Goal: Information Seeking & Learning: Check status

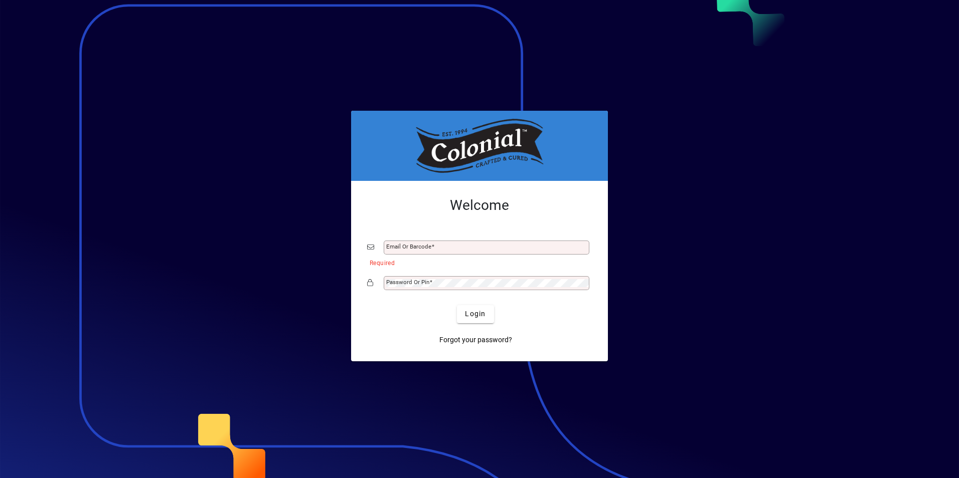
drag, startPoint x: 270, startPoint y: 166, endPoint x: 317, endPoint y: 215, distance: 67.0
click at [303, 206] on div at bounding box center [479, 239] width 959 height 478
click at [403, 243] on mat-label "Email or Barcode" at bounding box center [408, 246] width 45 height 7
click at [403, 244] on input "Email or Barcode" at bounding box center [487, 248] width 203 height 8
click at [407, 281] on mat-label "Password or Pin" at bounding box center [407, 282] width 43 height 7
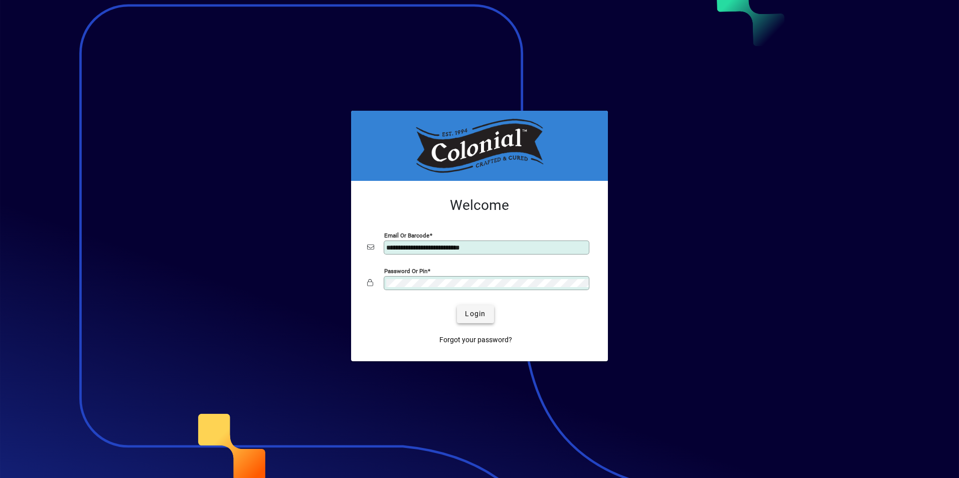
click at [472, 312] on span "Login" at bounding box center [475, 314] width 21 height 11
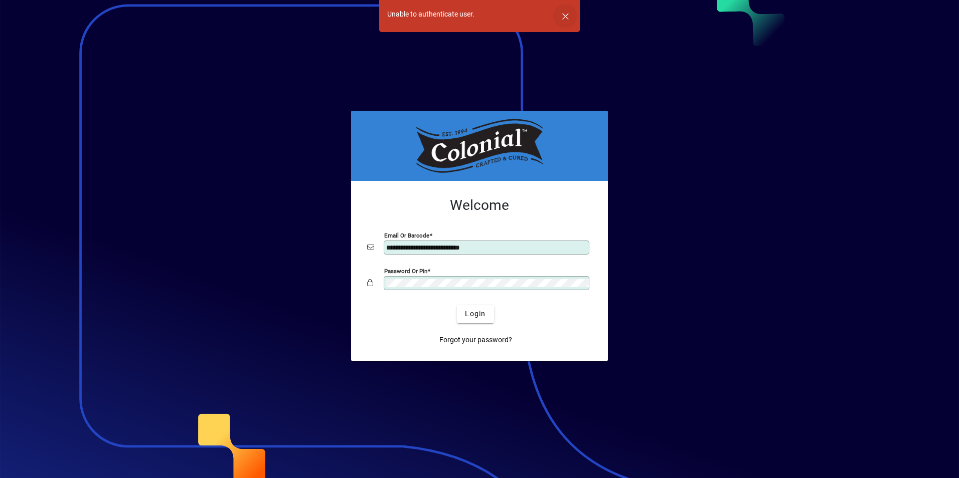
click at [568, 21] on span "button" at bounding box center [565, 16] width 24 height 24
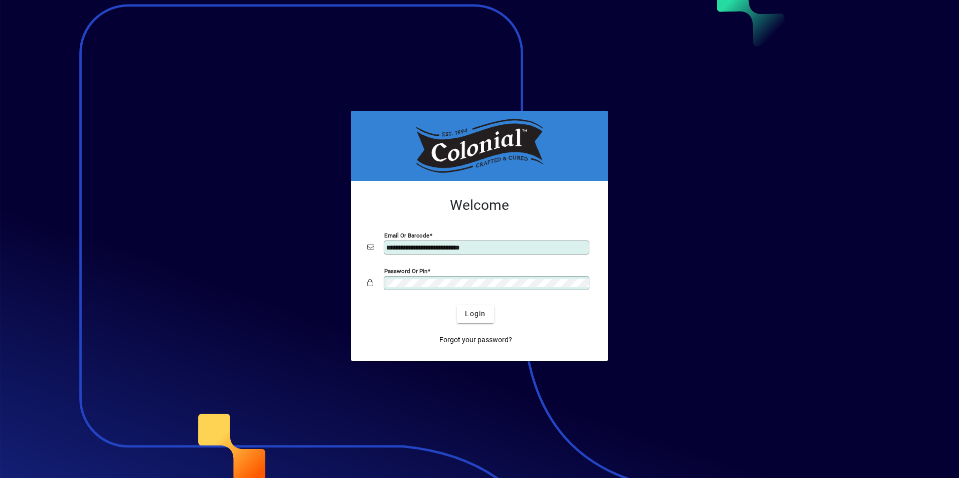
click at [428, 246] on input "**********" at bounding box center [487, 248] width 203 height 8
click at [382, 287] on div "Password or Pin" at bounding box center [479, 283] width 225 height 19
click at [472, 317] on span "Login" at bounding box center [475, 314] width 21 height 11
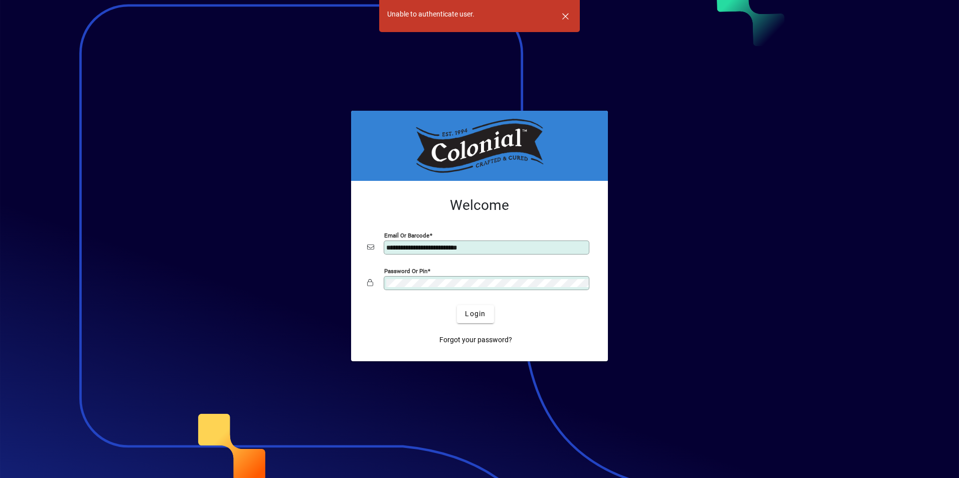
click at [511, 243] on div "**********" at bounding box center [487, 248] width 206 height 14
click at [497, 250] on input "**********" at bounding box center [487, 248] width 203 height 8
type input "**********"
click at [378, 287] on div "Password or Pin" at bounding box center [479, 283] width 225 height 19
click at [457, 305] on button "Login" at bounding box center [475, 314] width 37 height 18
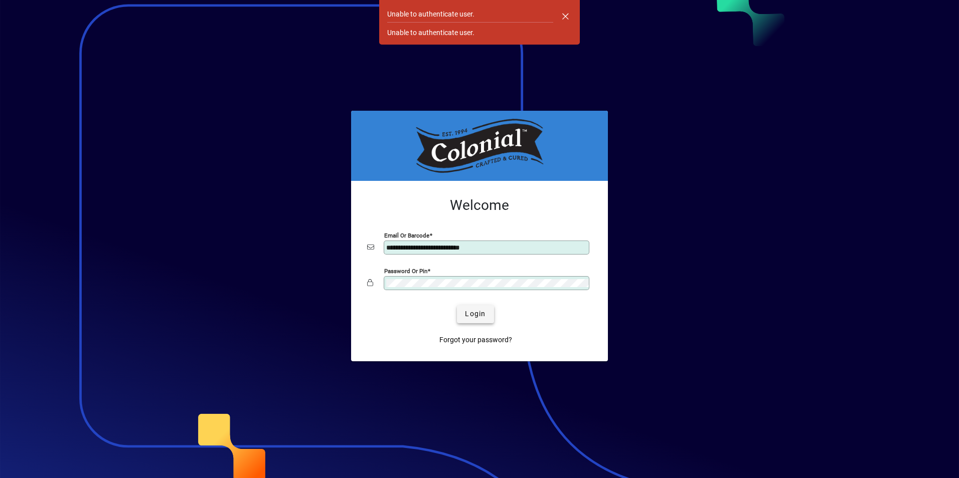
click at [469, 317] on span "Login" at bounding box center [475, 314] width 21 height 11
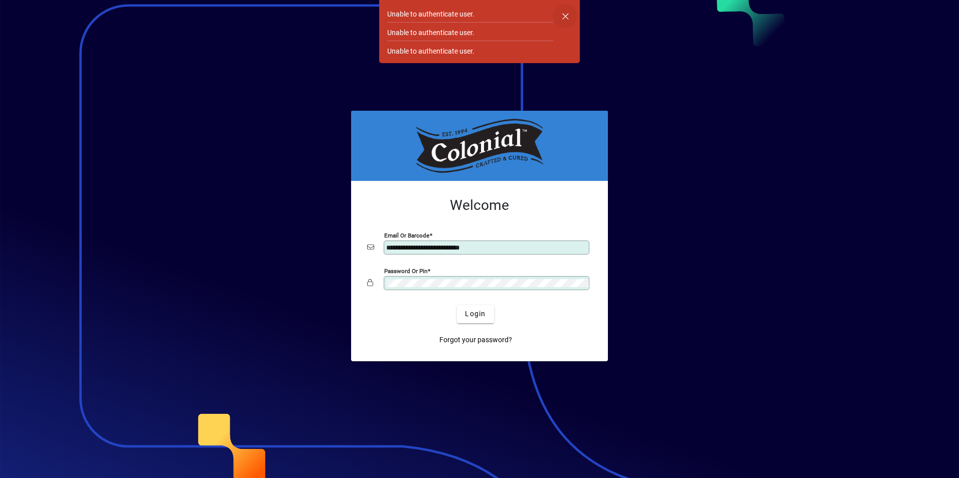
click at [564, 14] on span "button" at bounding box center [565, 16] width 24 height 24
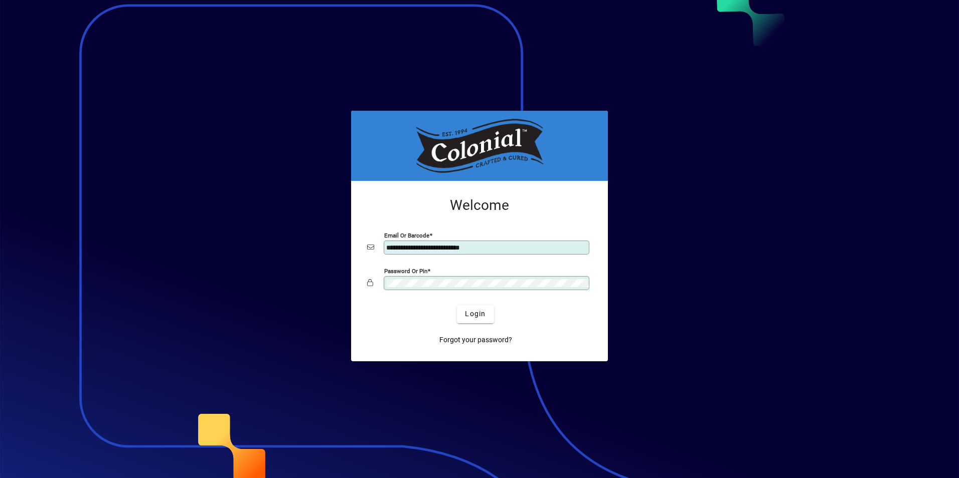
click at [441, 289] on div "Password or Pin" at bounding box center [487, 283] width 206 height 14
click at [372, 286] on div "Password or Pin" at bounding box center [479, 283] width 225 height 19
click at [465, 313] on span "Login" at bounding box center [475, 314] width 21 height 11
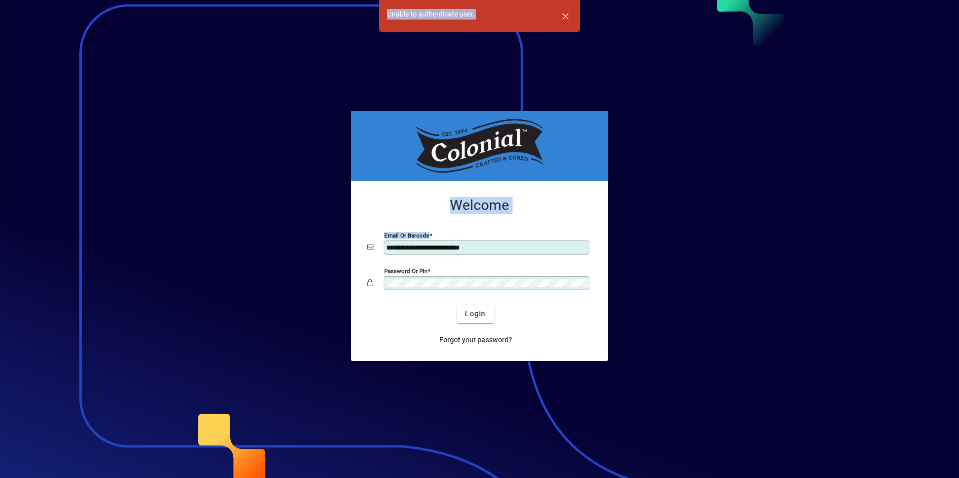
drag, startPoint x: 500, startPoint y: 241, endPoint x: 341, endPoint y: 261, distance: 160.2
click at [341, 261] on app-login-layout "**********" at bounding box center [479, 239] width 959 height 478
click at [569, 16] on span "button" at bounding box center [565, 16] width 24 height 24
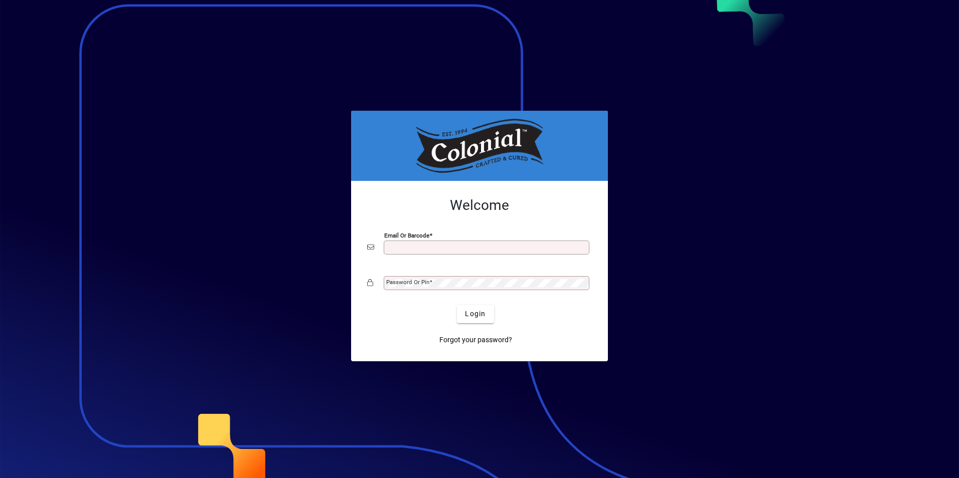
click at [393, 246] on input "Email or Barcode" at bounding box center [487, 248] width 203 height 8
type input "**********"
click at [397, 283] on mat-label "Password or Pin" at bounding box center [407, 282] width 43 height 7
click at [476, 310] on span "Login" at bounding box center [475, 314] width 21 height 11
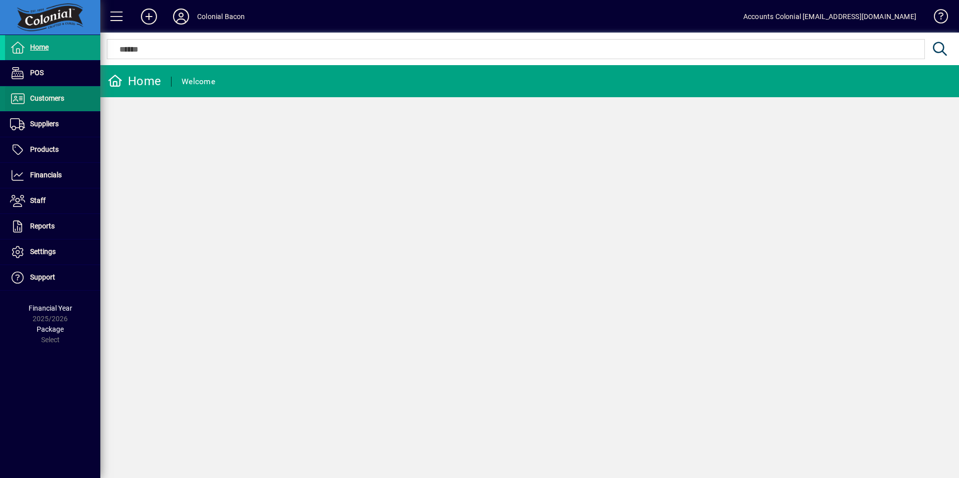
drag, startPoint x: 51, startPoint y: 96, endPoint x: 96, endPoint y: 90, distance: 45.5
click at [51, 96] on span "Customers" at bounding box center [47, 98] width 34 height 8
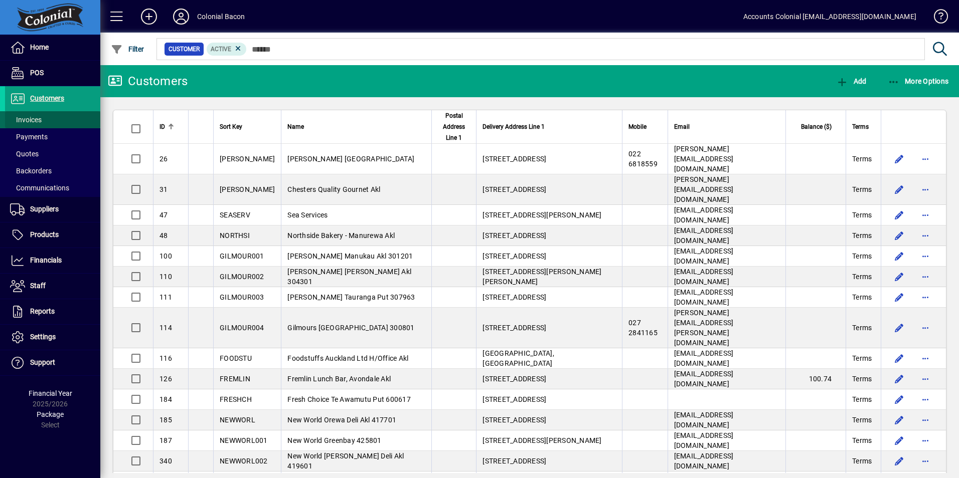
click at [48, 117] on span at bounding box center [52, 120] width 95 height 24
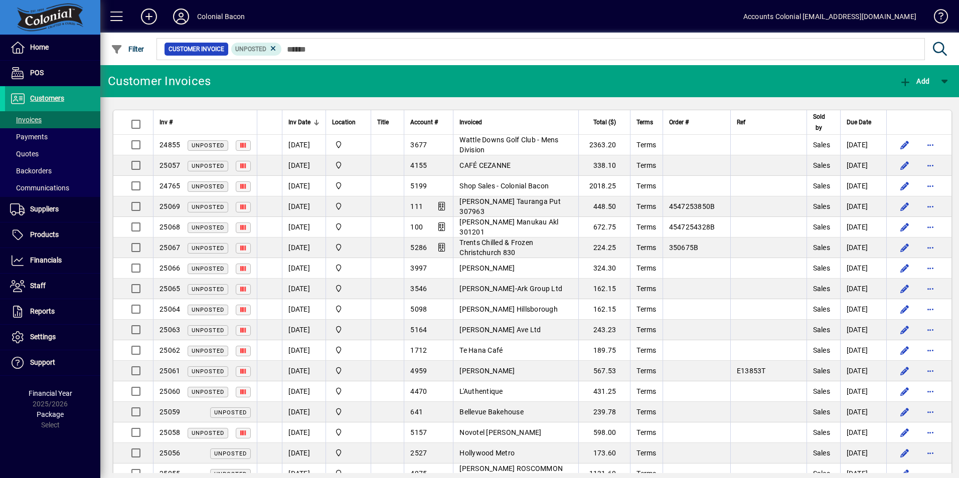
click at [297, 123] on span "Inv Date" at bounding box center [299, 122] width 22 height 11
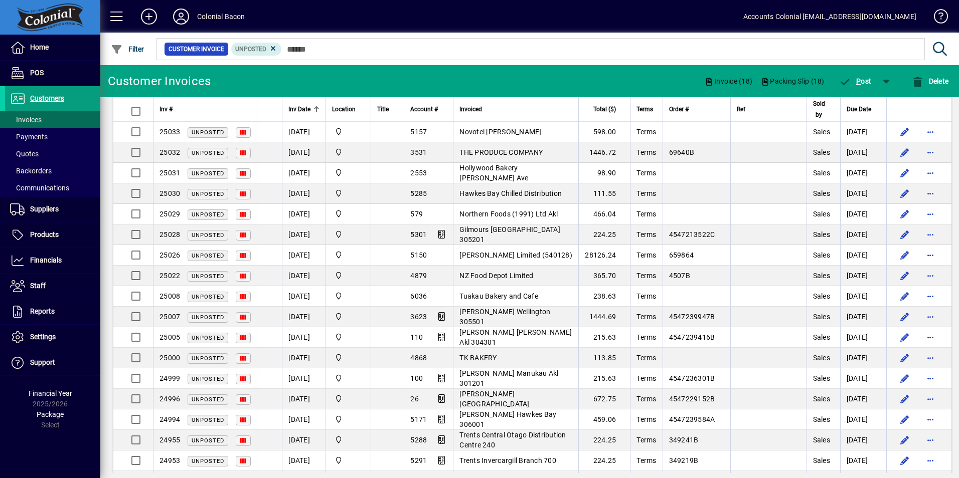
scroll to position [76, 0]
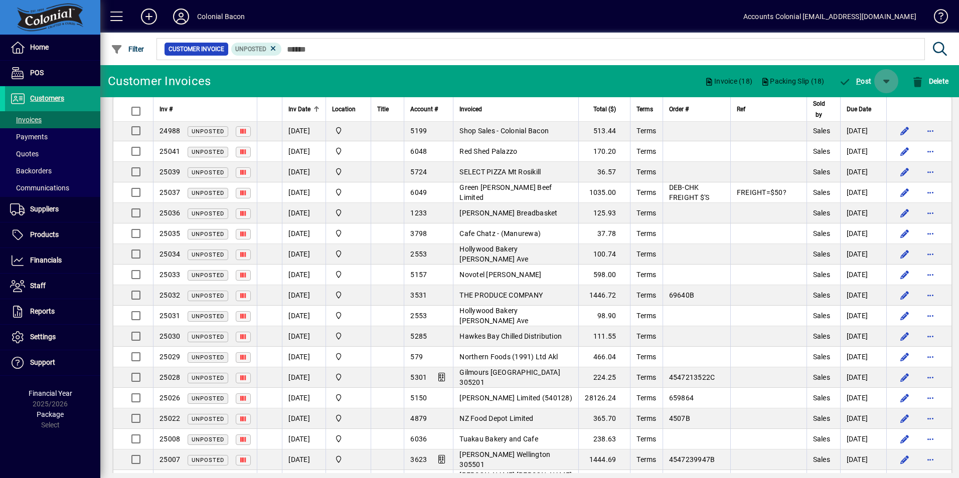
click at [885, 77] on span "button" at bounding box center [886, 81] width 24 height 24
click at [872, 110] on span "P ost & Email" at bounding box center [857, 107] width 60 height 8
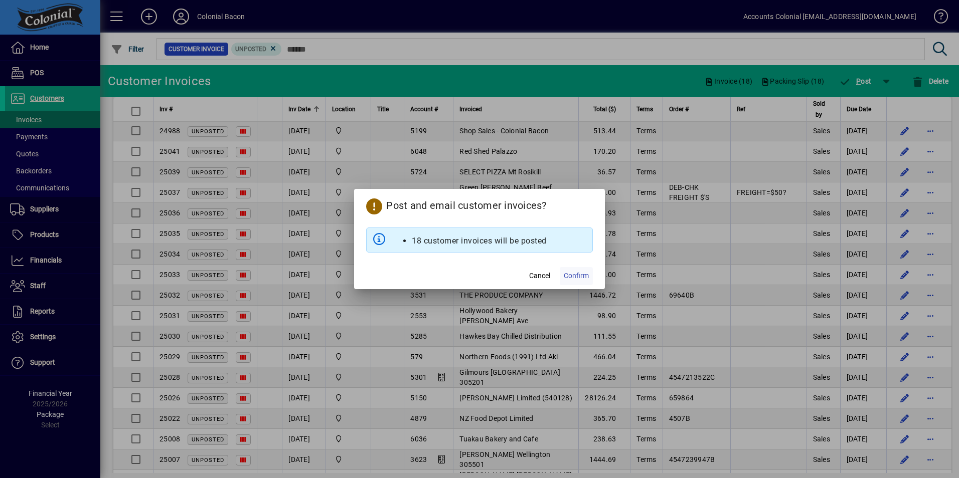
click at [585, 275] on span "Confirm" at bounding box center [576, 276] width 25 height 11
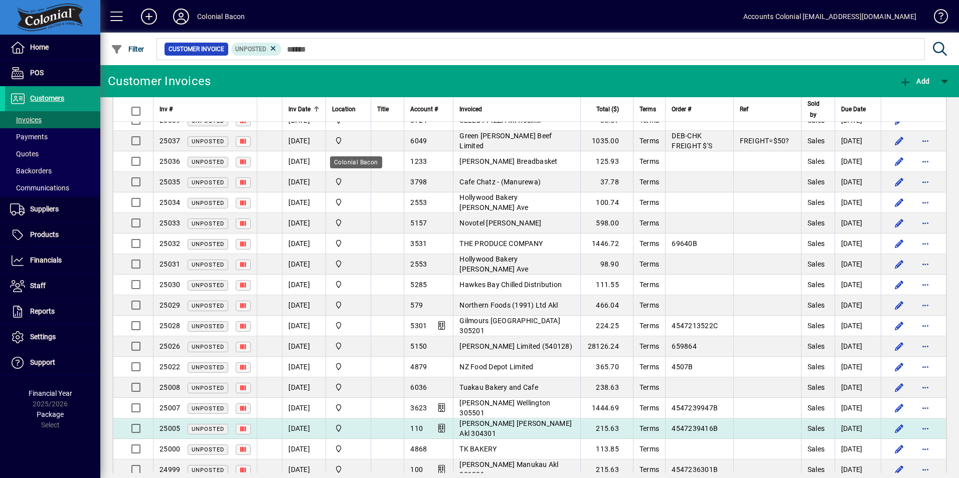
scroll to position [0, 0]
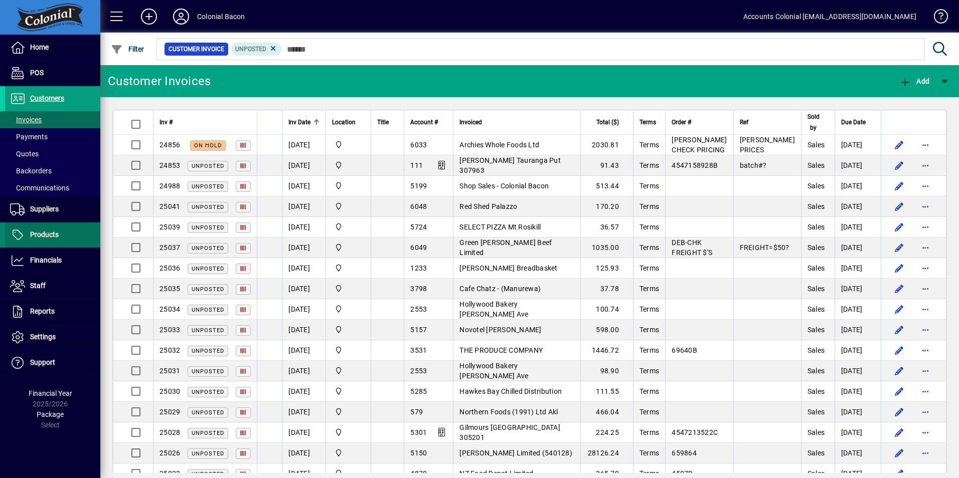
click at [63, 237] on span at bounding box center [52, 235] width 95 height 24
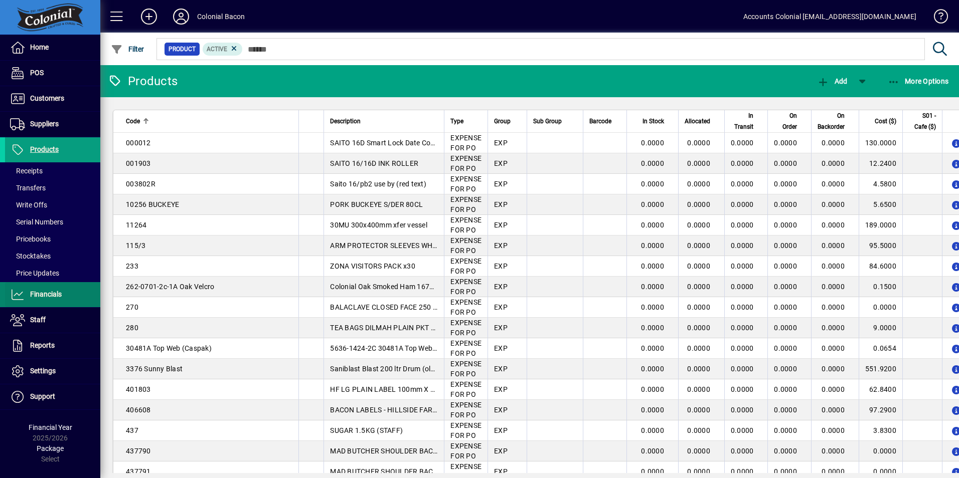
click at [54, 293] on span "Financials" at bounding box center [46, 294] width 32 height 8
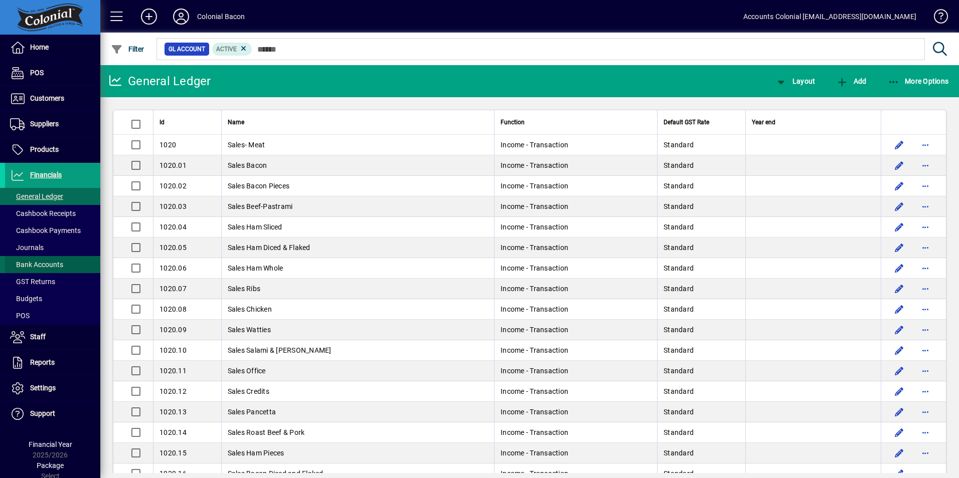
click at [56, 262] on span "Bank Accounts" at bounding box center [36, 265] width 53 height 8
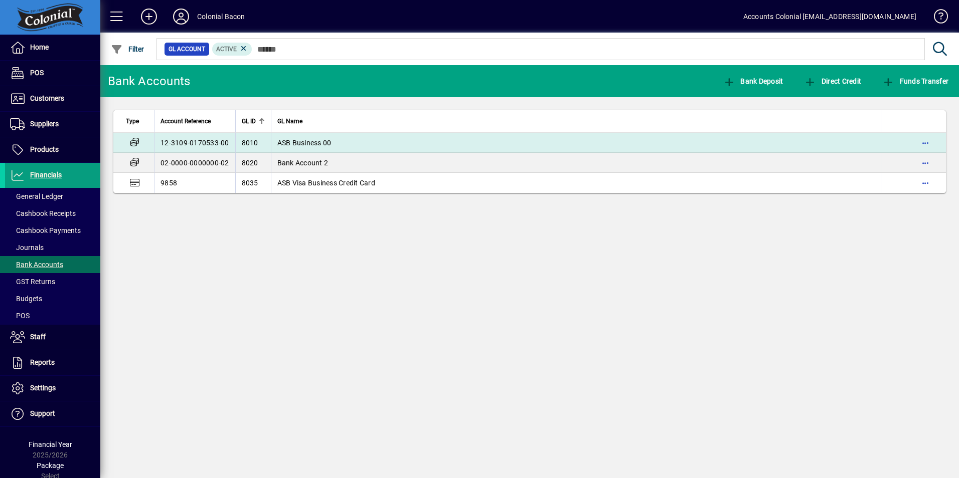
click at [377, 138] on td "ASB Business 00" at bounding box center [576, 143] width 610 height 20
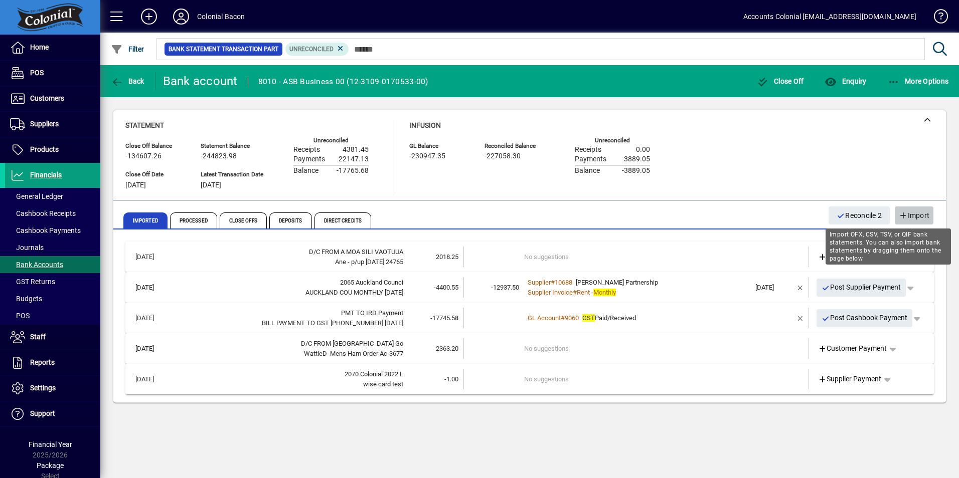
click at [902, 213] on icon "button" at bounding box center [903, 216] width 9 height 7
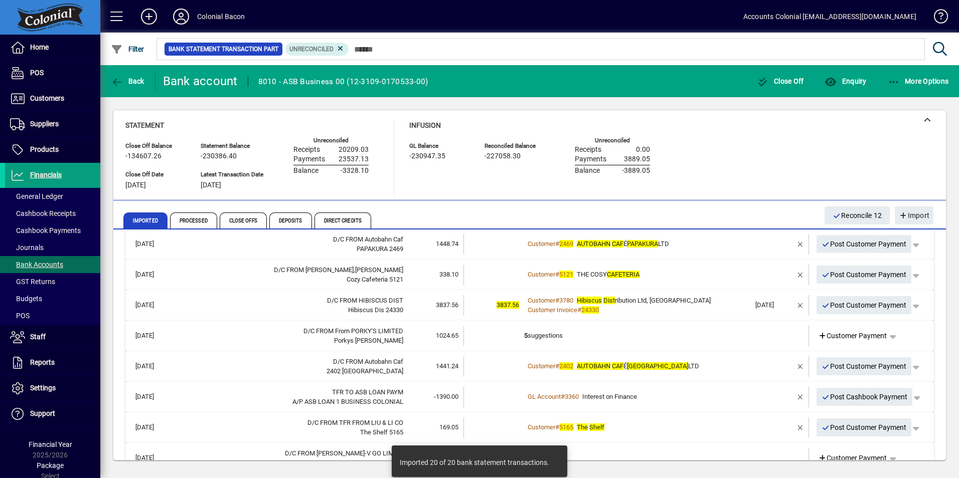
scroll to position [428, 0]
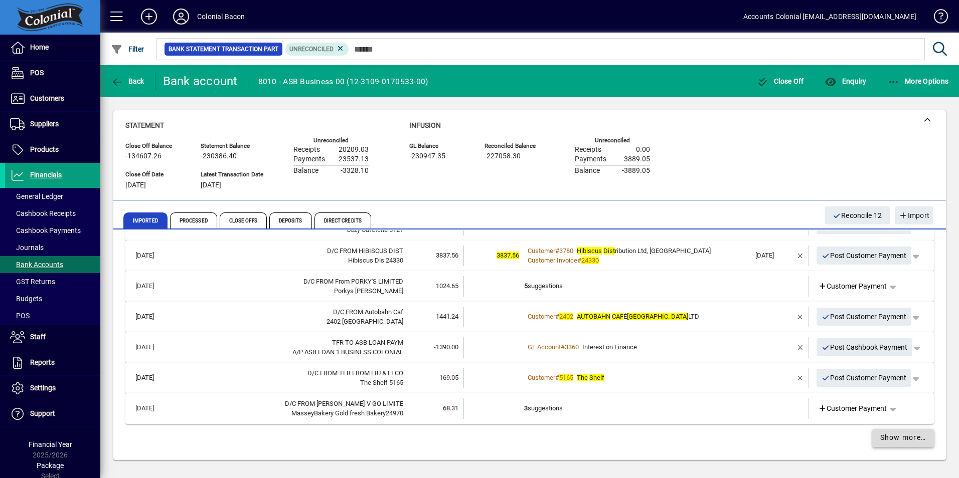
click at [888, 442] on span "Show more…" at bounding box center [903, 438] width 46 height 11
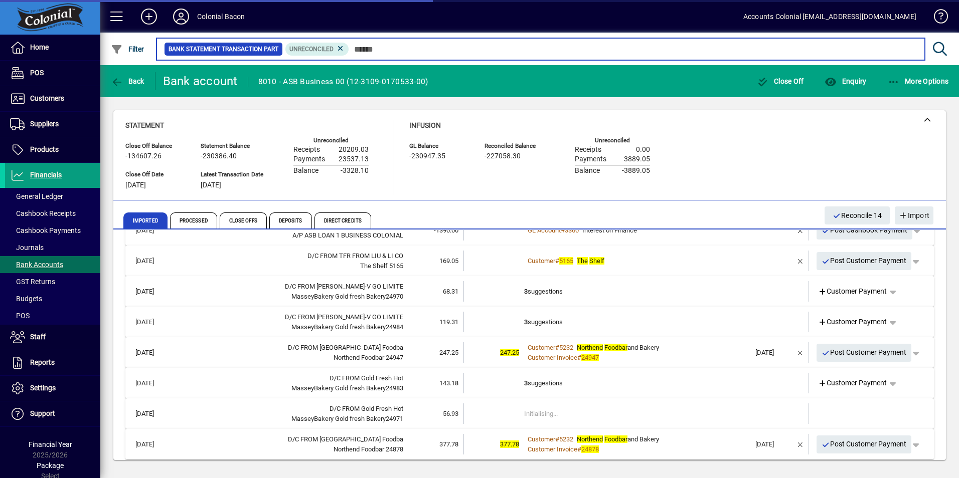
scroll to position [553, 0]
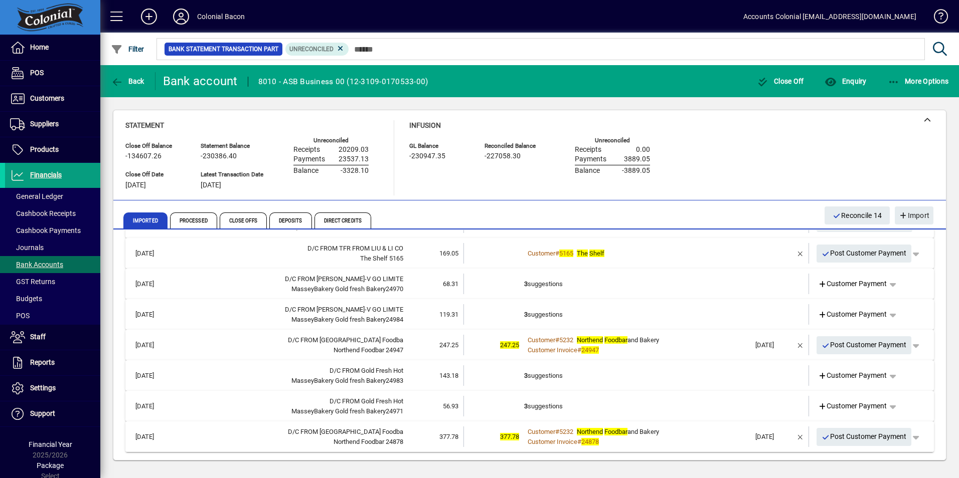
click at [616, 435] on em "Foodbar" at bounding box center [615, 432] width 23 height 8
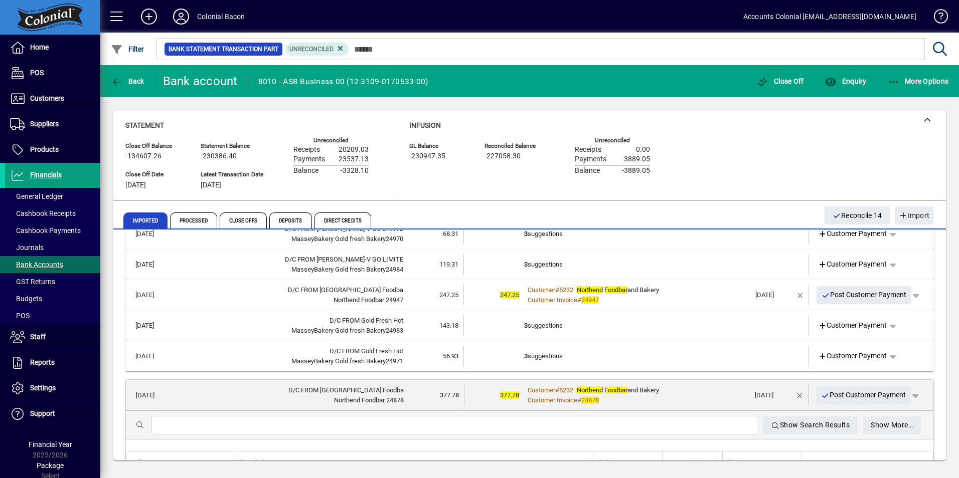
scroll to position [645, 0]
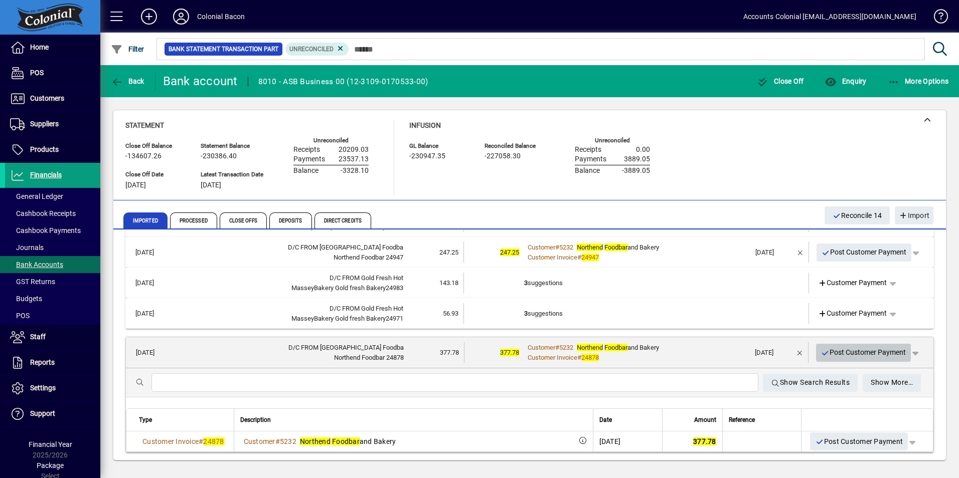
click at [859, 350] on span "Post Customer Payment" at bounding box center [863, 353] width 85 height 17
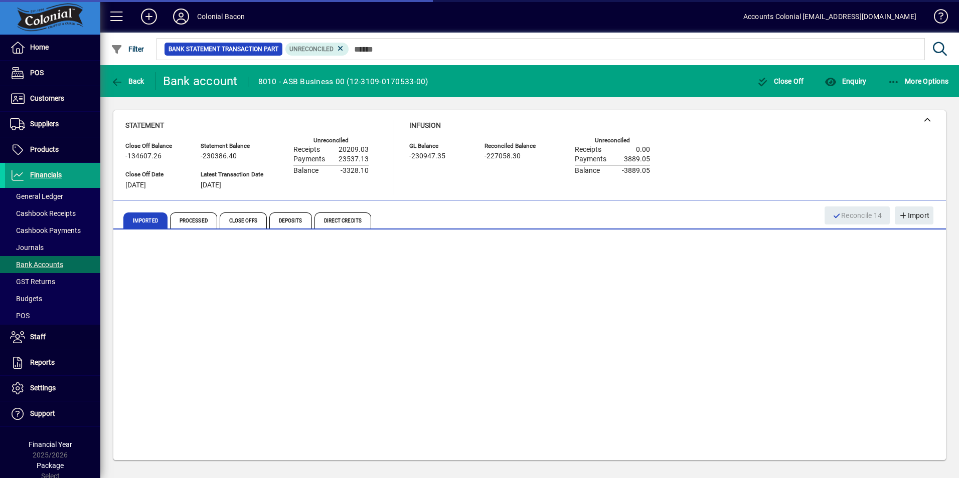
scroll to position [522, 0]
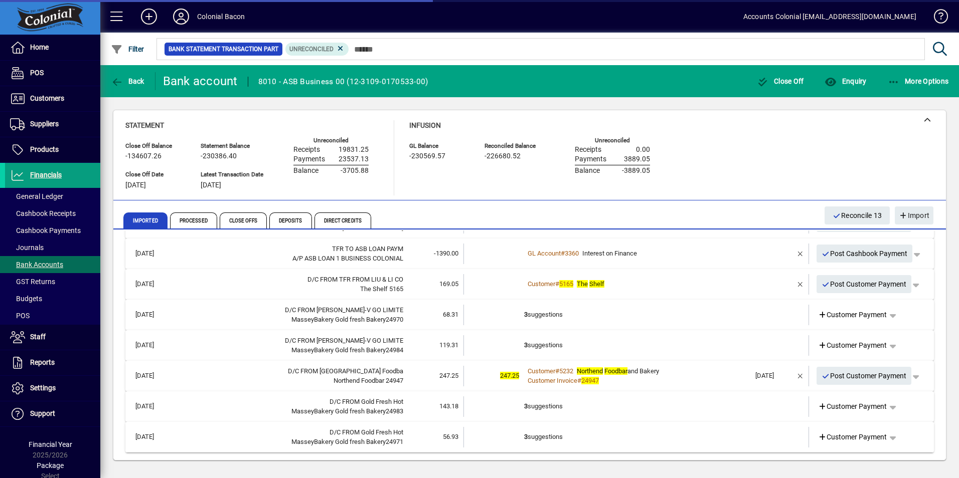
click at [636, 432] on td "3 suggestions" at bounding box center [637, 437] width 226 height 21
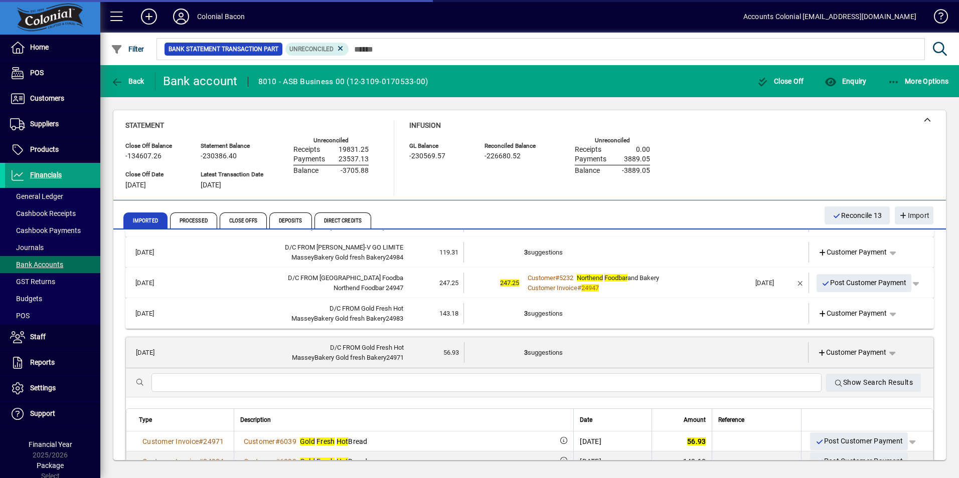
scroll to position [663, 0]
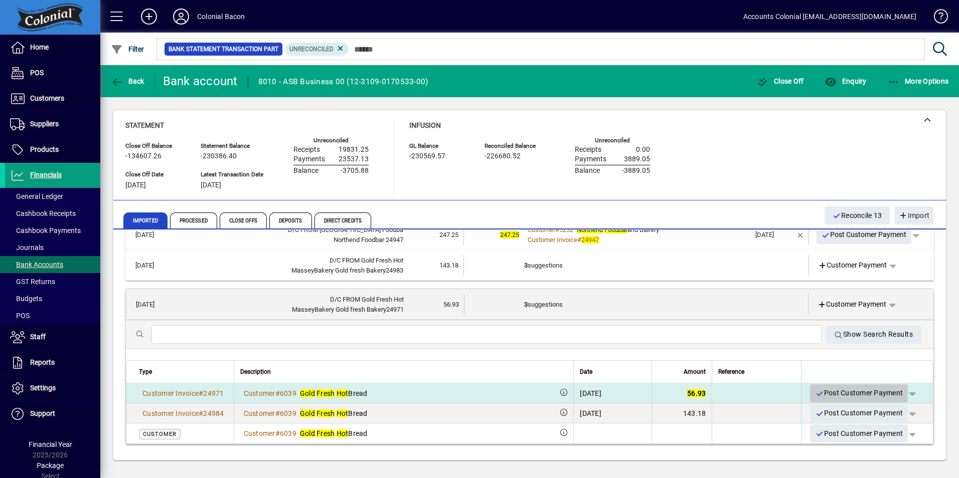
click at [827, 386] on span "Post Customer Payment" at bounding box center [859, 393] width 88 height 17
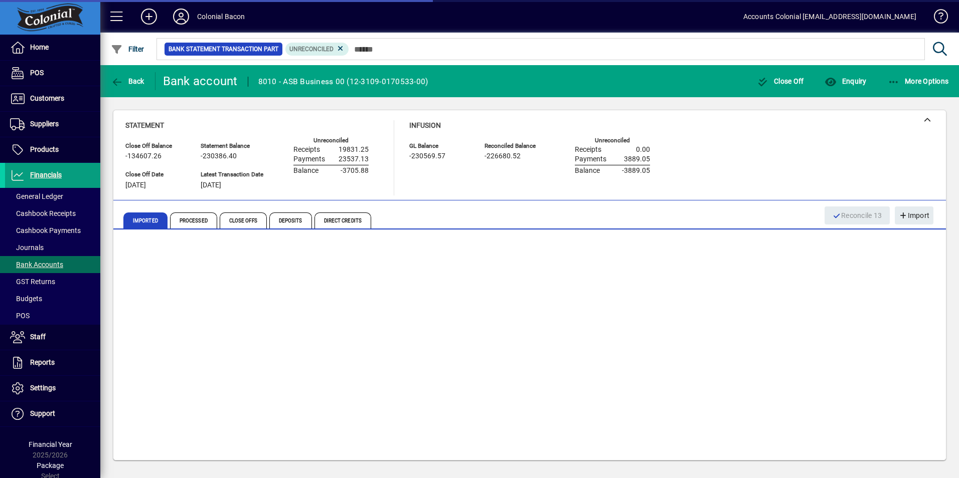
scroll to position [492, 0]
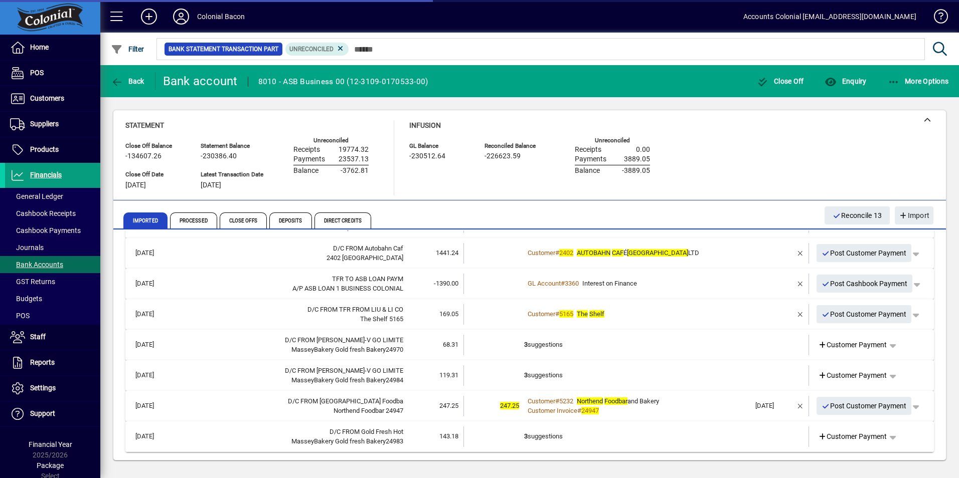
click at [624, 436] on td "3 suggestions" at bounding box center [637, 437] width 226 height 21
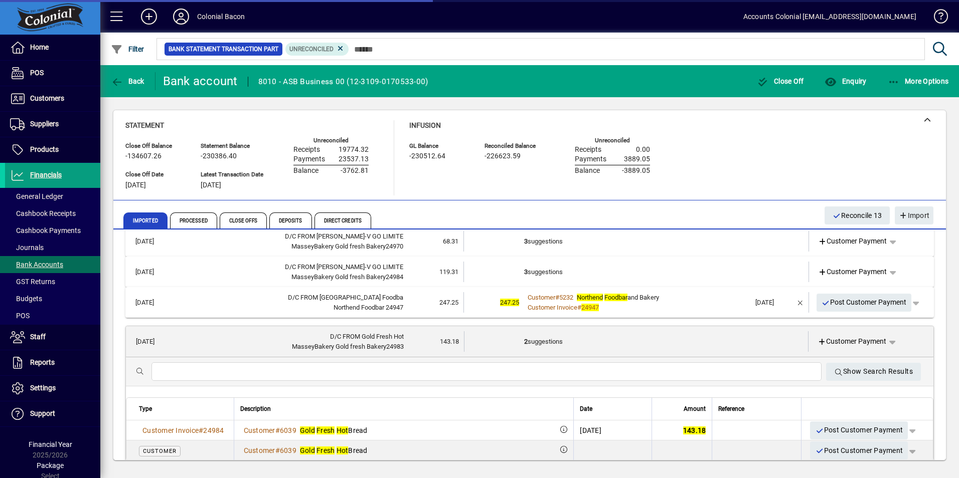
scroll to position [612, 0]
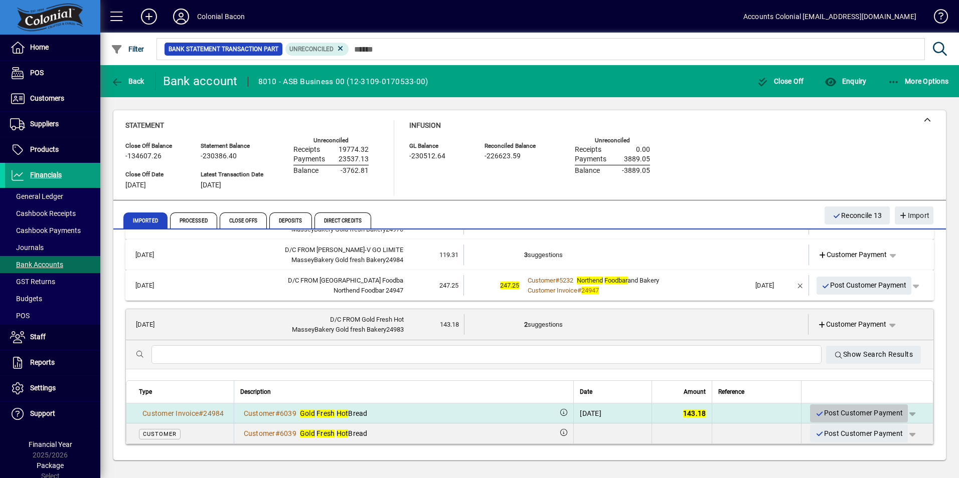
click at [837, 410] on span "Post Customer Payment" at bounding box center [859, 413] width 88 height 17
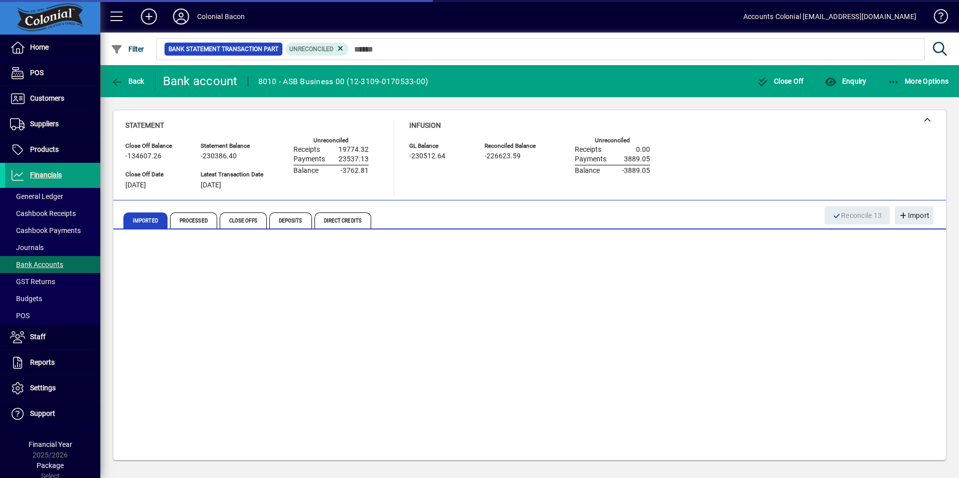
scroll to position [461, 0]
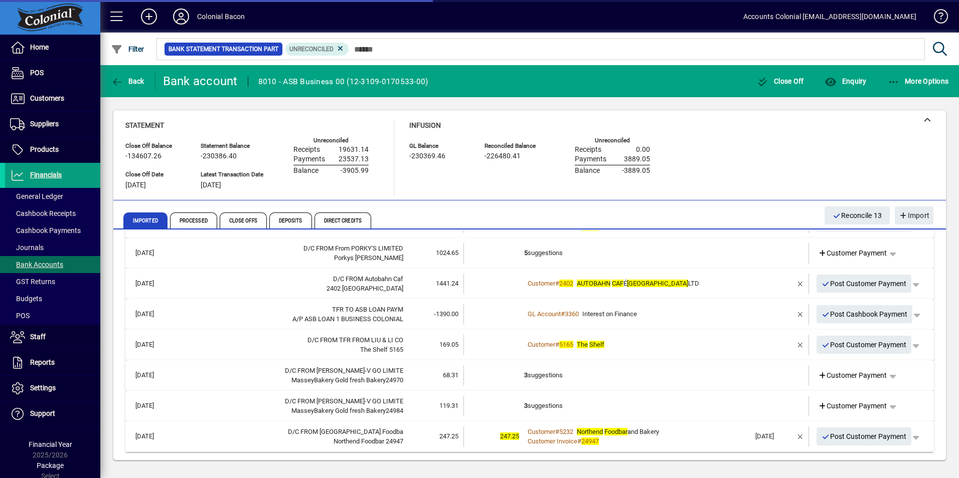
click at [684, 436] on div "Customer # 5232 Northend Foodbar and Bakery" at bounding box center [637, 432] width 226 height 10
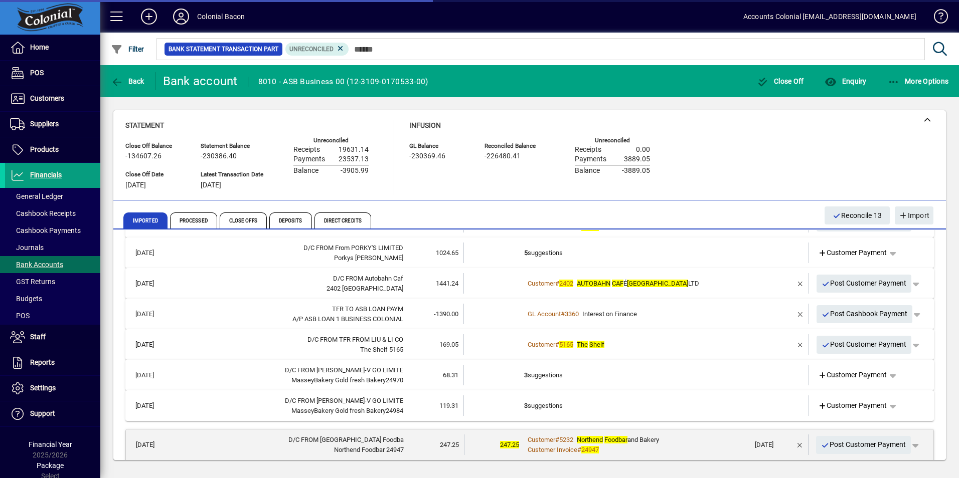
scroll to position [562, 0]
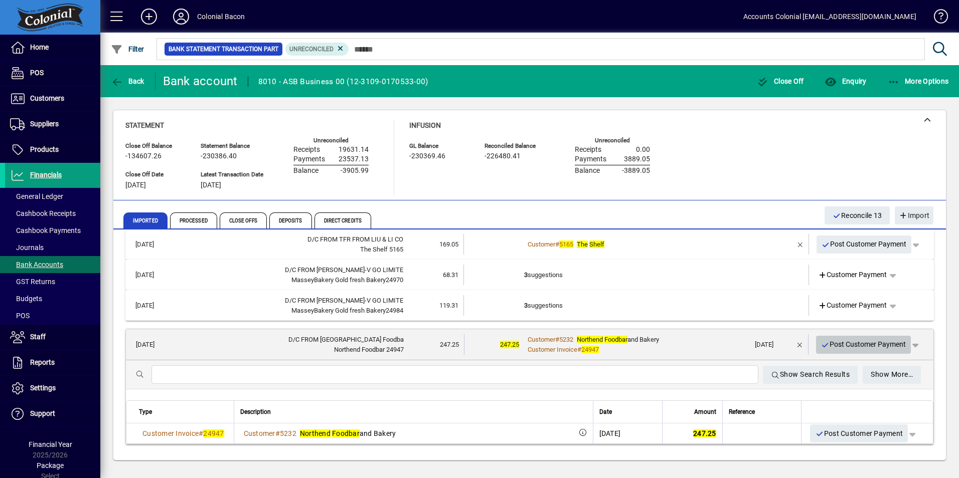
click at [841, 347] on span "Post Customer Payment" at bounding box center [863, 345] width 85 height 17
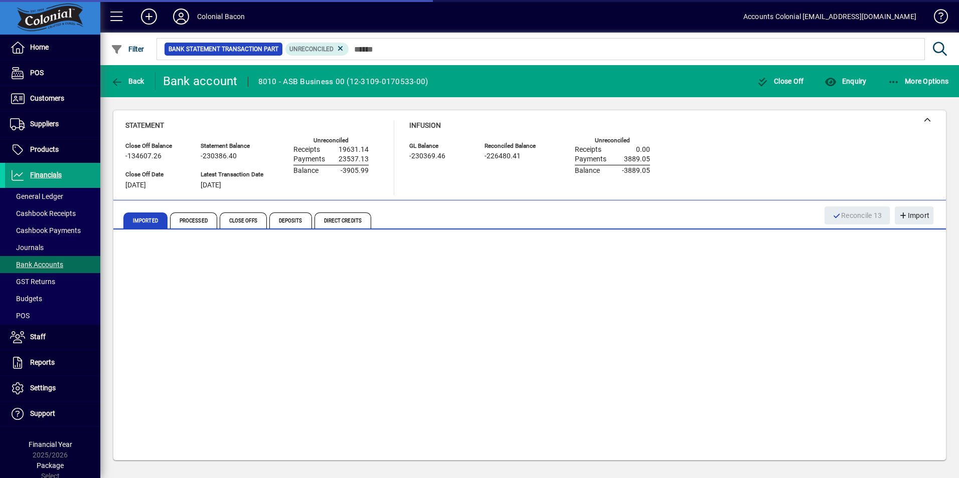
scroll to position [431, 0]
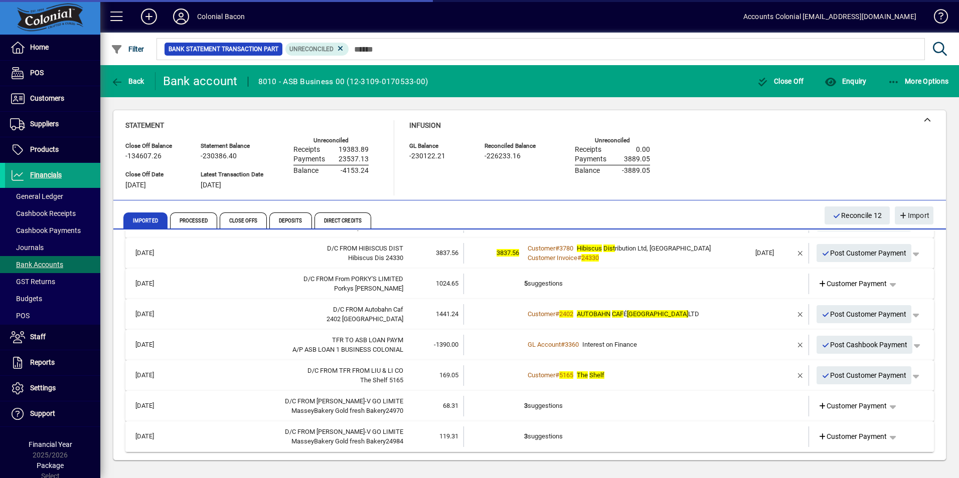
click at [609, 437] on td "3 suggestions" at bounding box center [637, 437] width 226 height 21
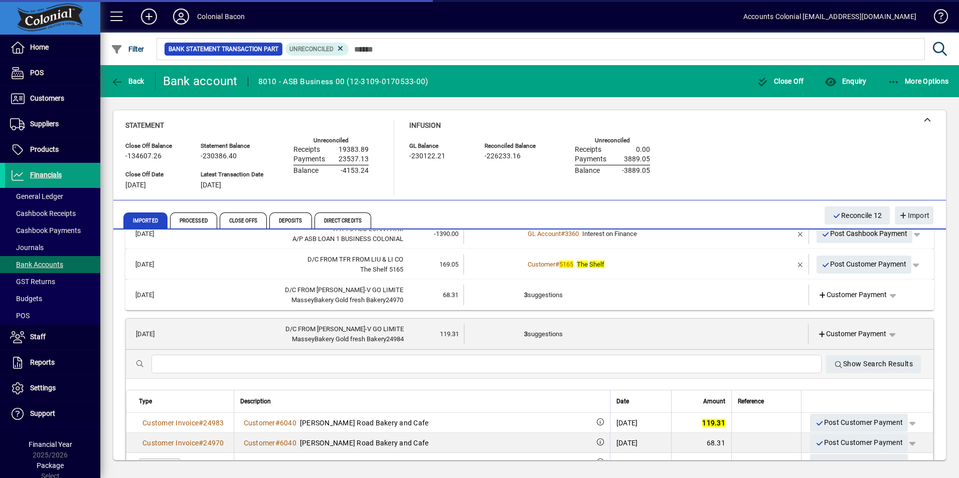
scroll to position [571, 0]
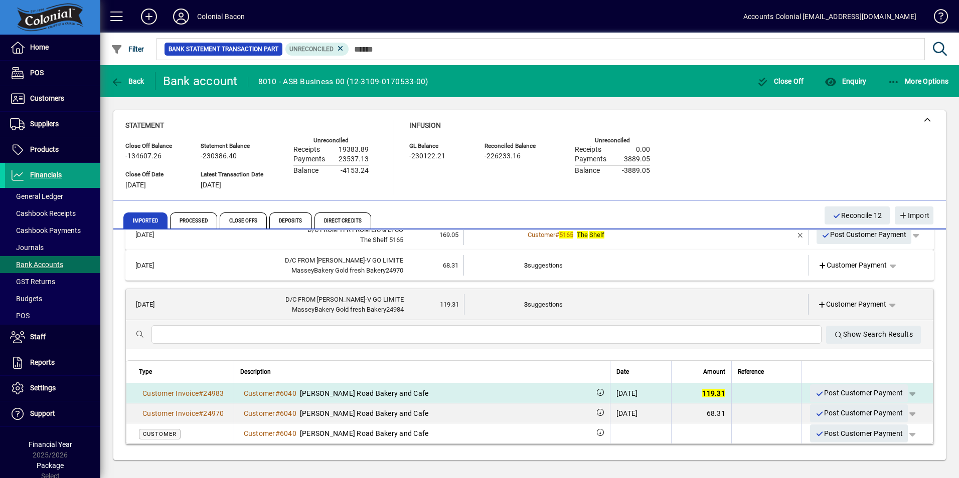
click at [829, 389] on span "Post Customer Payment" at bounding box center [859, 393] width 88 height 17
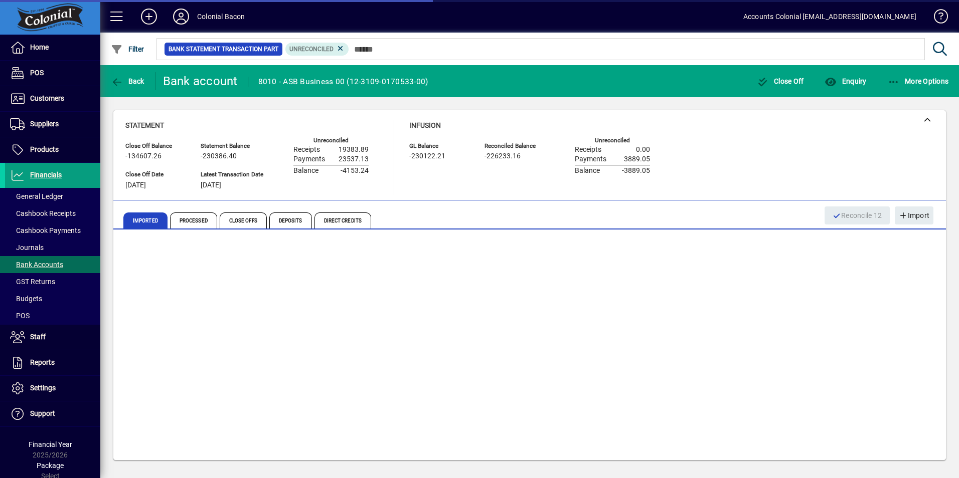
scroll to position [400, 0]
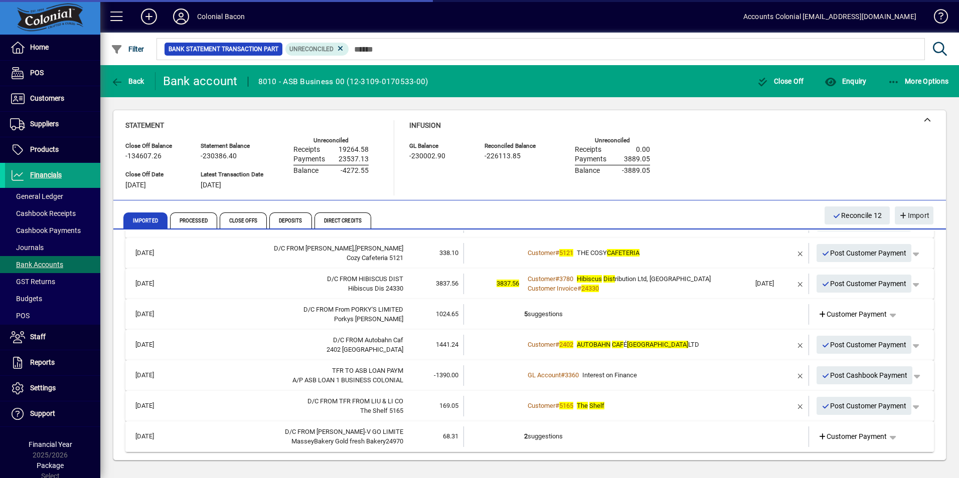
click at [632, 429] on td "2 suggestions" at bounding box center [637, 437] width 226 height 21
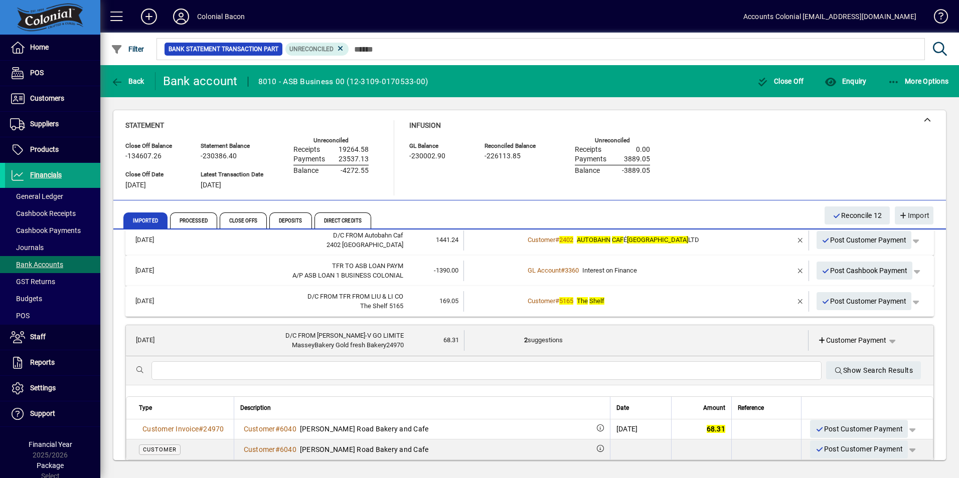
scroll to position [521, 0]
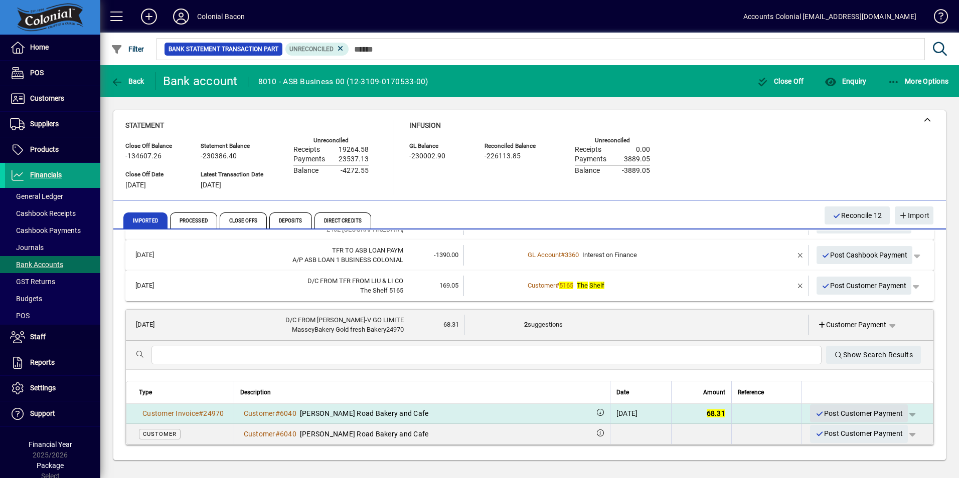
click at [860, 408] on span "Post Customer Payment" at bounding box center [859, 414] width 88 height 17
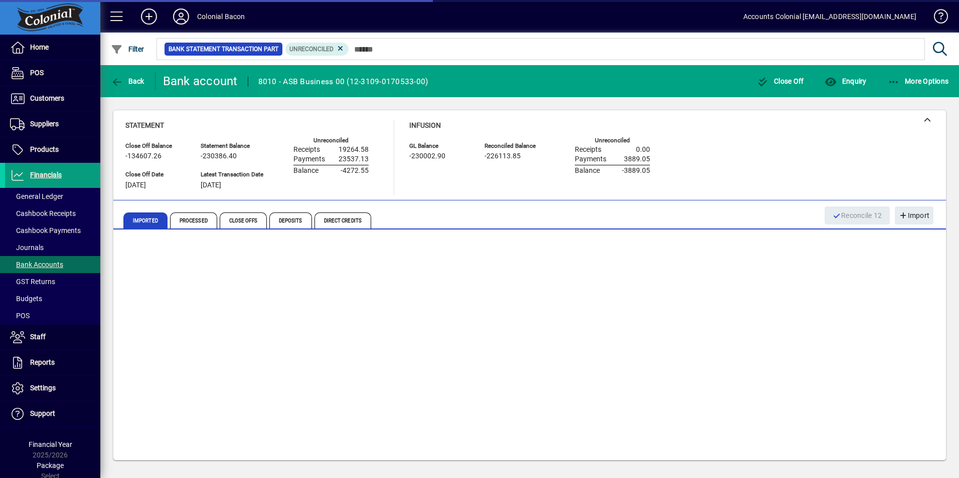
scroll to position [370, 0]
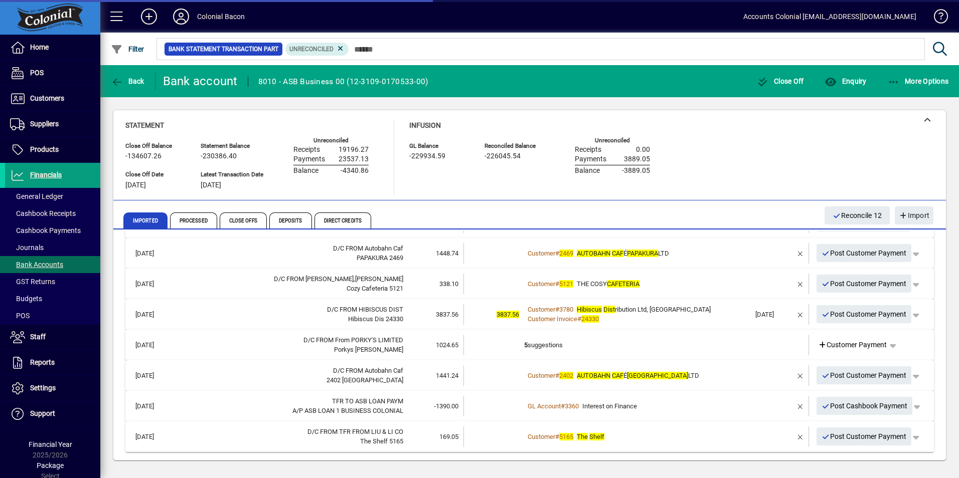
click at [659, 433] on div "Customer # 5165 The Shelf" at bounding box center [637, 437] width 226 height 10
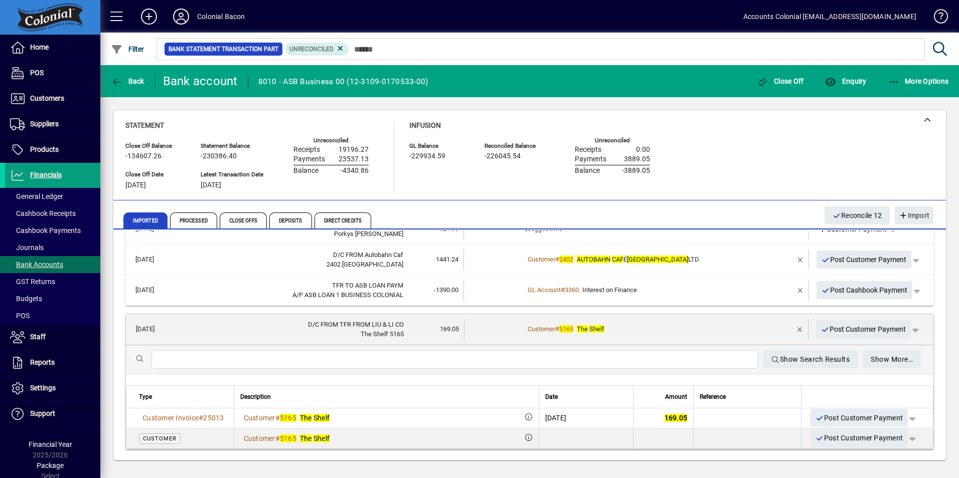
scroll to position [490, 0]
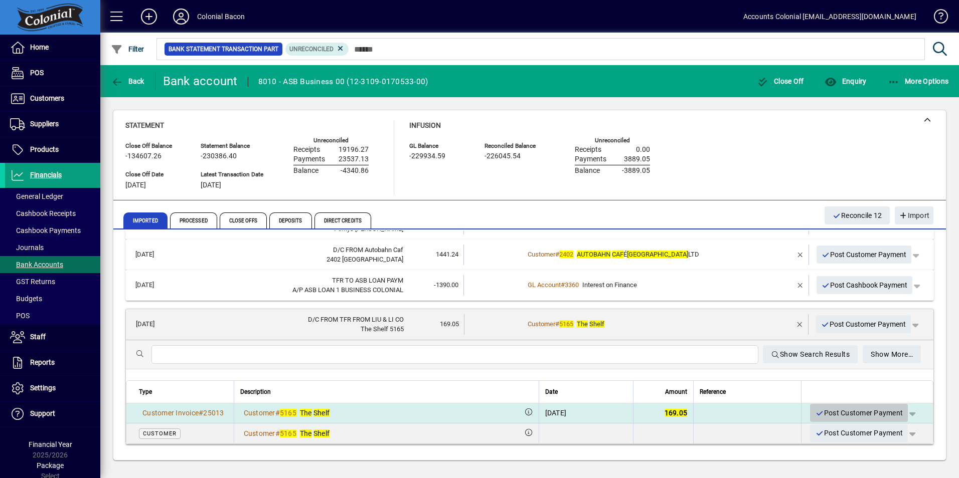
click at [815, 408] on span "Post Customer Payment" at bounding box center [859, 413] width 88 height 17
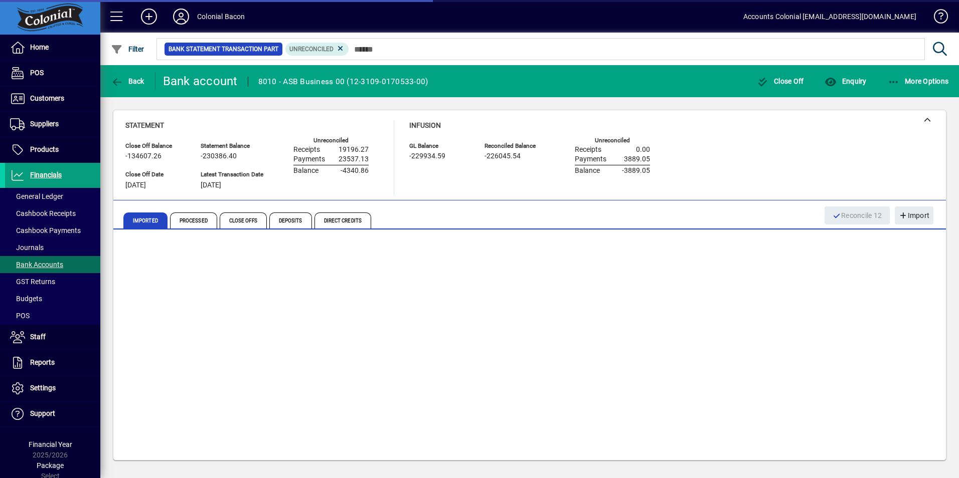
scroll to position [339, 0]
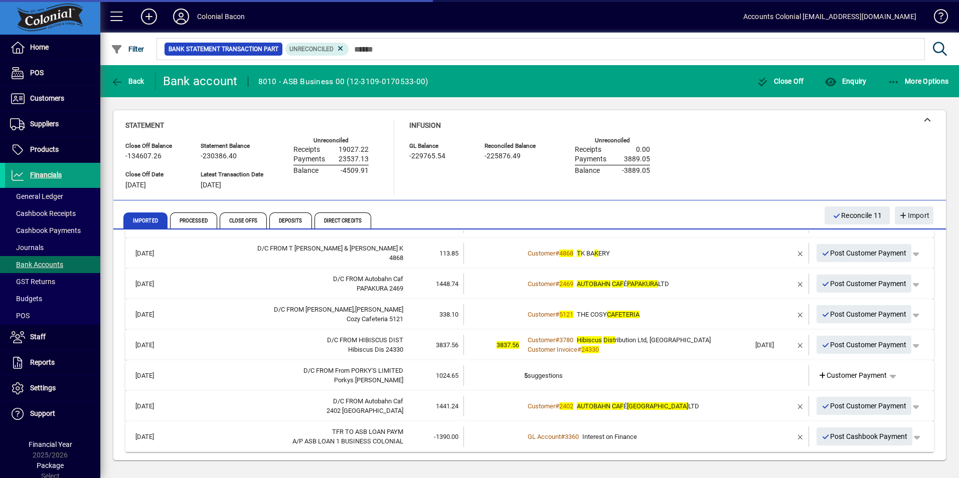
click at [634, 429] on td "GL Account # 3360 Interest on Finance" at bounding box center [637, 437] width 226 height 21
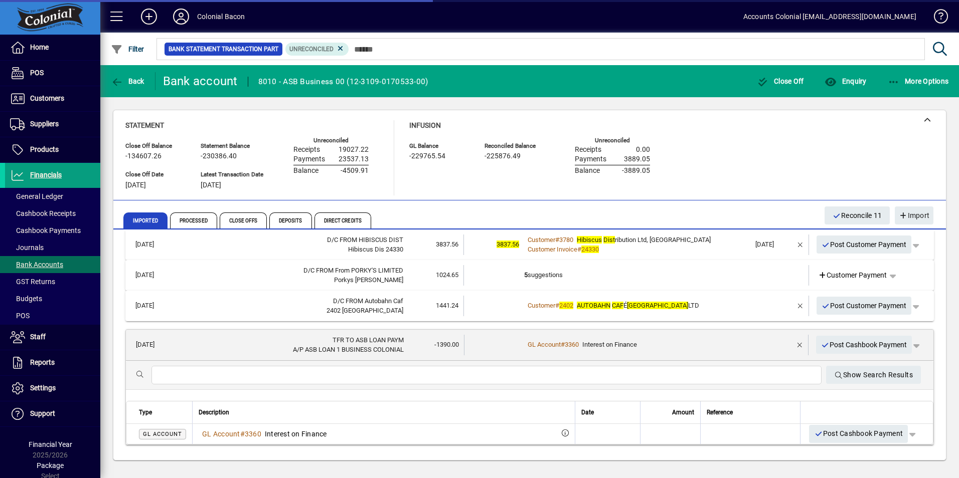
scroll to position [440, 0]
click at [836, 345] on span "Post Cashbook Payment" at bounding box center [864, 345] width 86 height 17
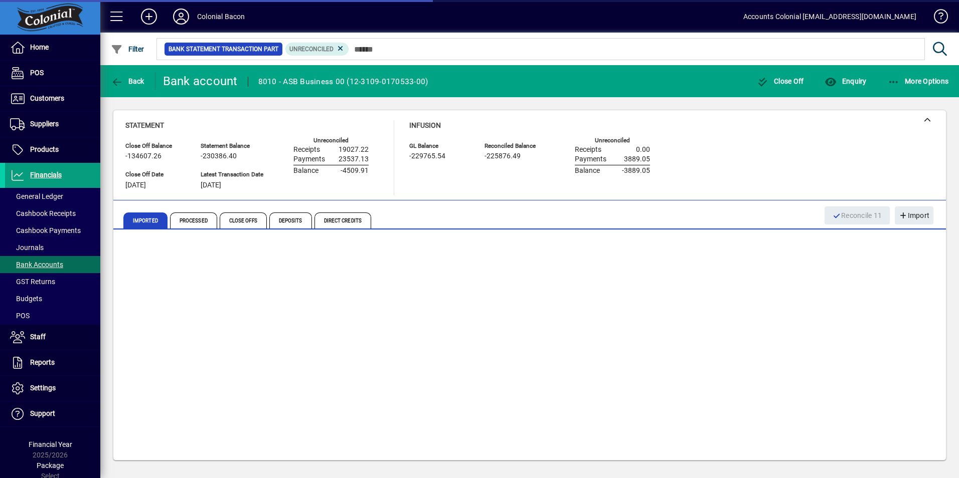
scroll to position [308, 0]
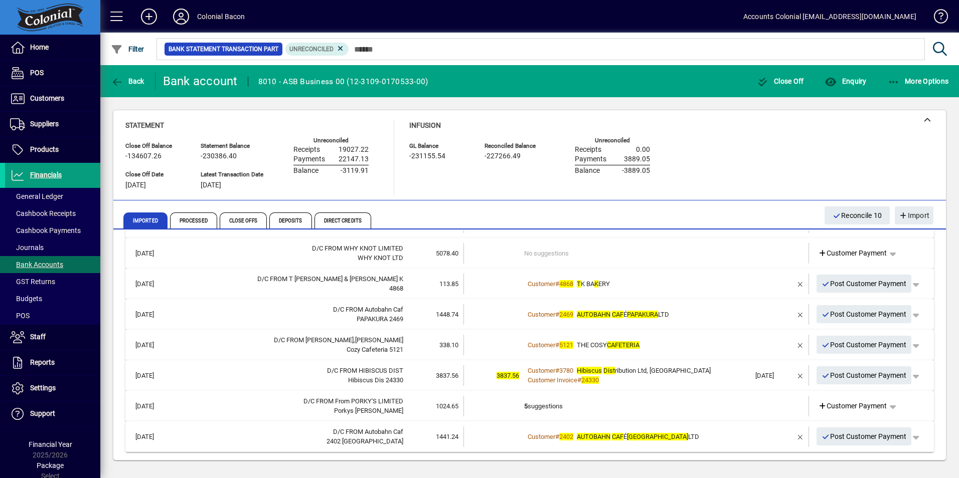
click at [734, 442] on td "Customer # 2402 AUTOBAHN CAF É BOMBAY LTD" at bounding box center [637, 437] width 226 height 21
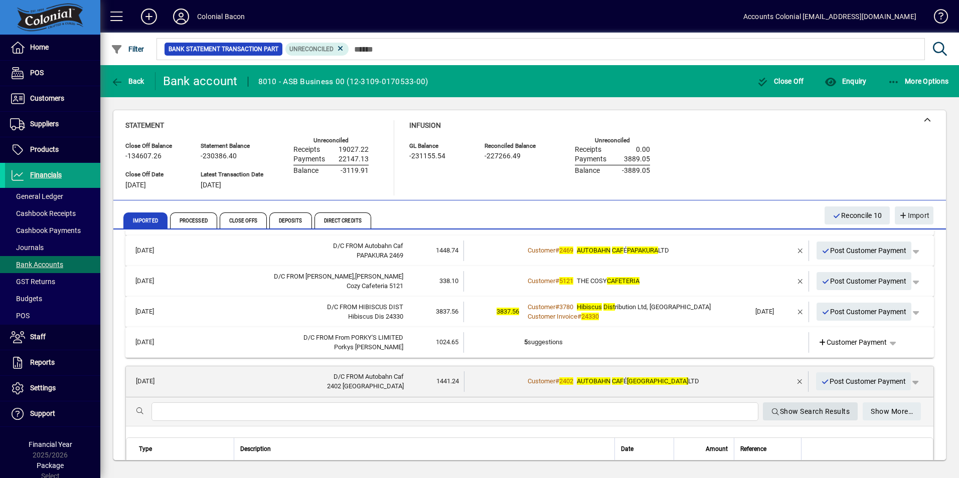
scroll to position [359, 0]
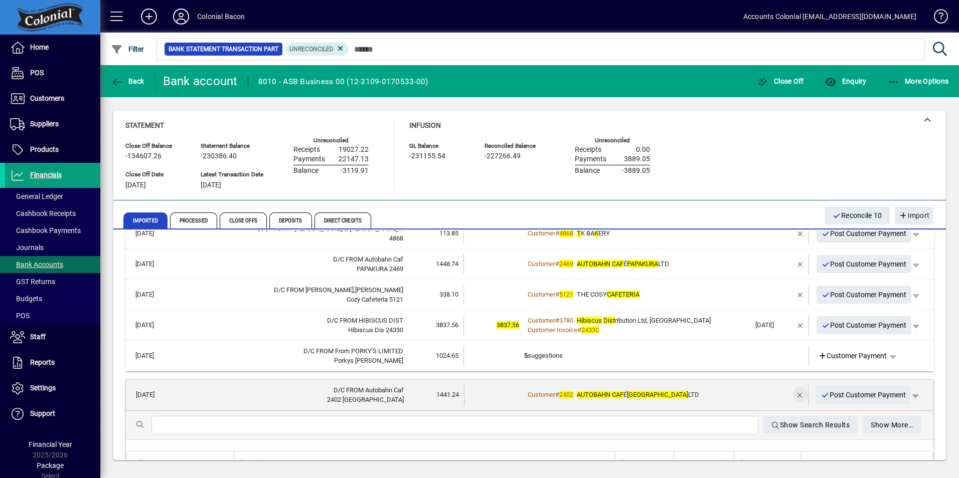
click at [791, 395] on span "button" at bounding box center [800, 395] width 24 height 24
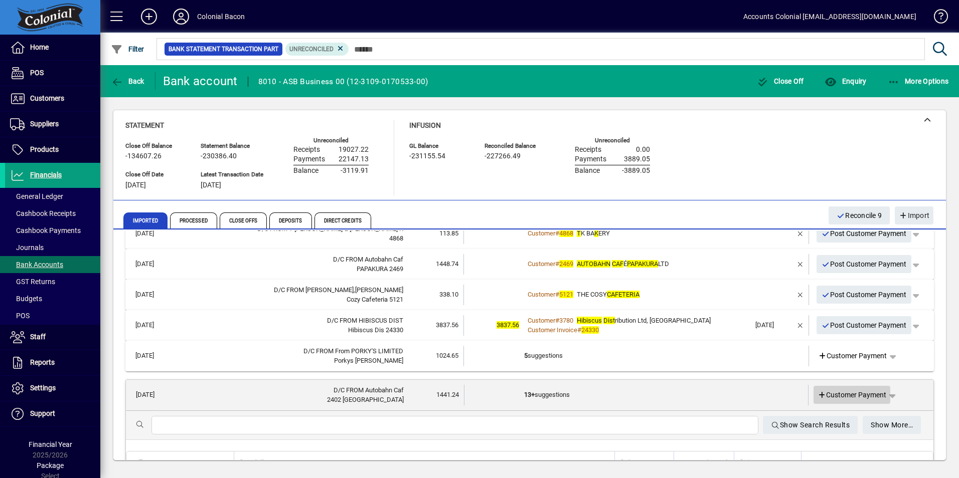
click at [817, 395] on icon at bounding box center [821, 395] width 9 height 7
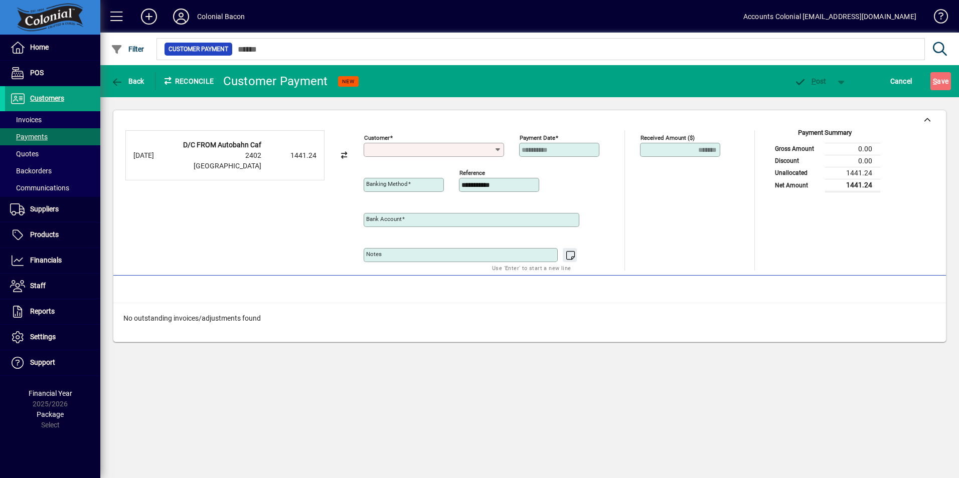
type input "**********"
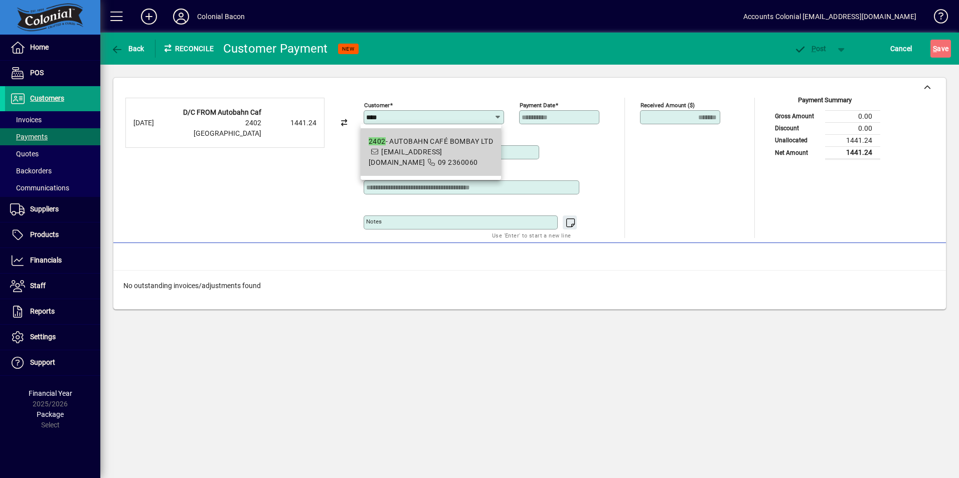
click at [456, 168] on span "2402 - AUTOBAHN CAFÉ BOMBAY LTD [EMAIL_ADDRESS][DOMAIN_NAME] 09 2360060" at bounding box center [431, 152] width 124 height 32
type input "**********"
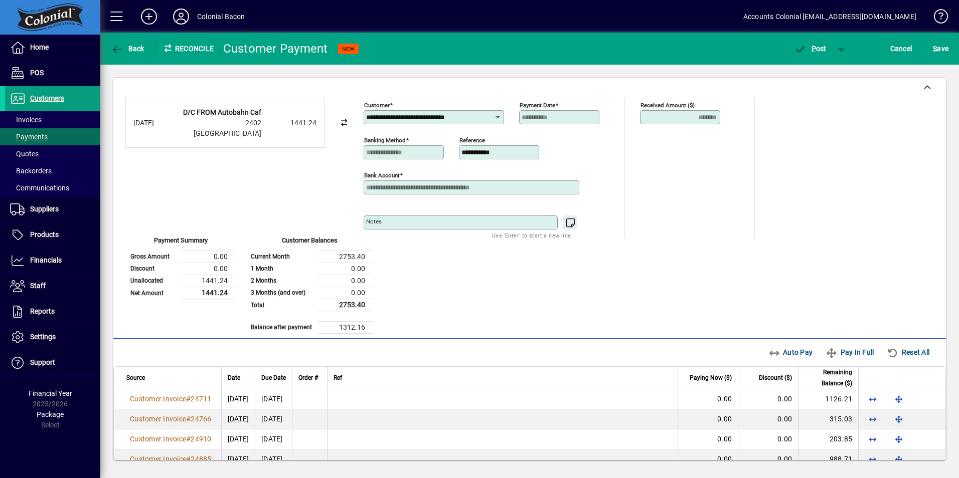
scroll to position [38, 0]
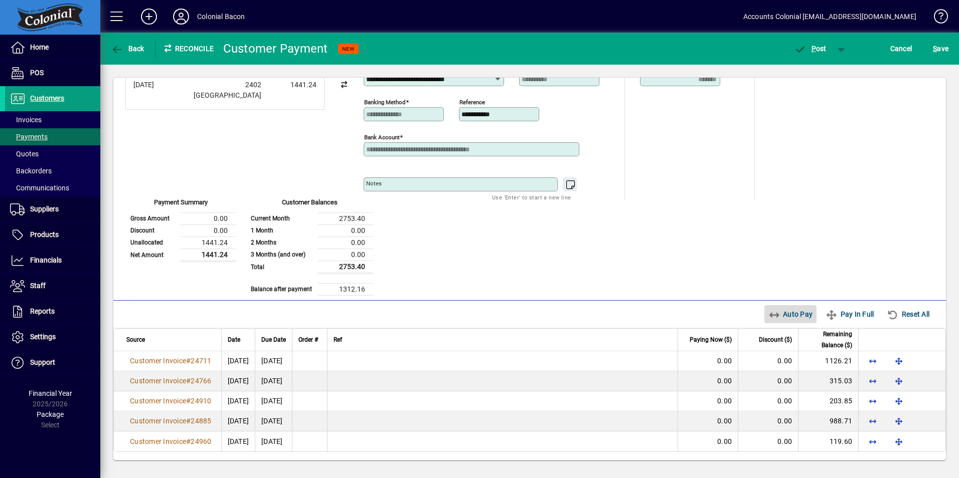
click at [779, 316] on span "Auto Pay" at bounding box center [790, 314] width 45 height 16
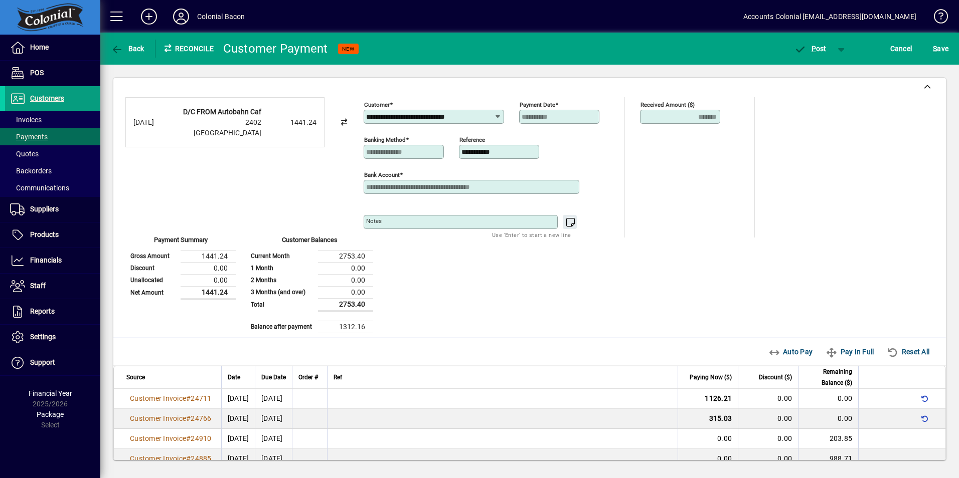
scroll to position [0, 0]
click at [818, 48] on span "P ost" at bounding box center [810, 49] width 33 height 8
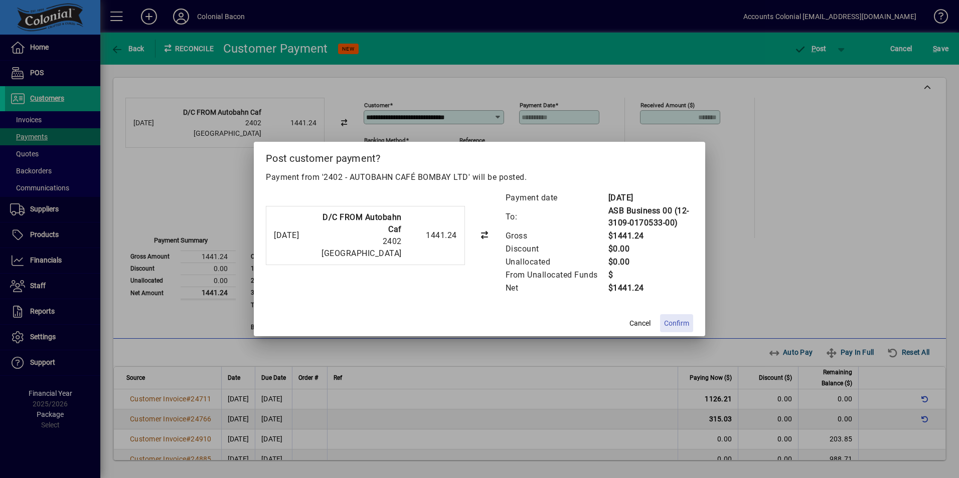
click at [677, 323] on span "Confirm" at bounding box center [676, 323] width 25 height 11
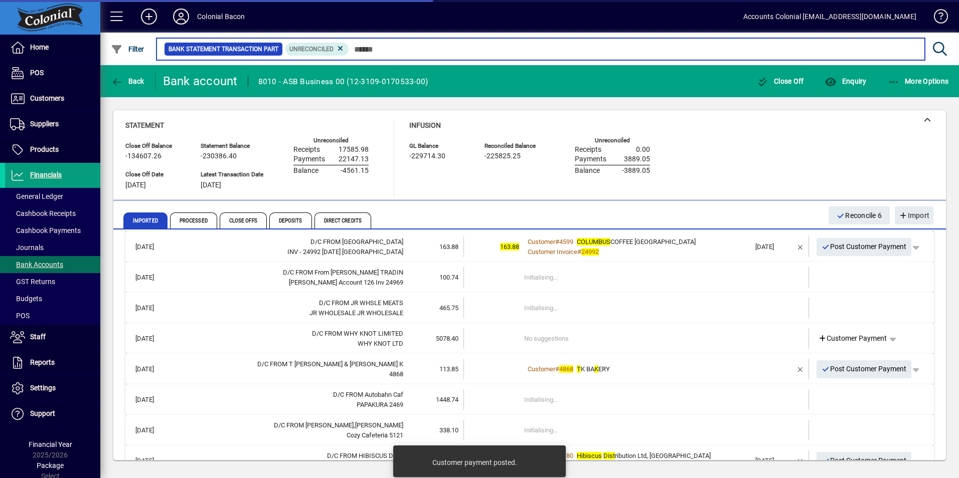
scroll to position [278, 0]
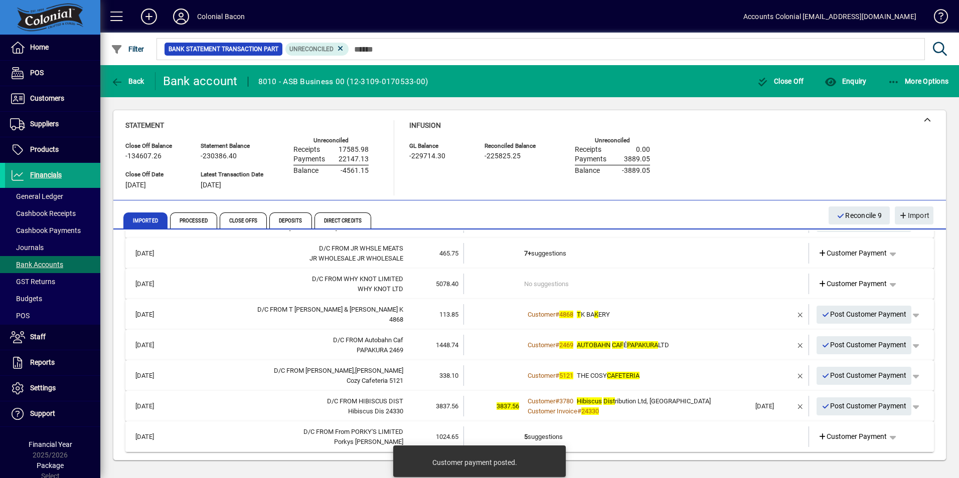
click at [655, 447] on td "5 suggestions" at bounding box center [637, 437] width 226 height 21
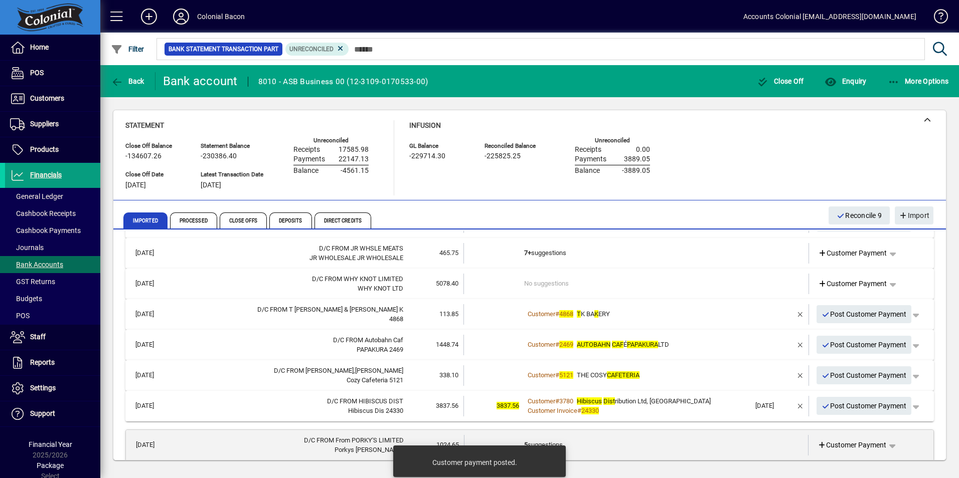
scroll to position [451, 0]
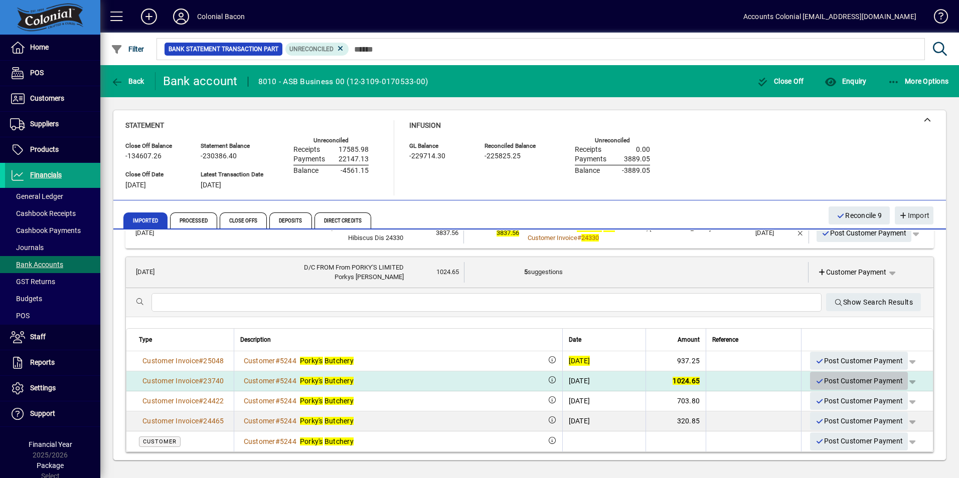
click at [823, 381] on span "Post Customer Payment" at bounding box center [859, 381] width 88 height 17
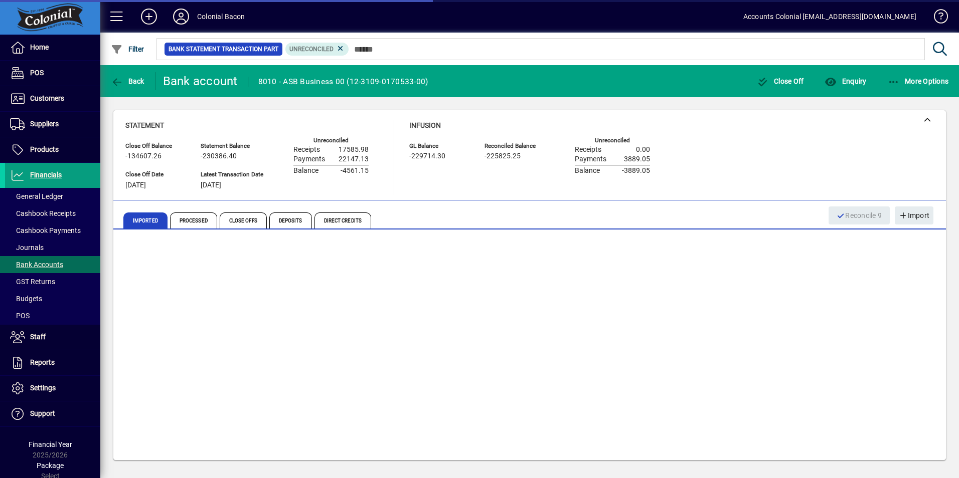
scroll to position [247, 0]
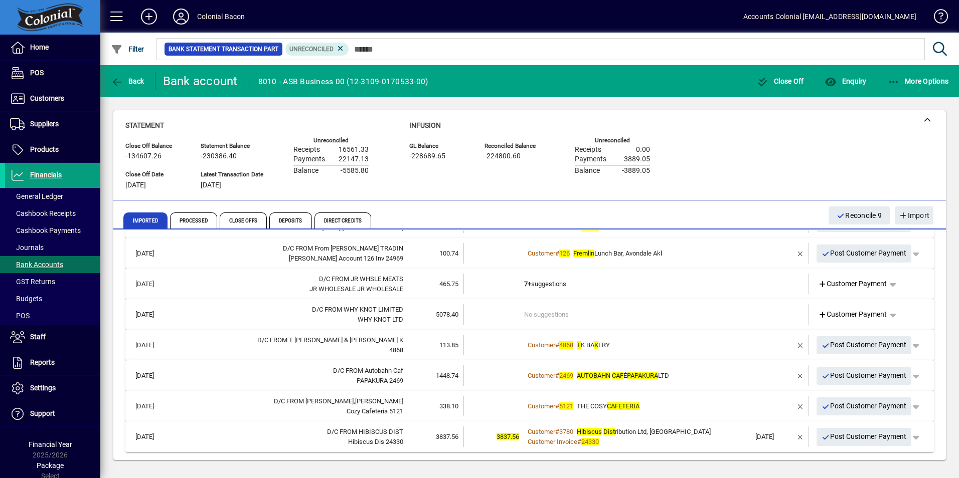
click at [662, 436] on span "Hibiscus Dist ribution Ltd, [GEOGRAPHIC_DATA]" at bounding box center [644, 432] width 134 height 8
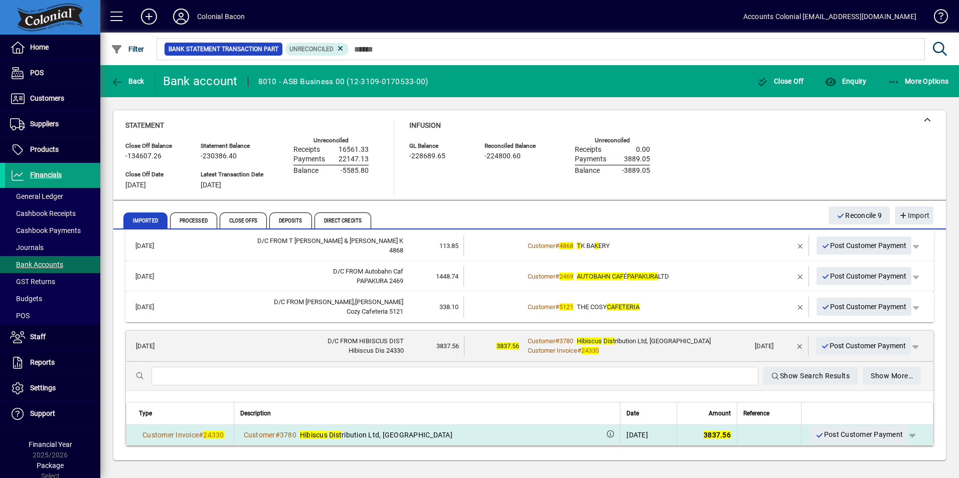
scroll to position [348, 0]
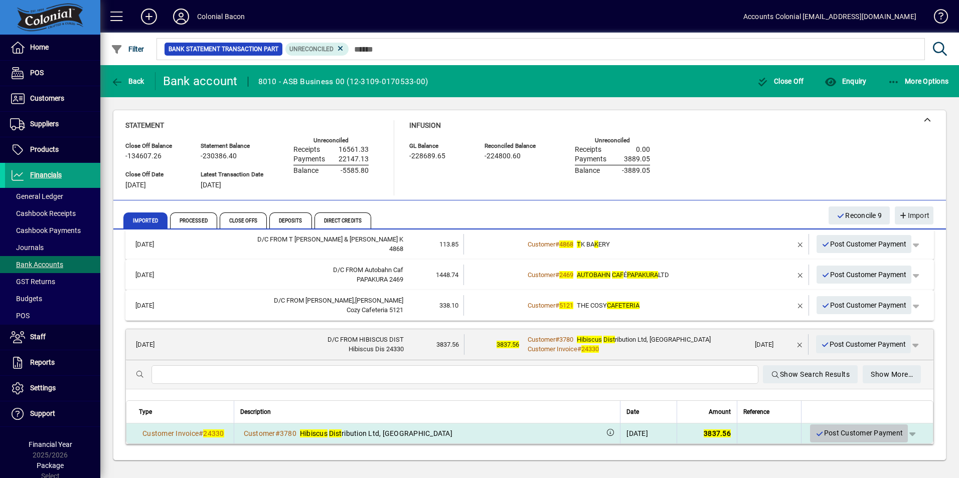
click at [854, 429] on span "Post Customer Payment" at bounding box center [859, 433] width 88 height 17
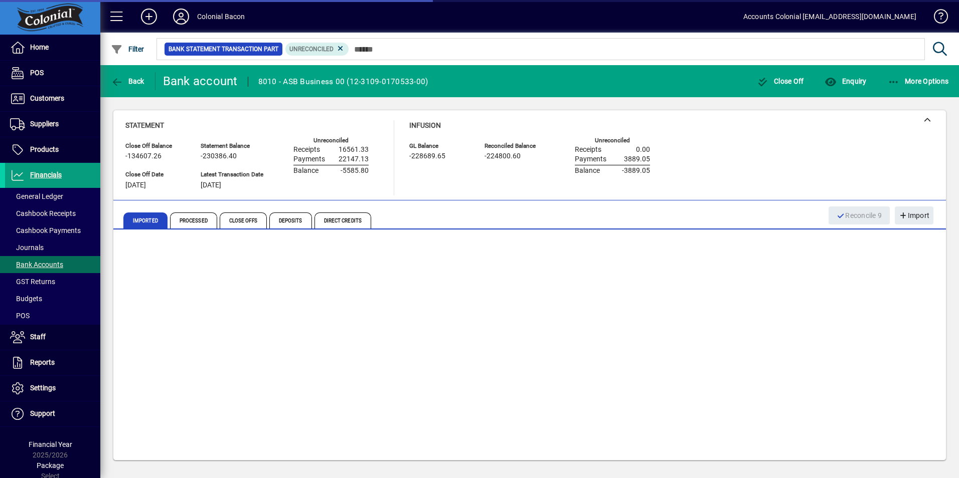
scroll to position [217, 0]
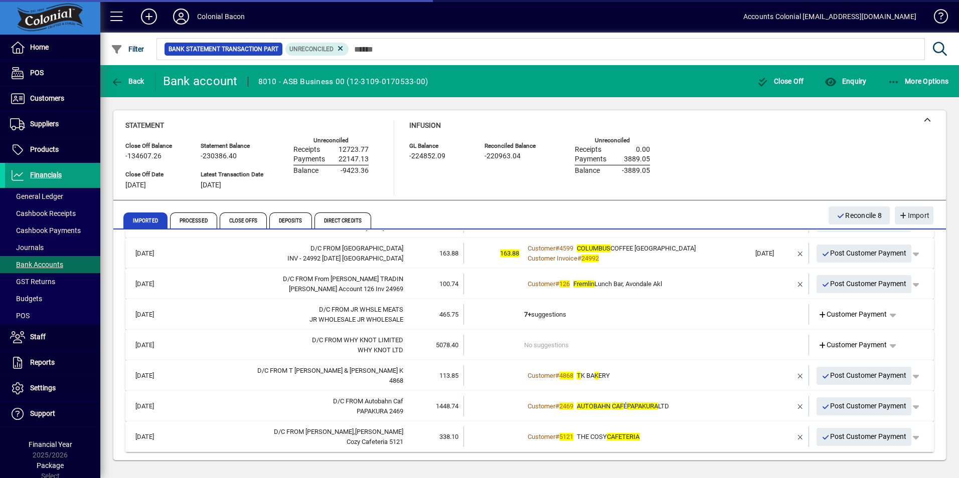
click at [700, 430] on td "Customer # 5121 THE COSY CAFETERIA" at bounding box center [637, 437] width 226 height 21
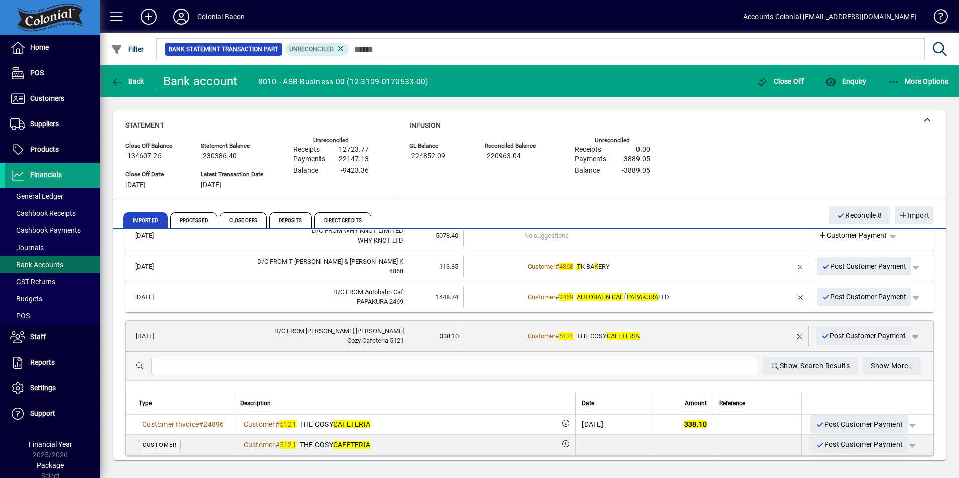
scroll to position [338, 0]
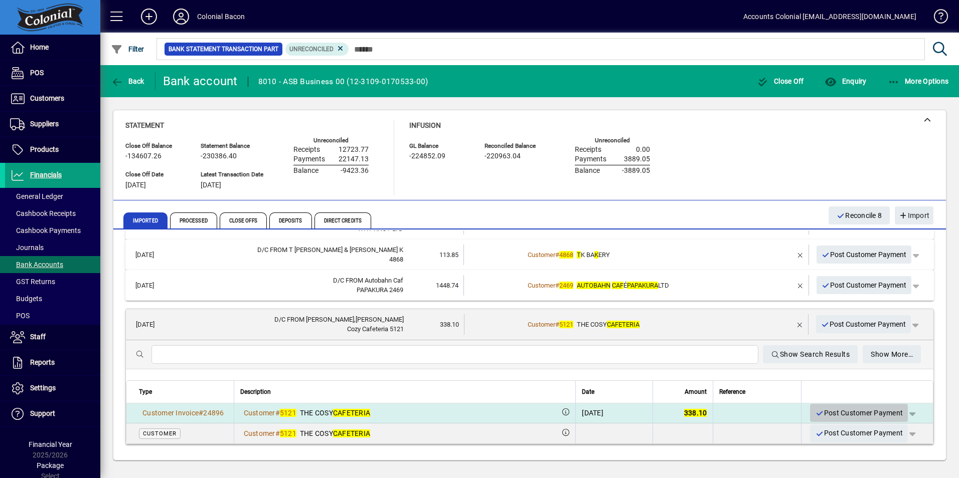
click at [842, 409] on span "Post Customer Payment" at bounding box center [859, 413] width 88 height 17
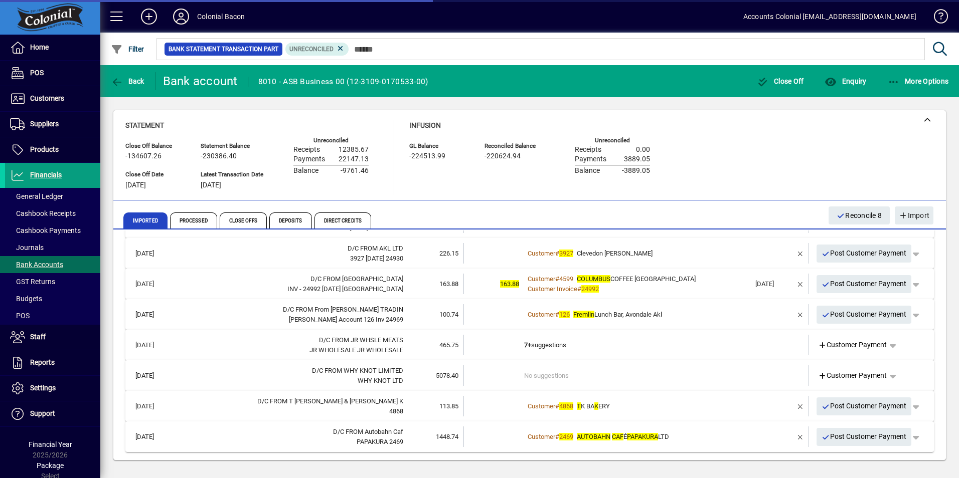
scroll to position [186, 0]
click at [688, 438] on div "Customer # 2469 AUTOBAHN CAF É PAPAKURA LTD" at bounding box center [637, 437] width 226 height 10
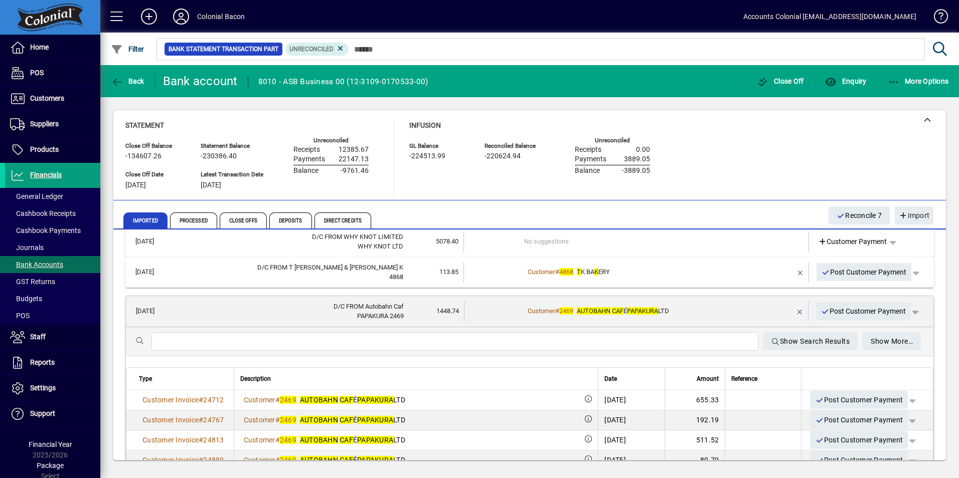
scroll to position [257, 0]
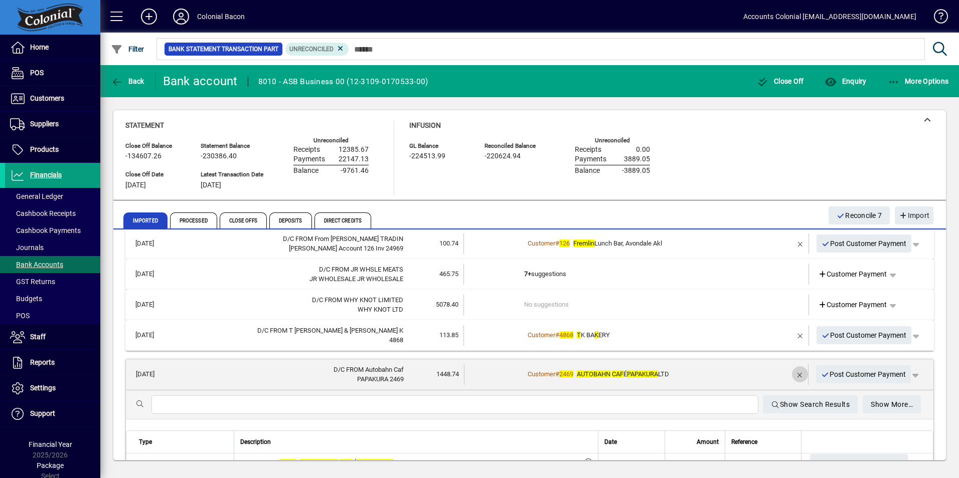
click at [788, 373] on span "button" at bounding box center [800, 375] width 24 height 24
click at [817, 374] on icon at bounding box center [821, 375] width 9 height 7
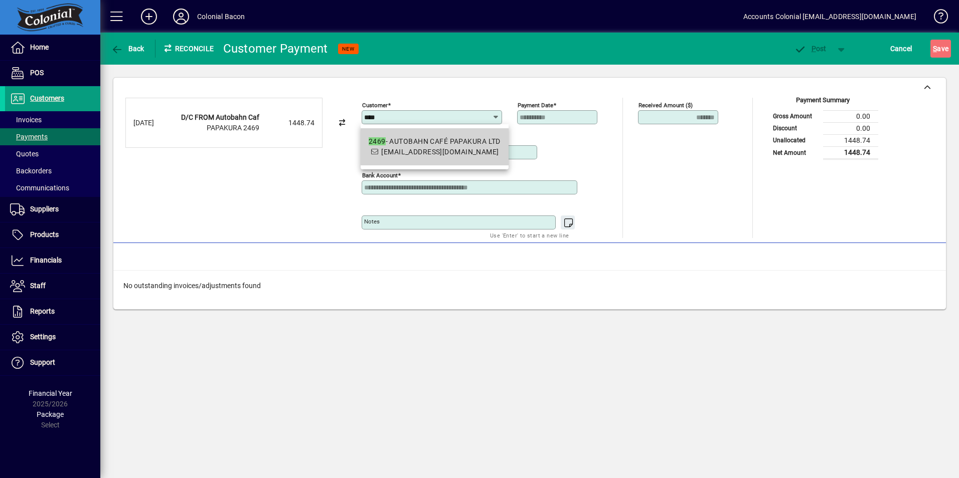
click at [431, 150] on span "2469 - AUTOBAHN CAFÉ PAPAKURA LTD [EMAIL_ADDRESS][DOMAIN_NAME]" at bounding box center [435, 146] width 132 height 21
type input "**********"
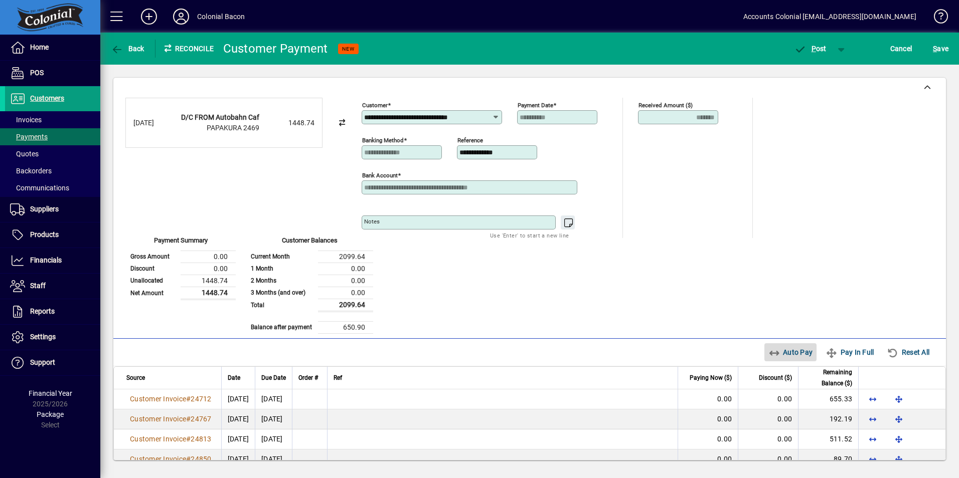
click at [775, 354] on span "Auto Pay" at bounding box center [790, 353] width 45 height 16
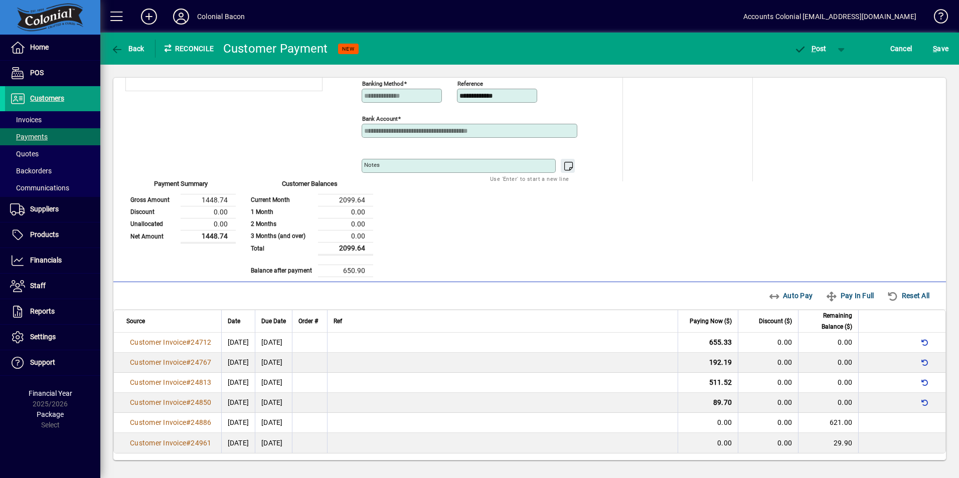
scroll to position [58, 0]
click at [815, 50] on span "P" at bounding box center [813, 49] width 5 height 8
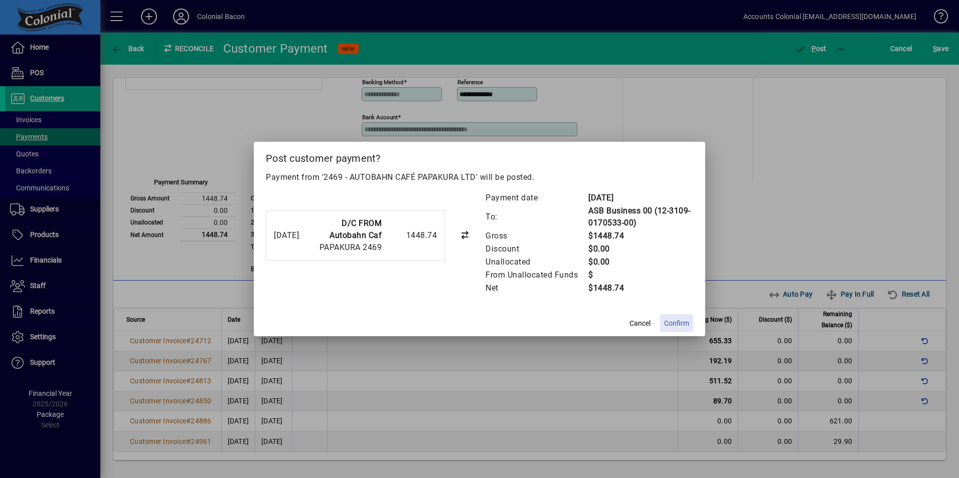
click at [681, 327] on span "Confirm" at bounding box center [676, 323] width 25 height 11
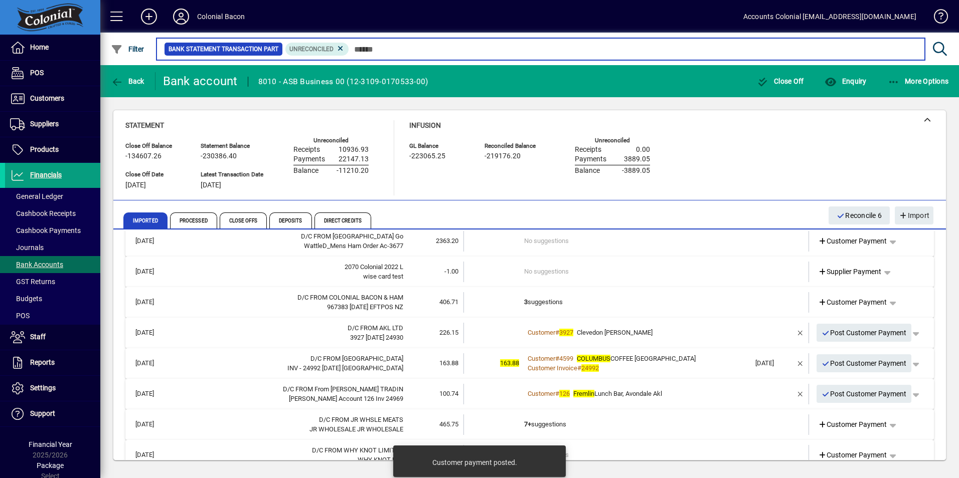
scroll to position [156, 0]
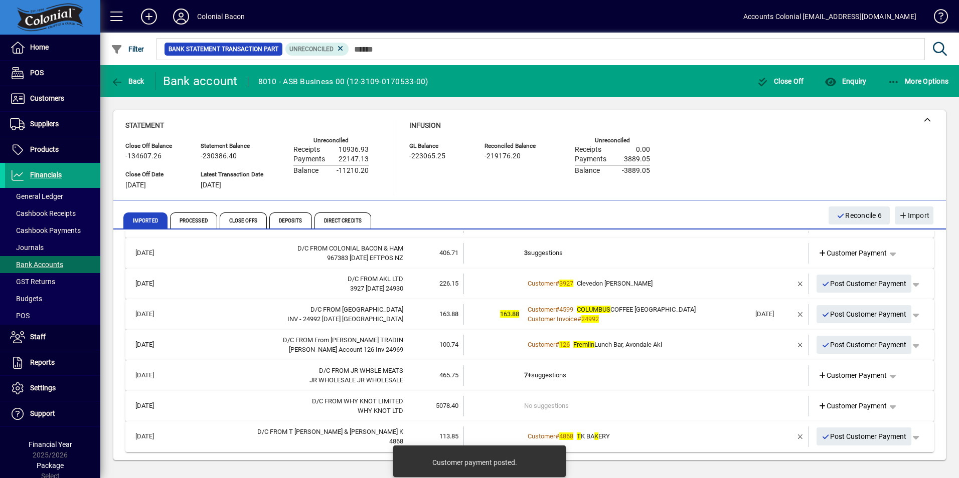
click at [680, 427] on td "Customer # 4868 T K BA K ERY" at bounding box center [637, 437] width 226 height 21
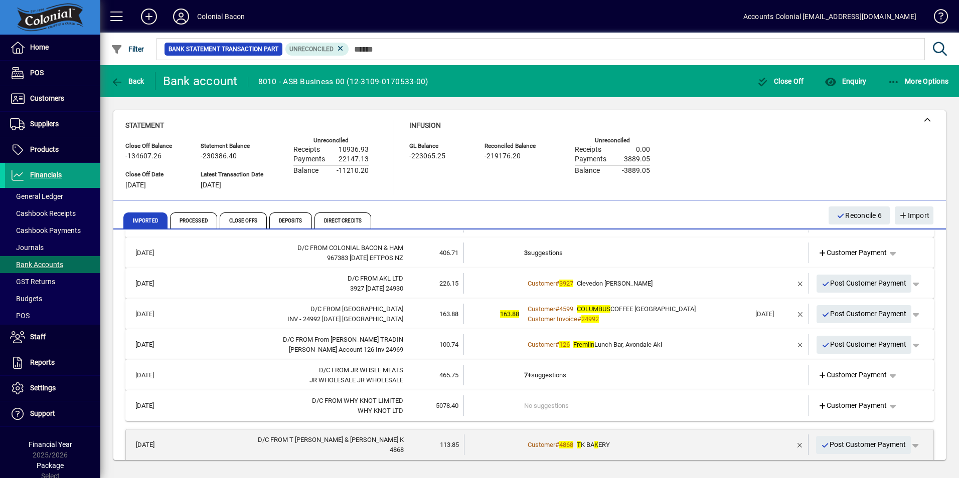
scroll to position [248, 0]
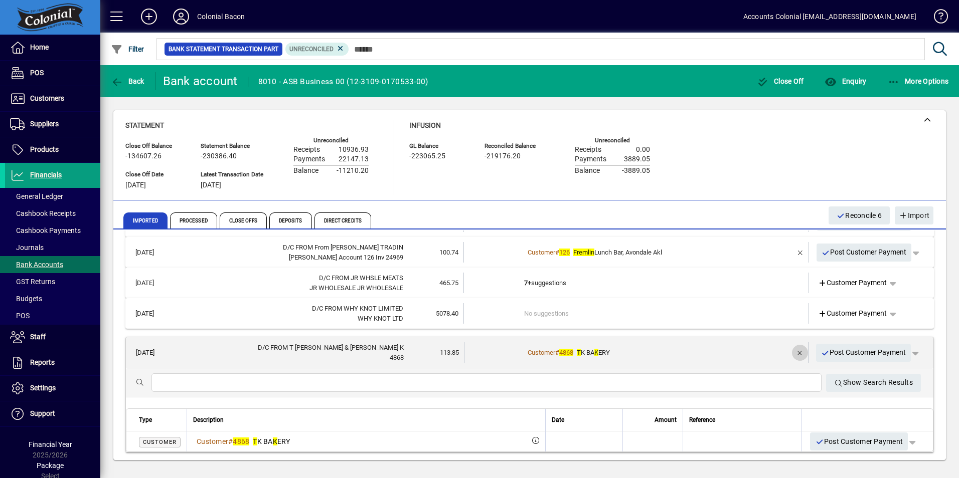
click at [794, 351] on span "button" at bounding box center [800, 353] width 24 height 24
click at [817, 351] on icon at bounding box center [821, 353] width 9 height 7
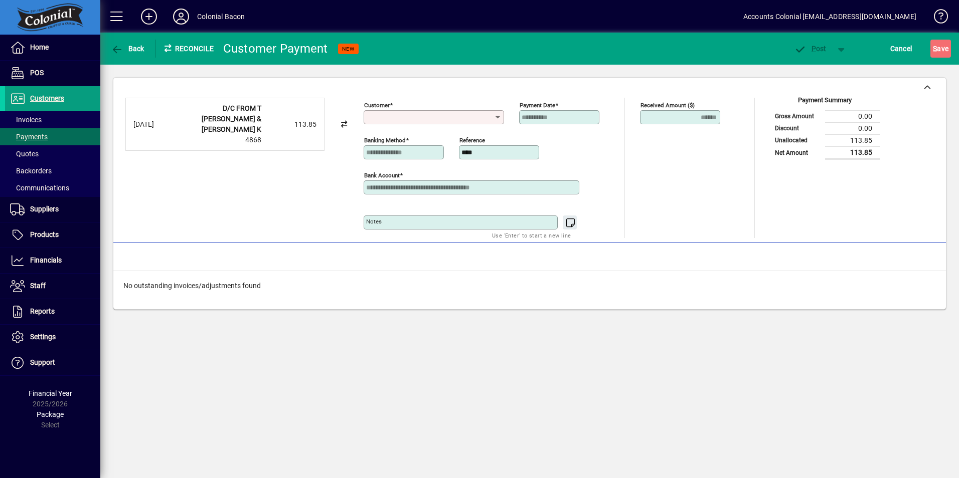
click at [376, 119] on input "Customer" at bounding box center [430, 117] width 128 height 8
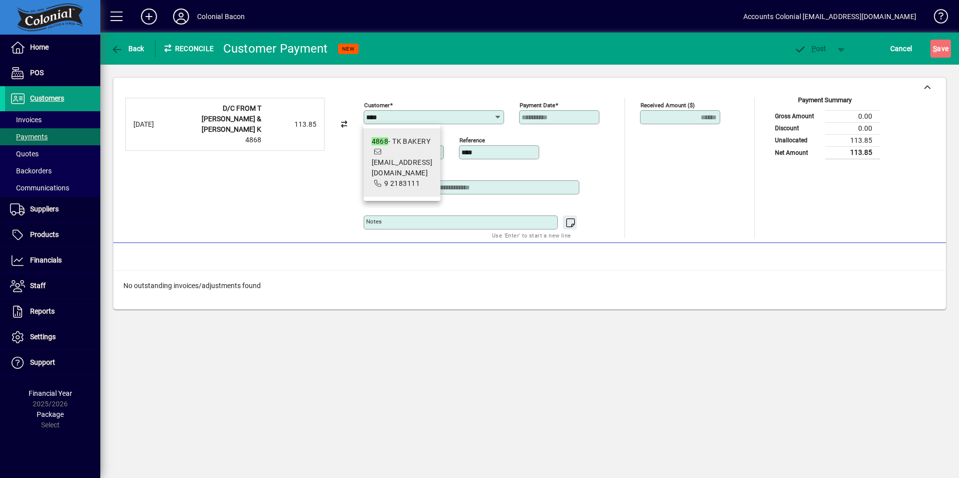
click at [410, 157] on span "4868 - TK BAKERY [EMAIL_ADDRESS][DOMAIN_NAME] 9 2183111" at bounding box center [402, 162] width 61 height 53
type input "**********"
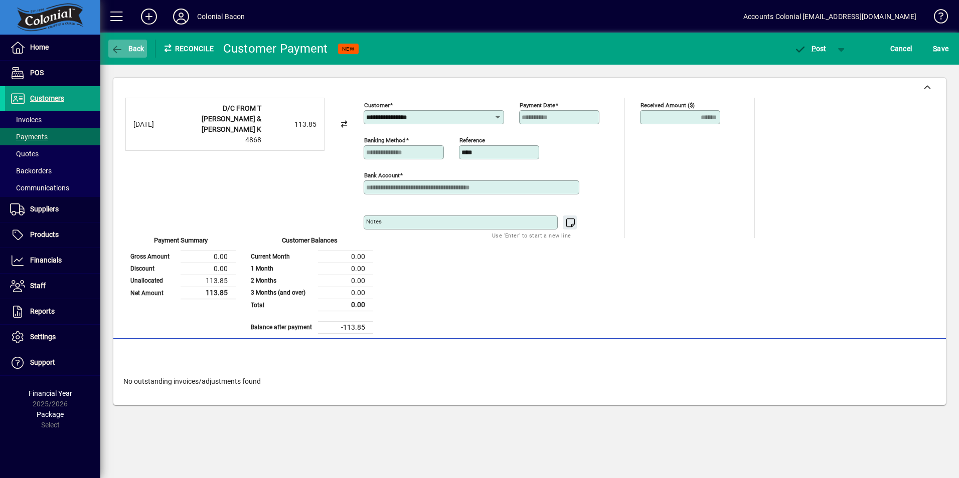
click at [123, 48] on icon "button" at bounding box center [117, 50] width 13 height 10
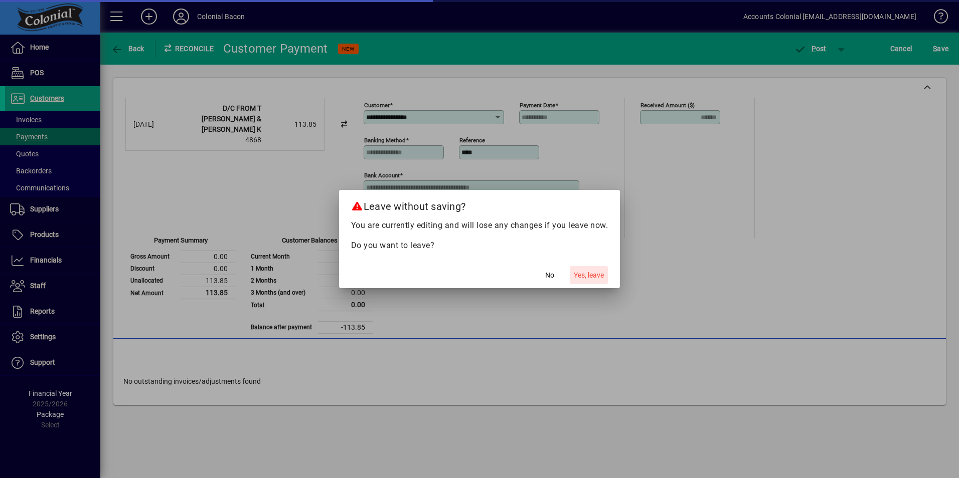
click at [586, 276] on span "Yes, leave" at bounding box center [589, 275] width 30 height 11
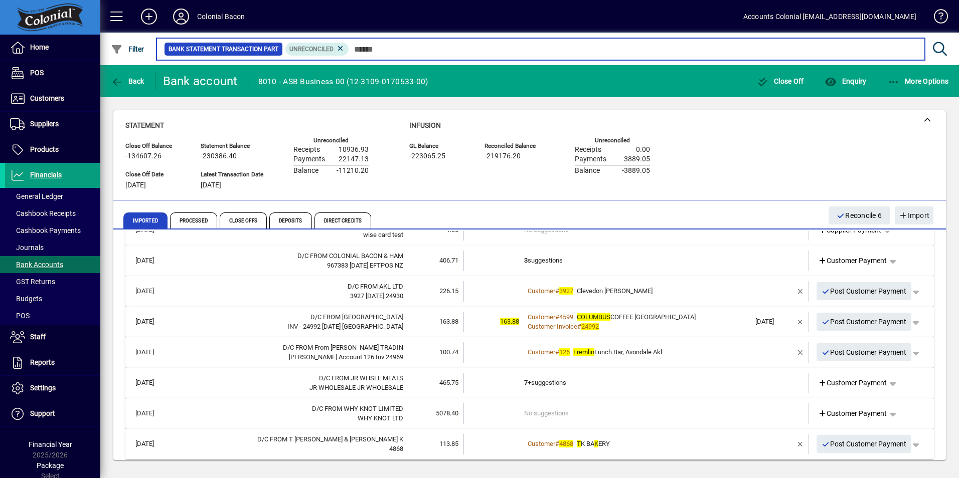
scroll to position [156, 0]
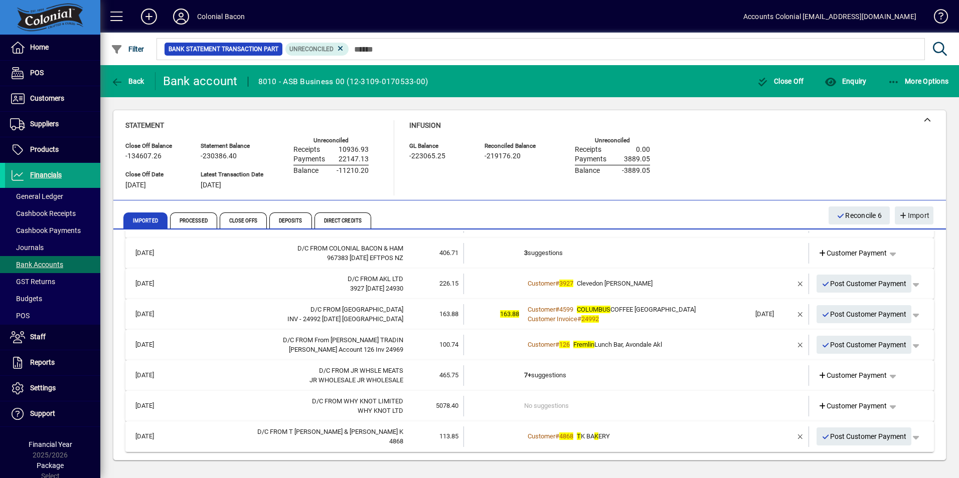
click at [776, 411] on td at bounding box center [771, 406] width 42 height 21
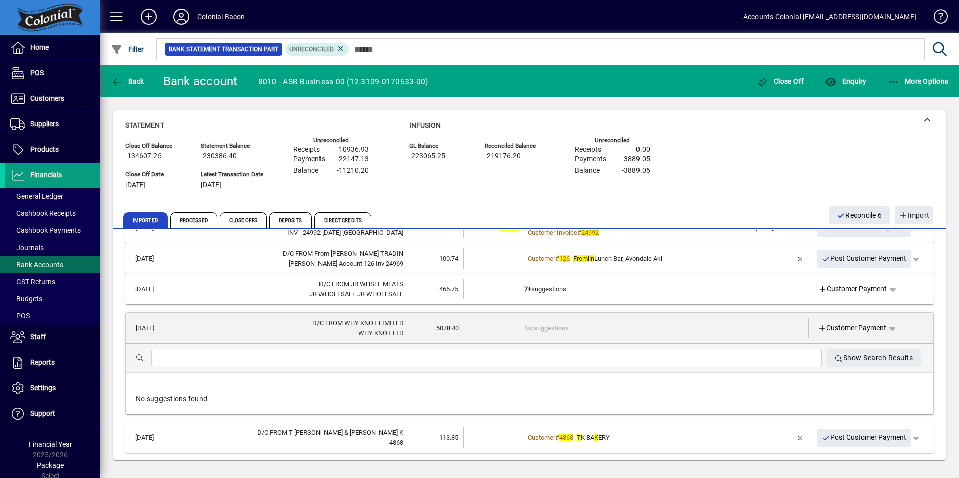
scroll to position [243, 0]
click at [817, 326] on icon at bounding box center [821, 328] width 9 height 7
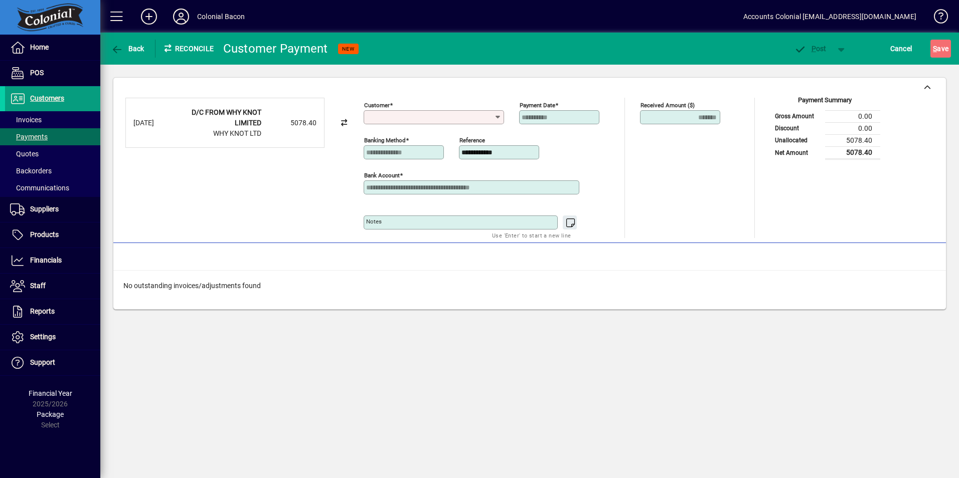
click at [401, 120] on input "Customer" at bounding box center [430, 117] width 128 height 8
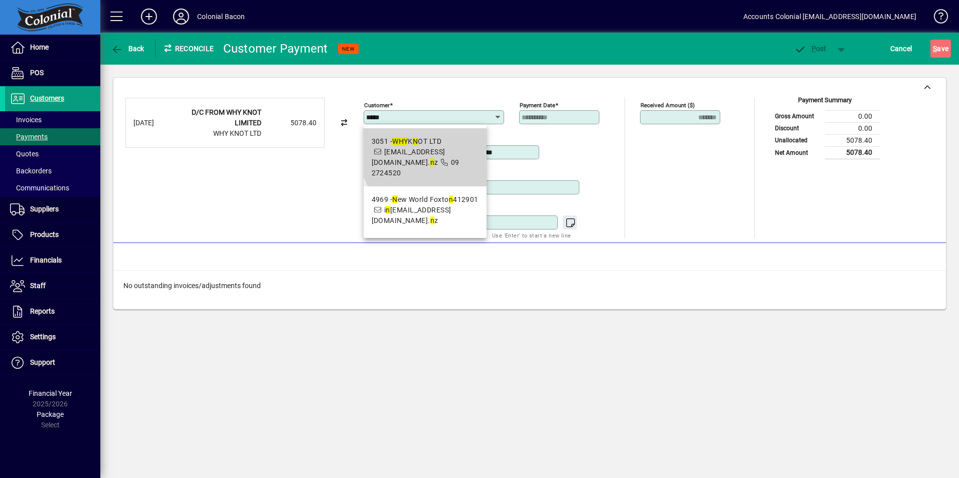
click at [436, 150] on span "[EMAIL_ADDRESS][DOMAIN_NAME]. n z" at bounding box center [409, 157] width 74 height 19
type input "**********"
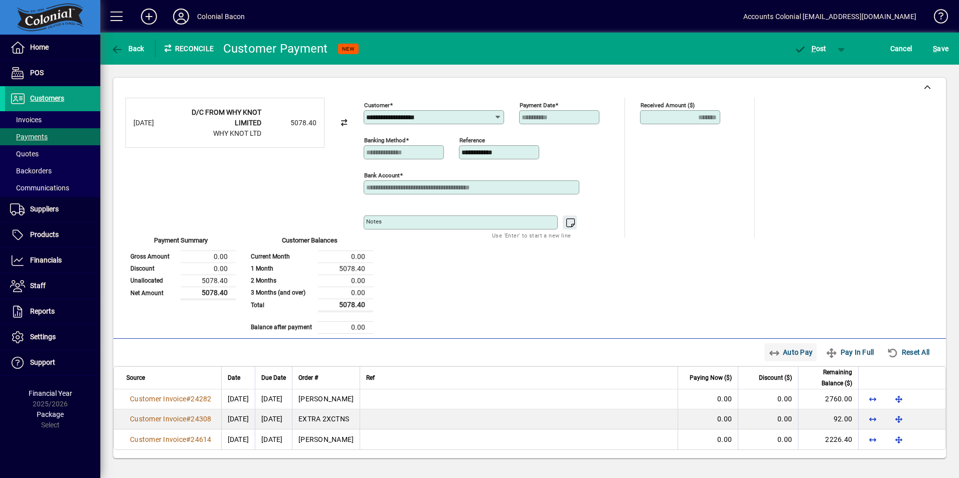
click at [779, 350] on span "Auto Pay" at bounding box center [790, 353] width 45 height 16
click at [822, 53] on span "button" at bounding box center [810, 49] width 43 height 24
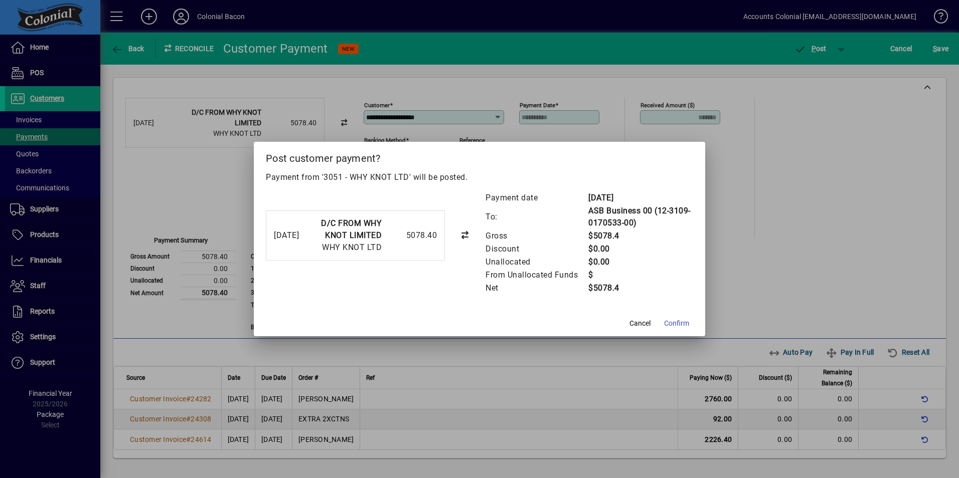
click at [677, 323] on span "Confirm" at bounding box center [676, 323] width 25 height 11
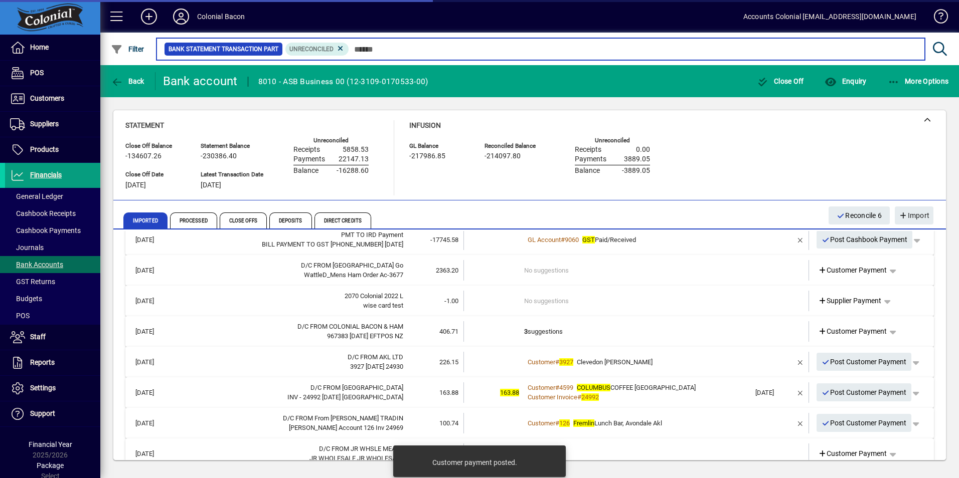
scroll to position [125, 0]
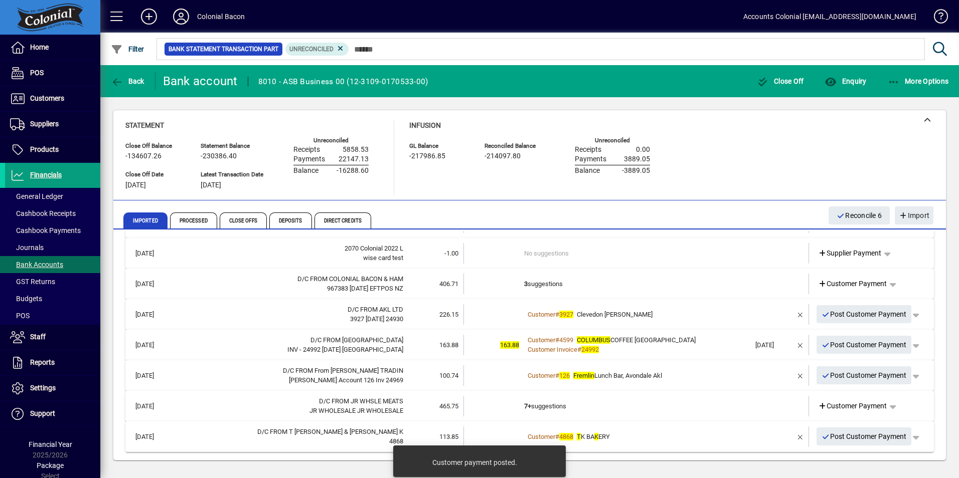
click at [732, 409] on td "7+ suggestions" at bounding box center [637, 406] width 226 height 21
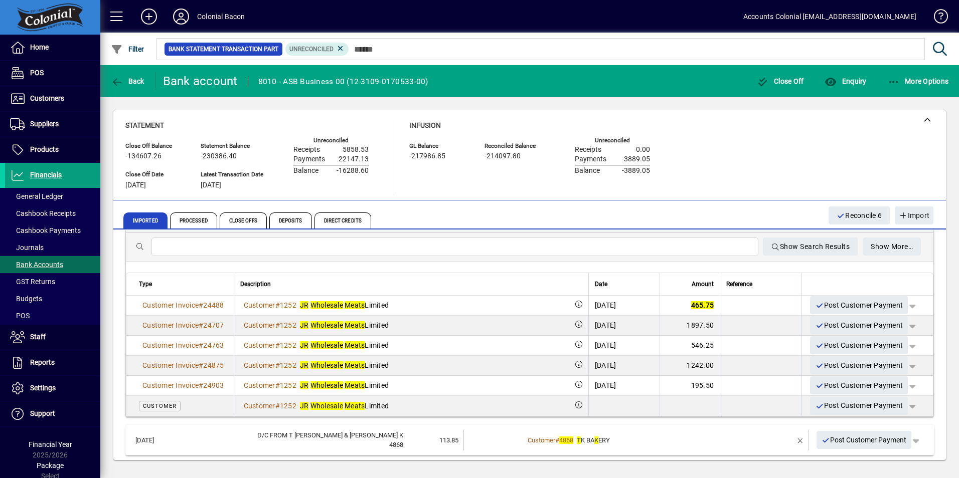
scroll to position [326, 0]
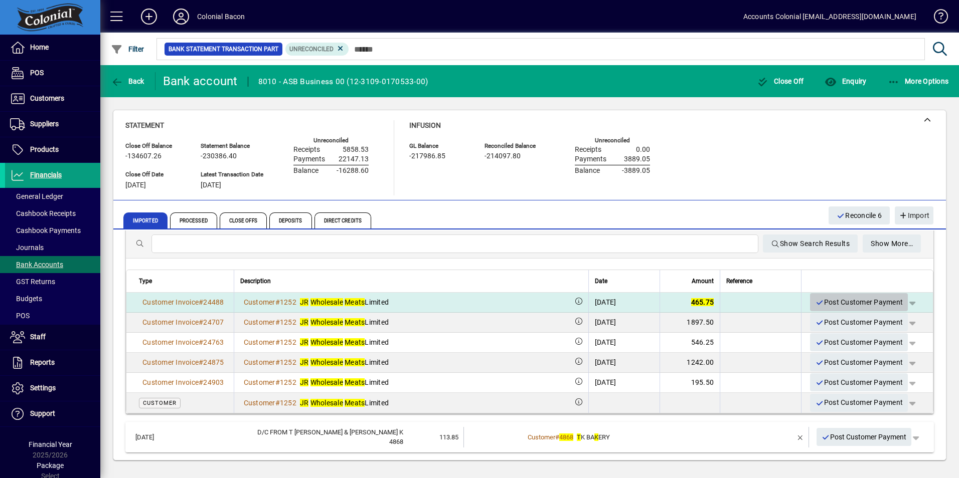
click at [842, 298] on span "Post Customer Payment" at bounding box center [859, 302] width 88 height 17
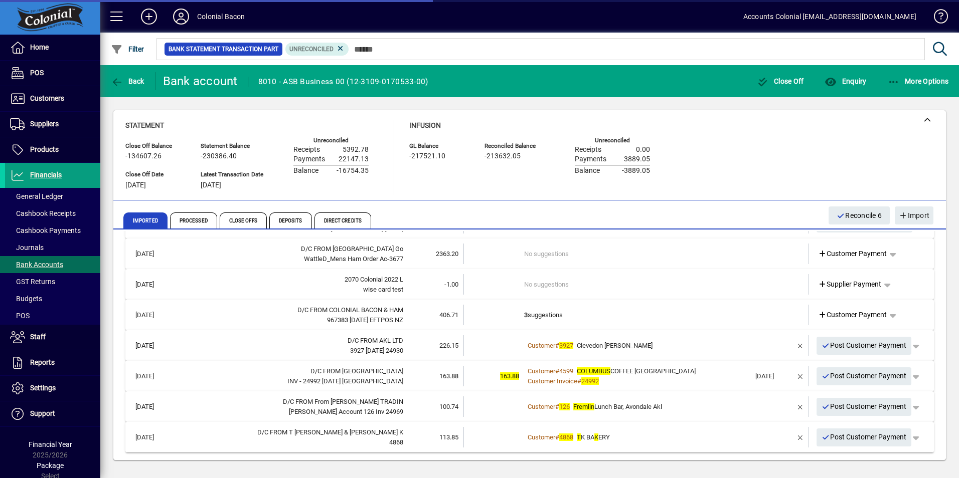
scroll to position [95, 0]
click at [660, 411] on div "Customer # 126 Fremlin Lunch Bar, Avondale Akl" at bounding box center [637, 407] width 226 height 10
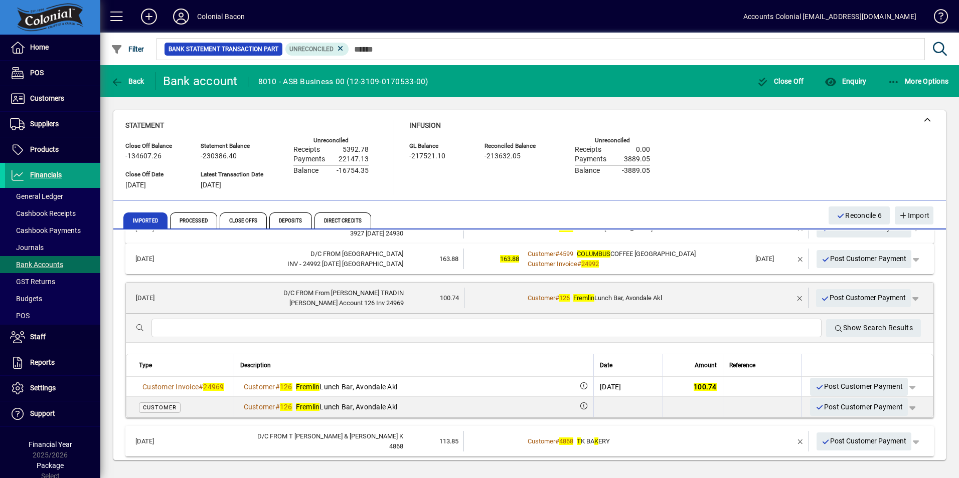
scroll to position [215, 0]
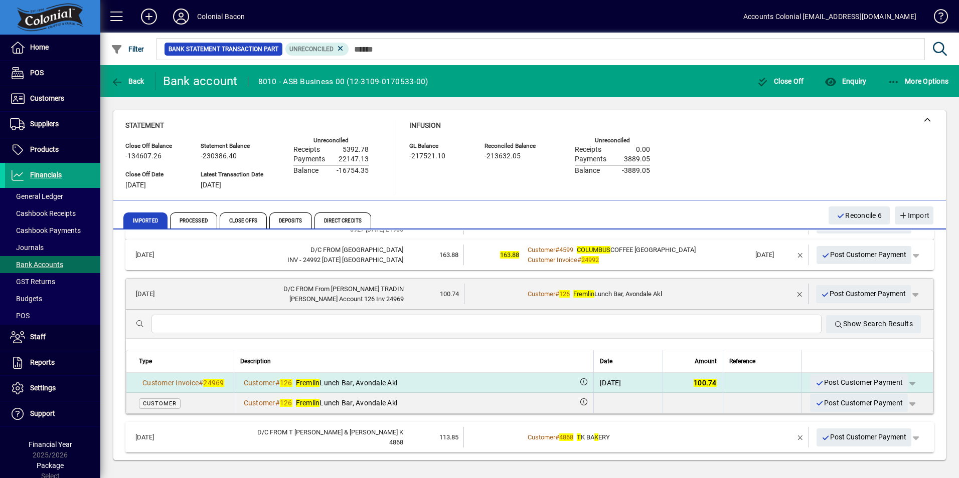
click at [834, 381] on span "Post Customer Payment" at bounding box center [859, 383] width 88 height 17
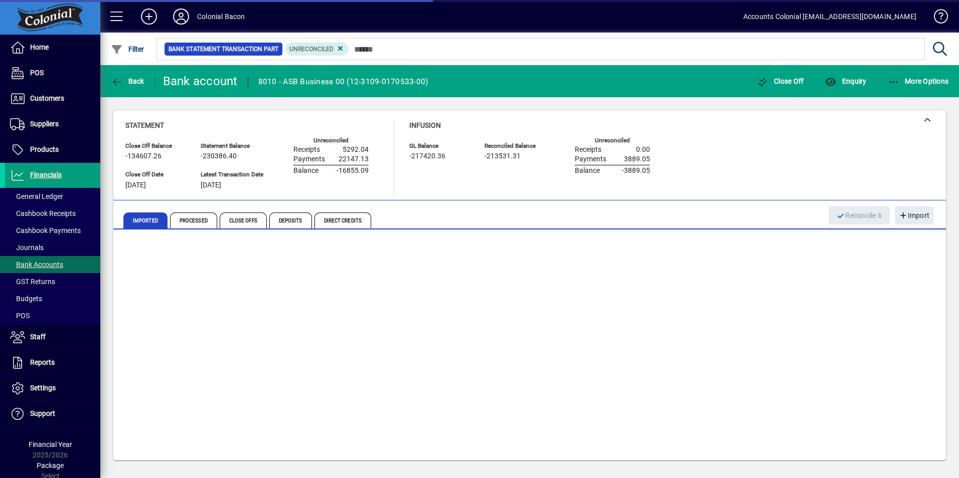
scroll to position [64, 0]
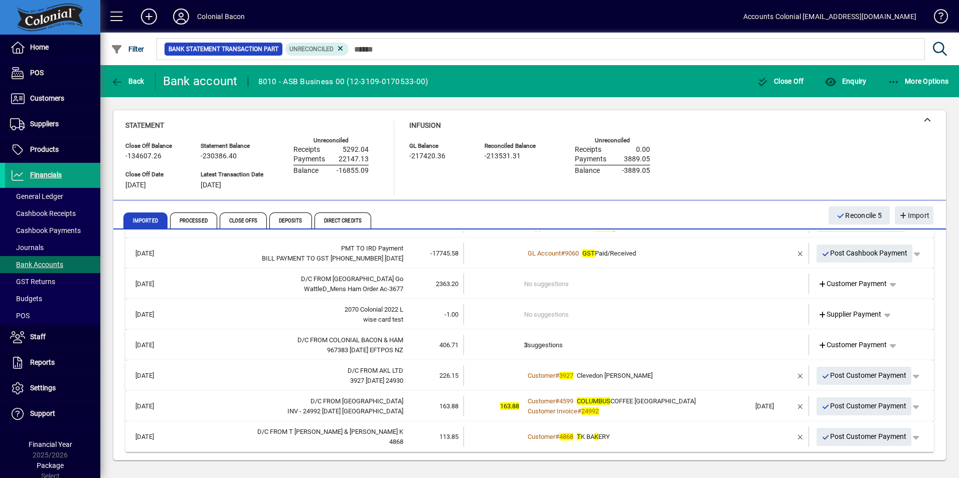
click at [662, 411] on div "Customer Invoice # 24992" at bounding box center [637, 412] width 226 height 10
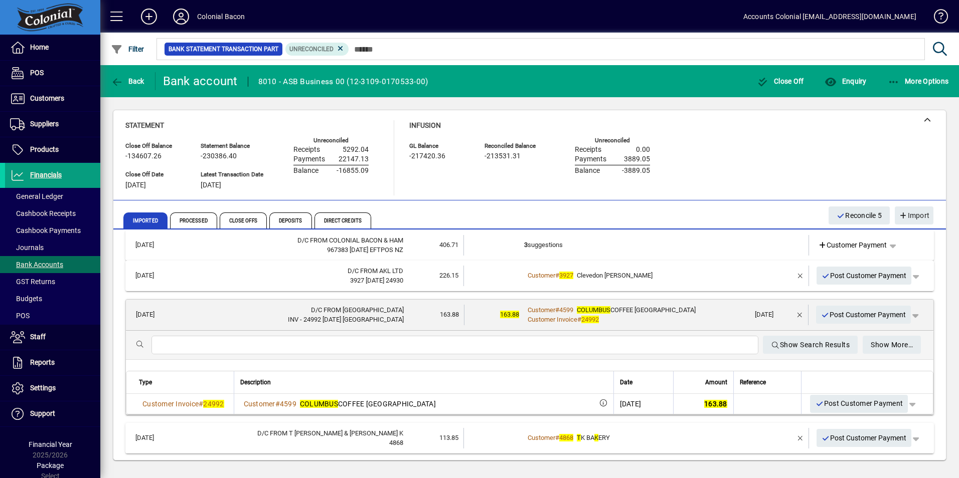
scroll to position [165, 0]
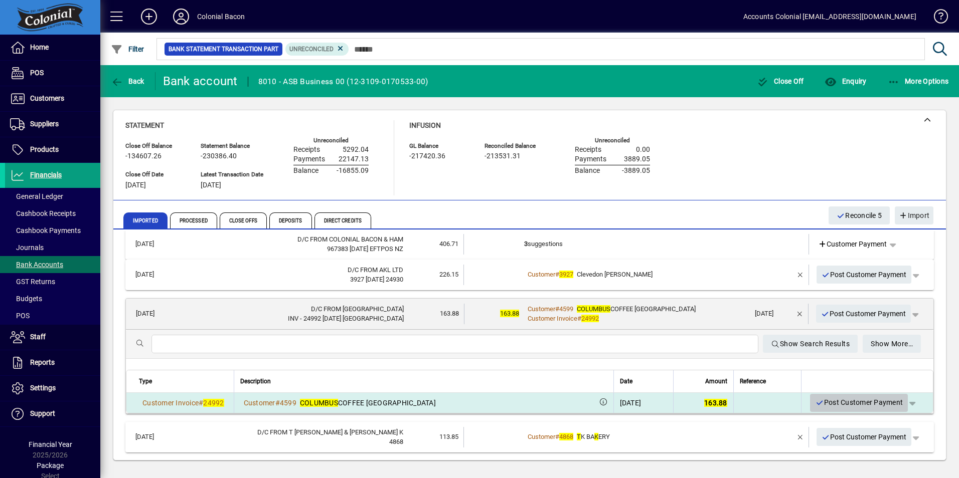
click at [828, 401] on span "Post Customer Payment" at bounding box center [859, 403] width 88 height 17
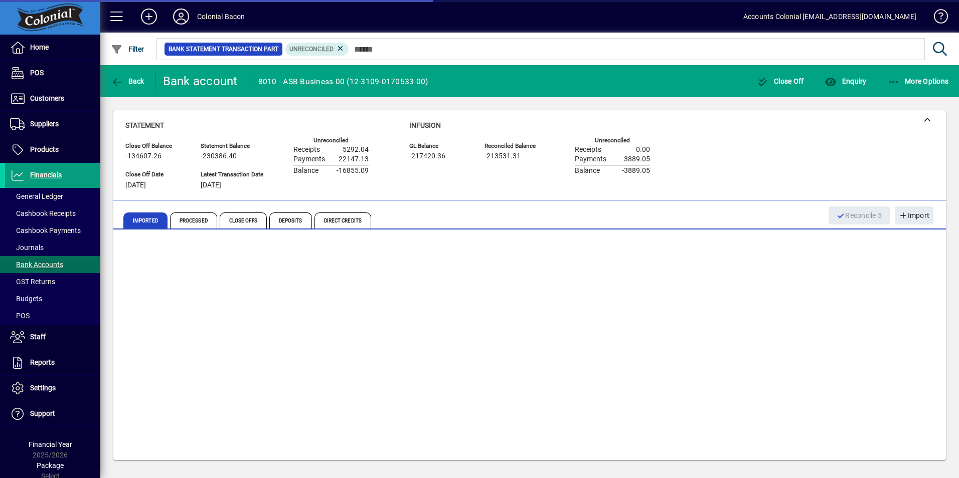
scroll to position [34, 0]
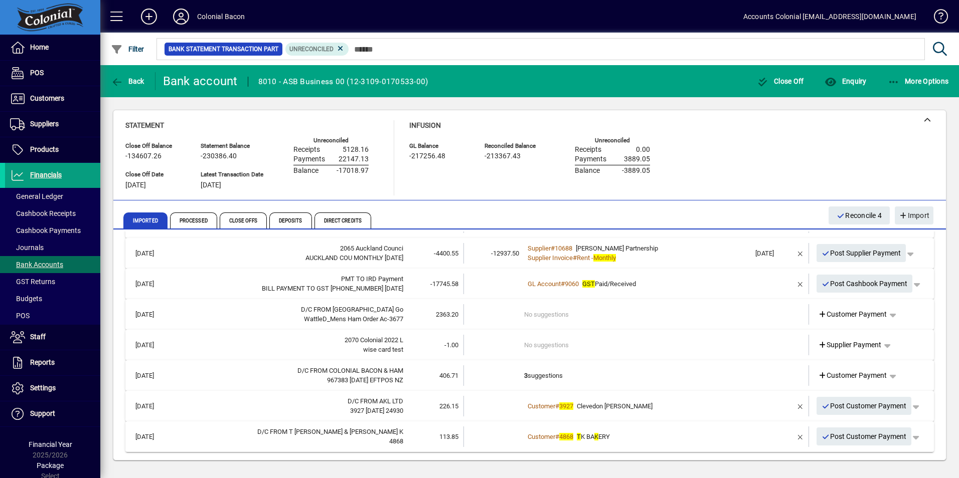
click at [699, 405] on div "Customer # 3927 Clevedon [PERSON_NAME]" at bounding box center [637, 407] width 226 height 10
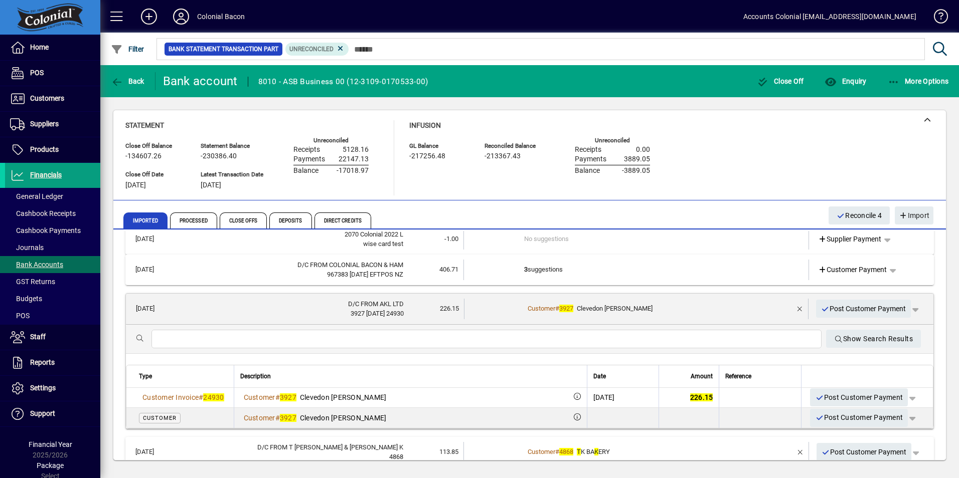
scroll to position [154, 0]
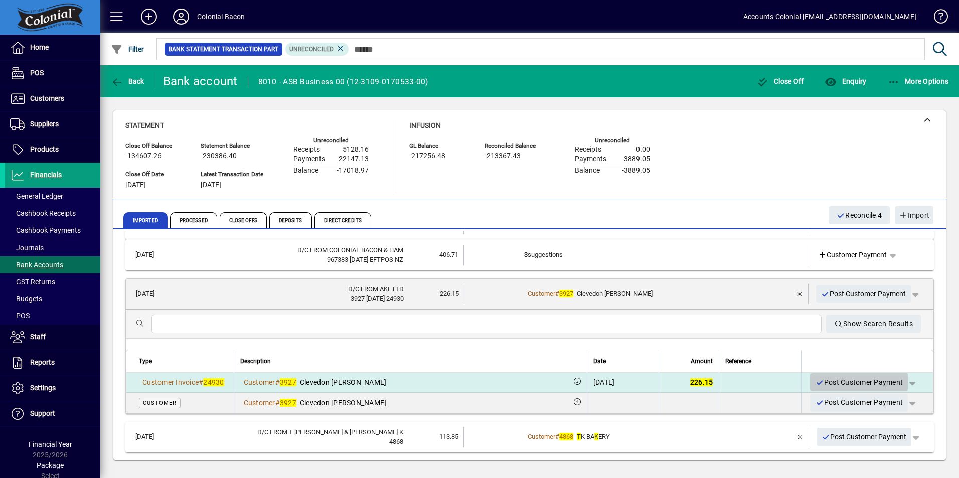
click at [825, 382] on span "Post Customer Payment" at bounding box center [859, 383] width 88 height 17
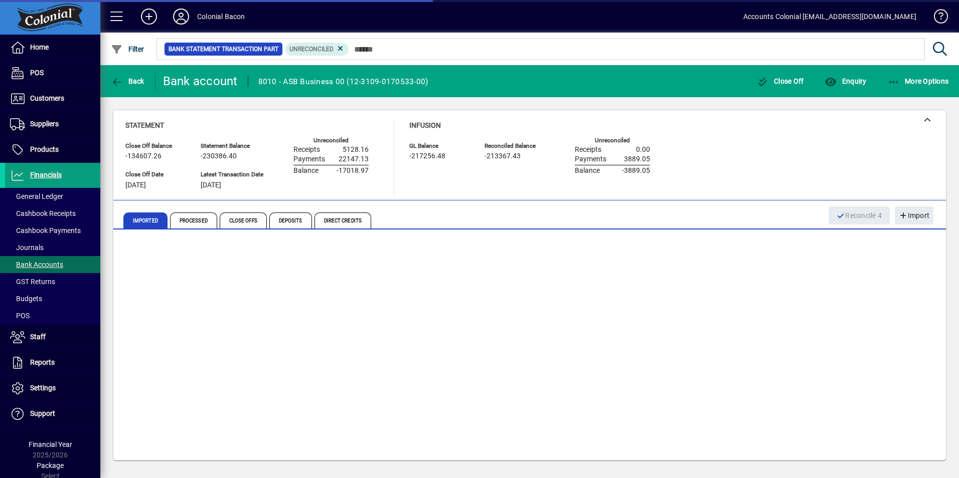
scroll to position [4, 0]
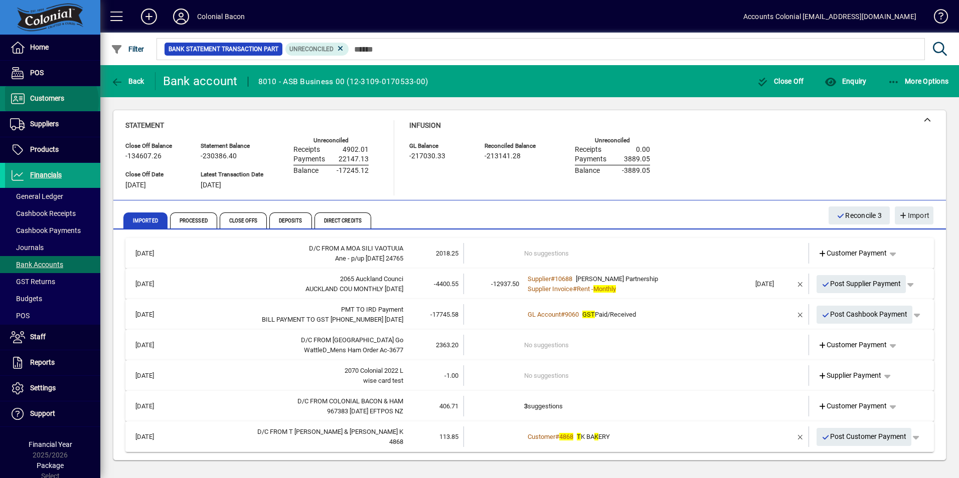
click at [51, 101] on span "Customers" at bounding box center [47, 98] width 34 height 8
click at [885, 407] on span "button" at bounding box center [893, 407] width 24 height 24
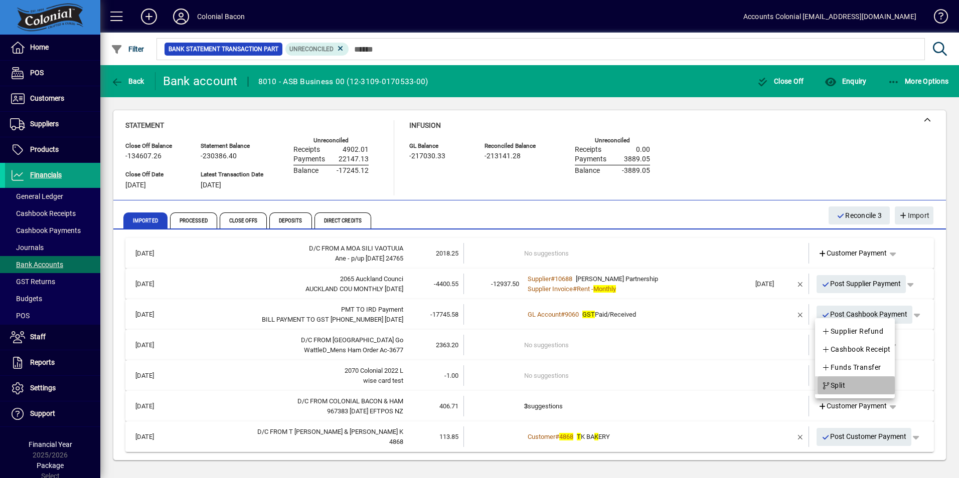
click at [861, 393] on span "button" at bounding box center [855, 386] width 77 height 24
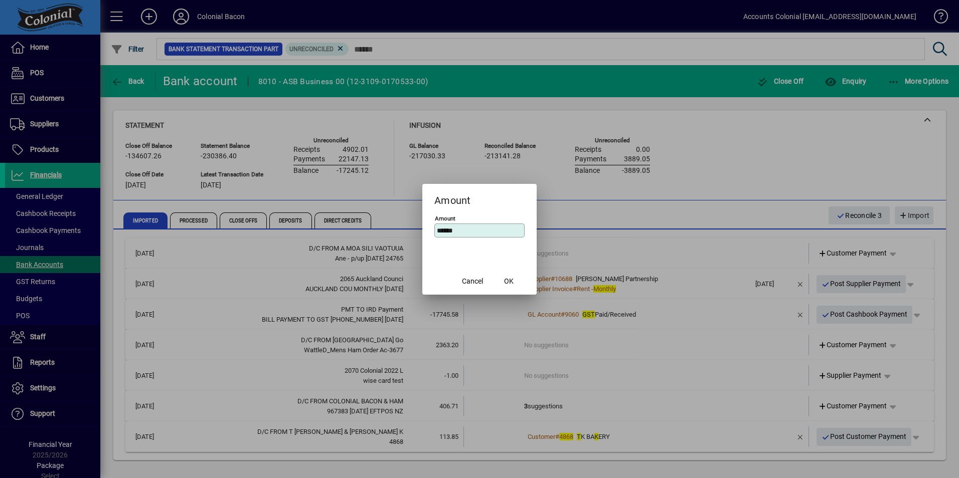
drag, startPoint x: 458, startPoint y: 225, endPoint x: 448, endPoint y: 227, distance: 9.9
click at [448, 227] on div "Amount ******" at bounding box center [479, 231] width 90 height 14
drag, startPoint x: 460, startPoint y: 232, endPoint x: 417, endPoint y: 242, distance: 44.2
click at [417, 242] on div "Amount Amount ****** Cancel OK" at bounding box center [479, 239] width 959 height 478
type input "******"
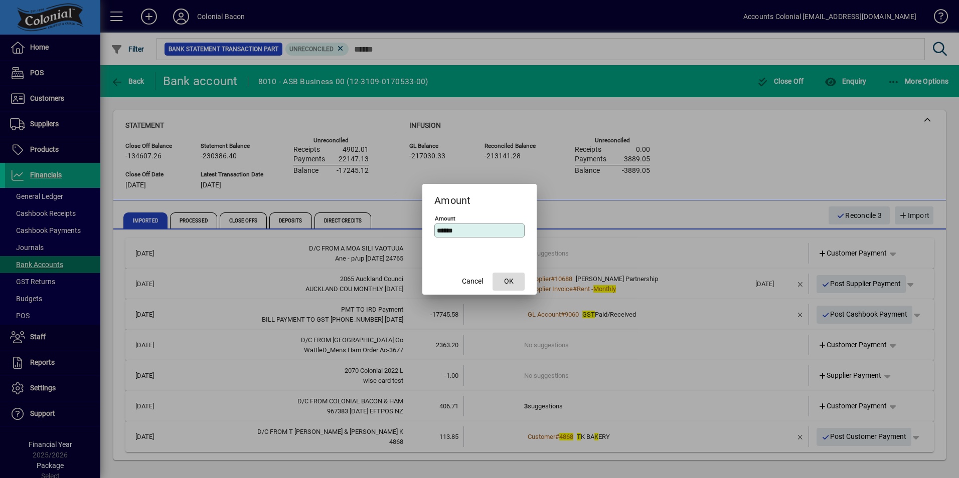
click at [507, 277] on span "OK" at bounding box center [509, 281] width 10 height 11
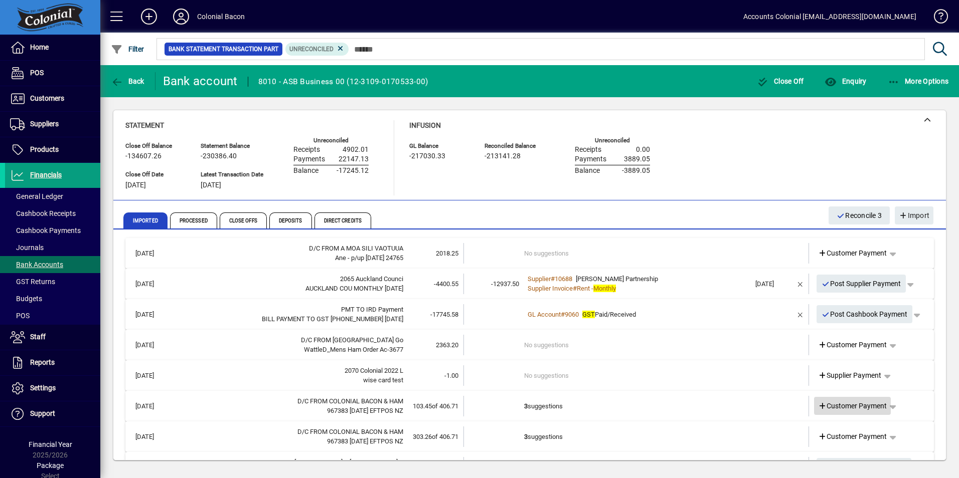
click at [818, 406] on icon at bounding box center [822, 406] width 9 height 7
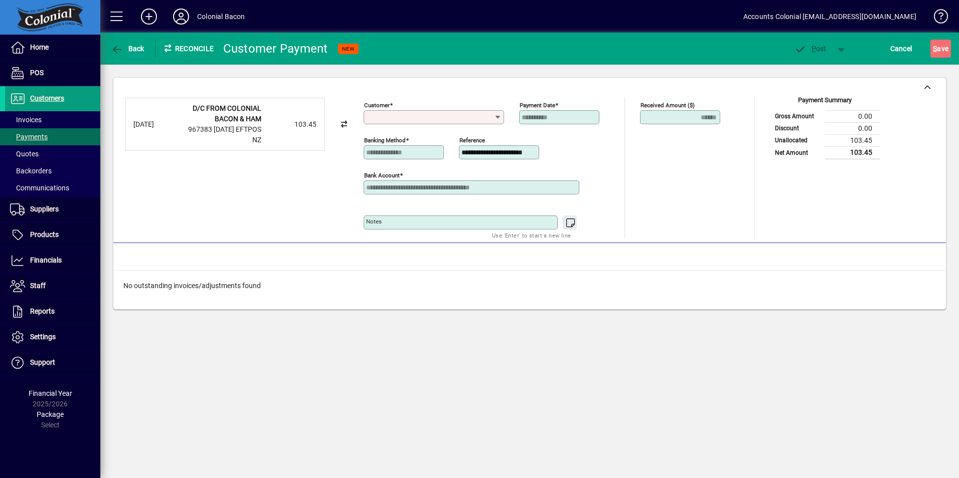
click at [401, 117] on input "Customer" at bounding box center [430, 117] width 128 height 8
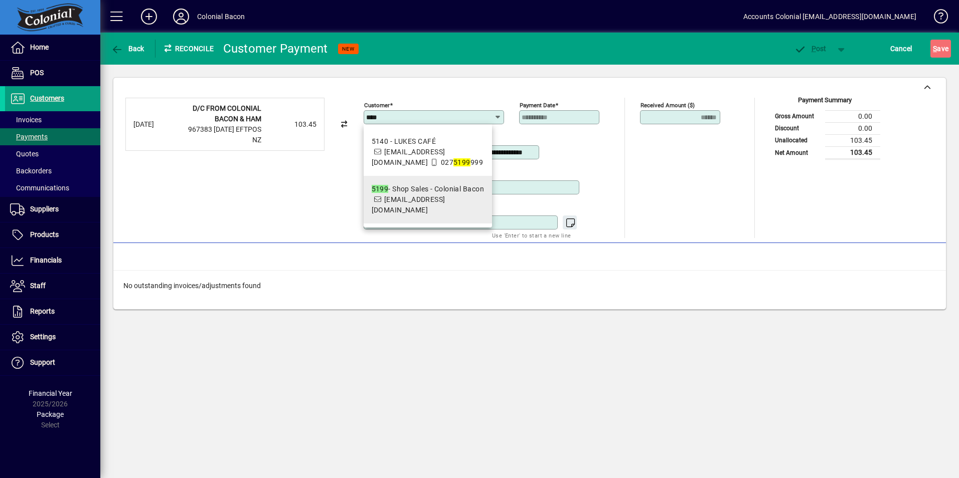
click at [425, 190] on div "5199 - Shop Sales - Colonial Bacon" at bounding box center [428, 189] width 112 height 11
type input "**********"
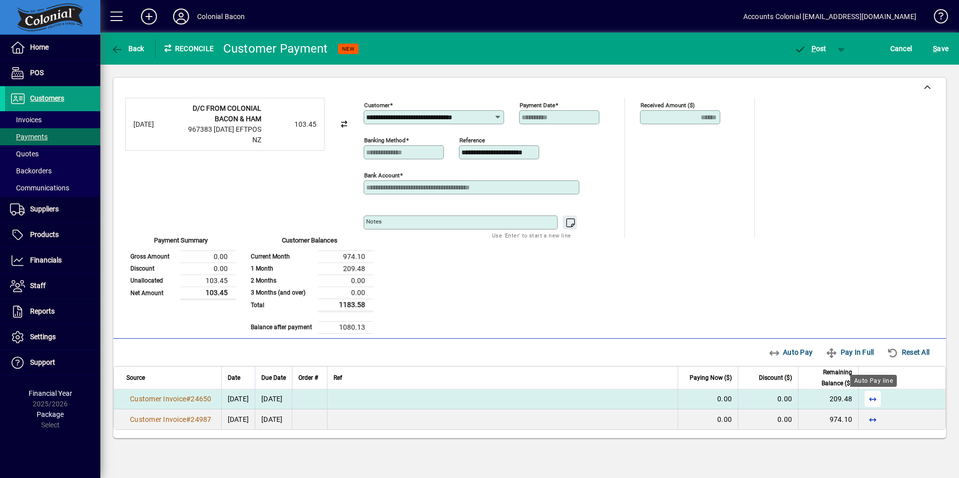
click at [874, 401] on span "button" at bounding box center [873, 399] width 24 height 24
click at [813, 51] on span "P" at bounding box center [813, 49] width 5 height 8
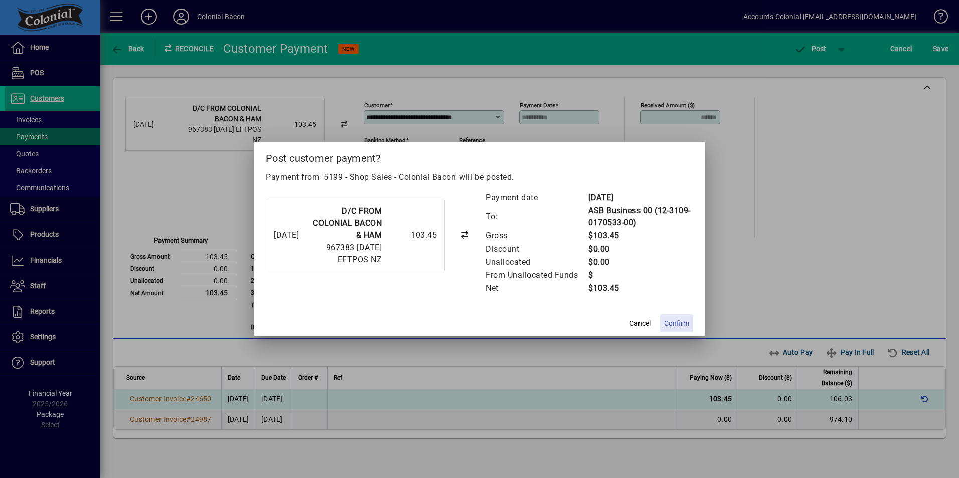
click at [672, 326] on span "Confirm" at bounding box center [676, 323] width 25 height 11
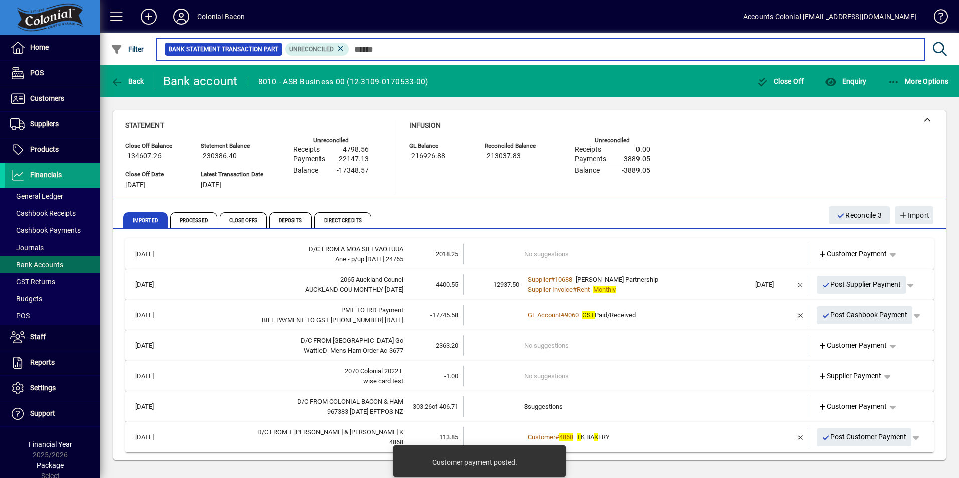
scroll to position [4, 0]
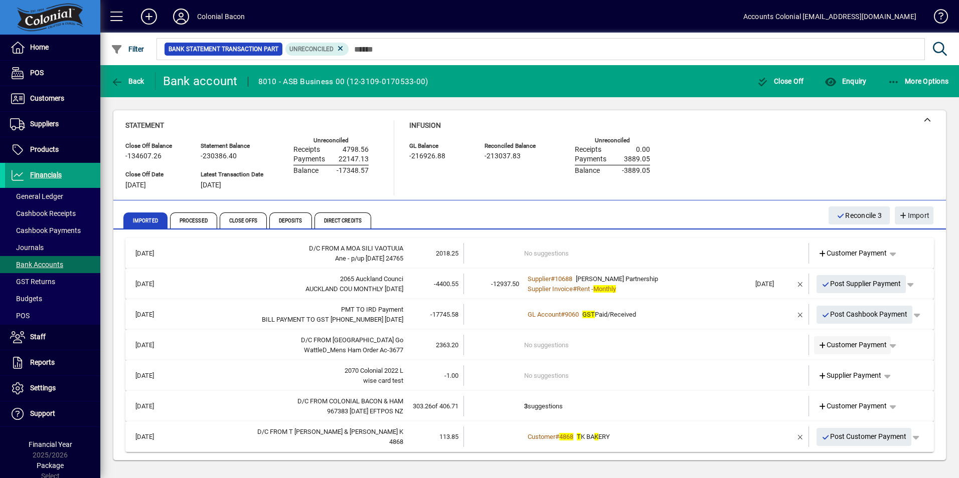
click at [818, 347] on icon at bounding box center [822, 346] width 9 height 7
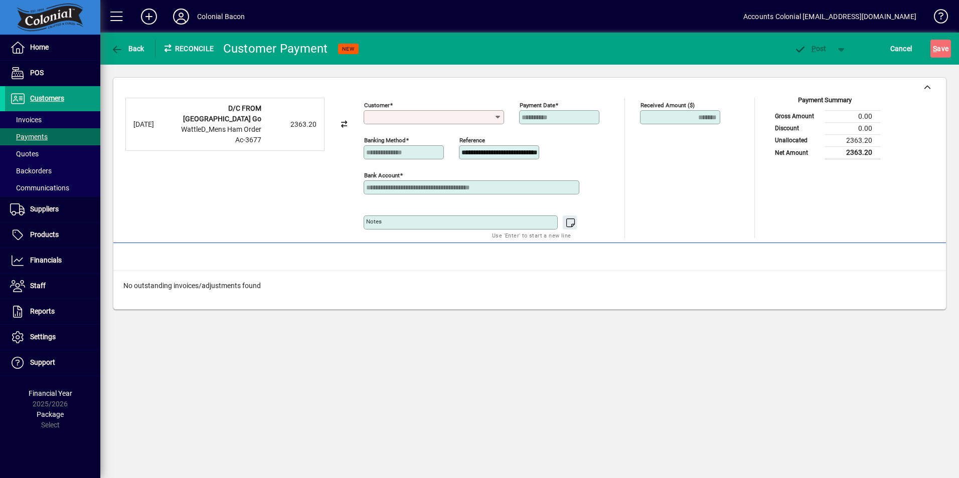
click at [373, 118] on input "Customer" at bounding box center [430, 117] width 128 height 8
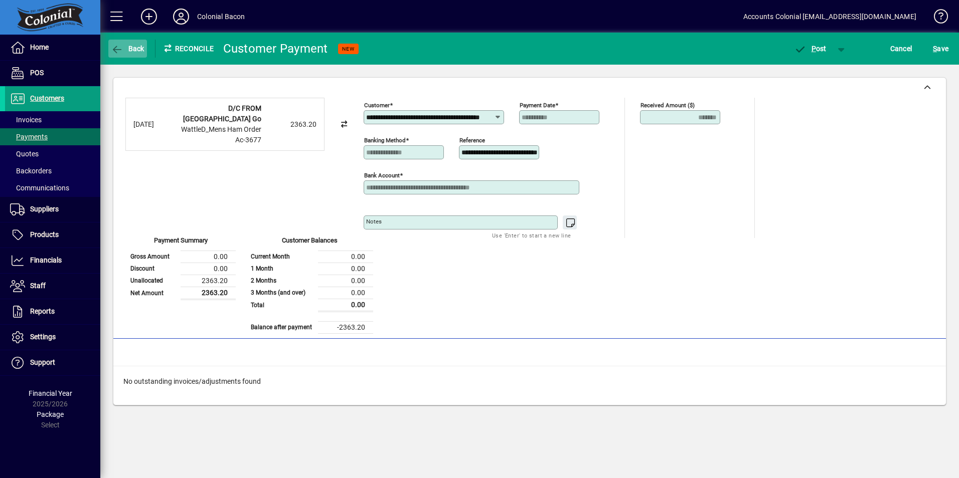
type input "**********"
click at [136, 50] on span "Back" at bounding box center [128, 49] width 34 height 8
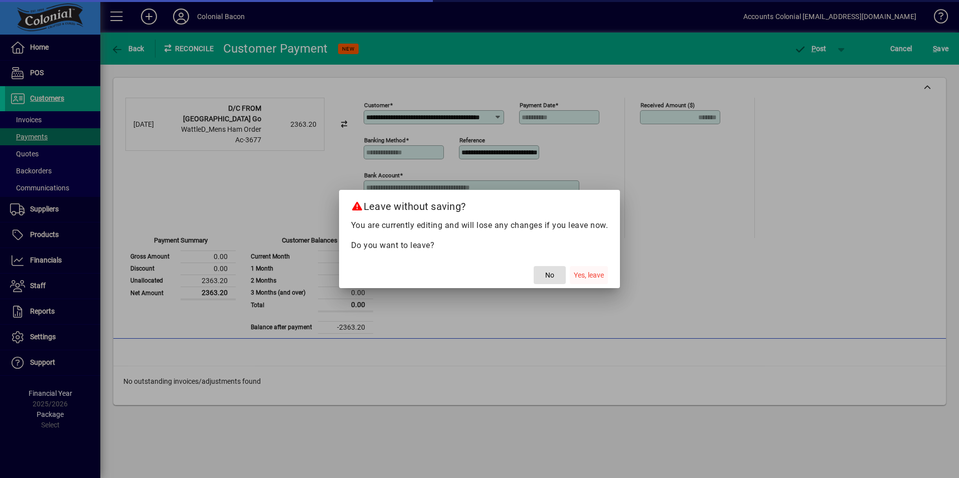
click at [592, 282] on span "button" at bounding box center [589, 275] width 38 height 24
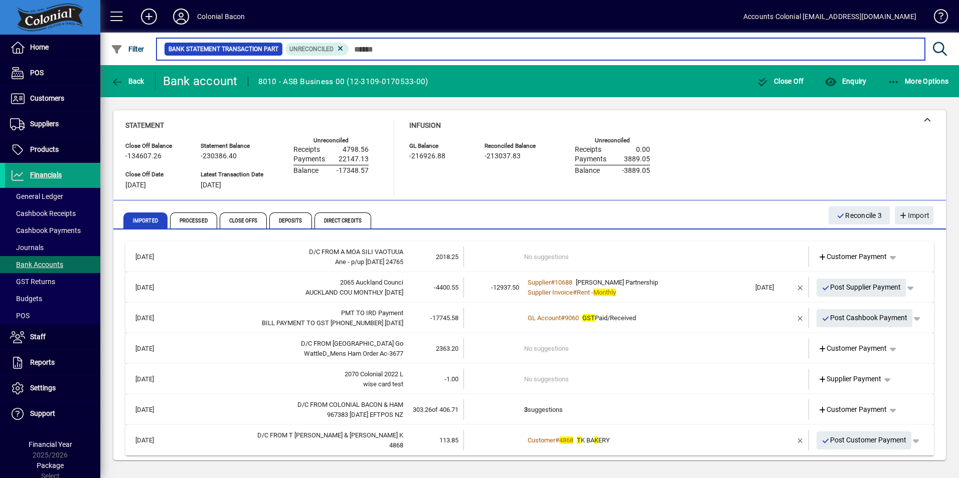
scroll to position [4, 0]
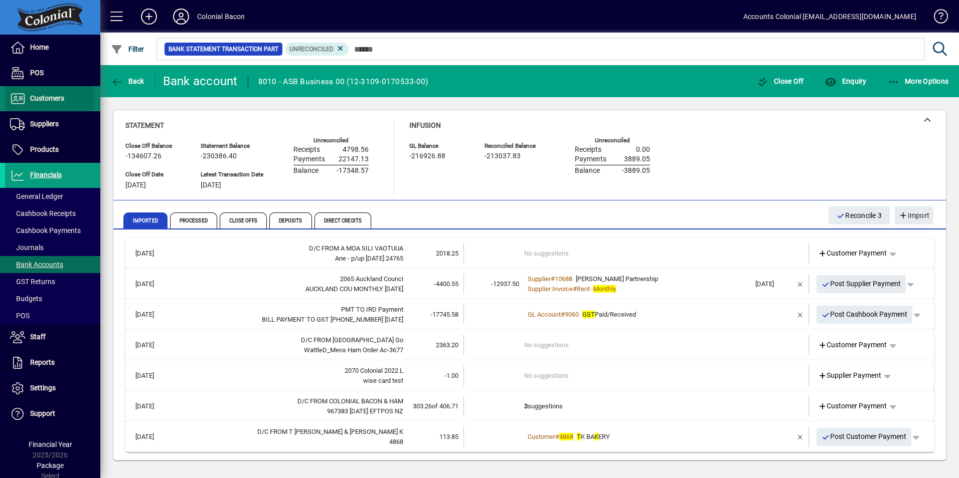
click at [37, 99] on span "Customers" at bounding box center [47, 98] width 34 height 8
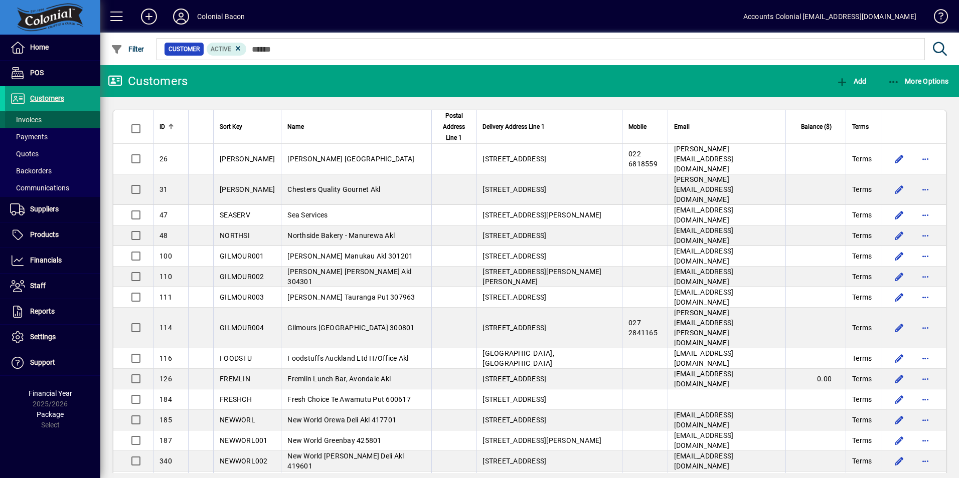
click at [34, 120] on span "Invoices" at bounding box center [26, 120] width 32 height 8
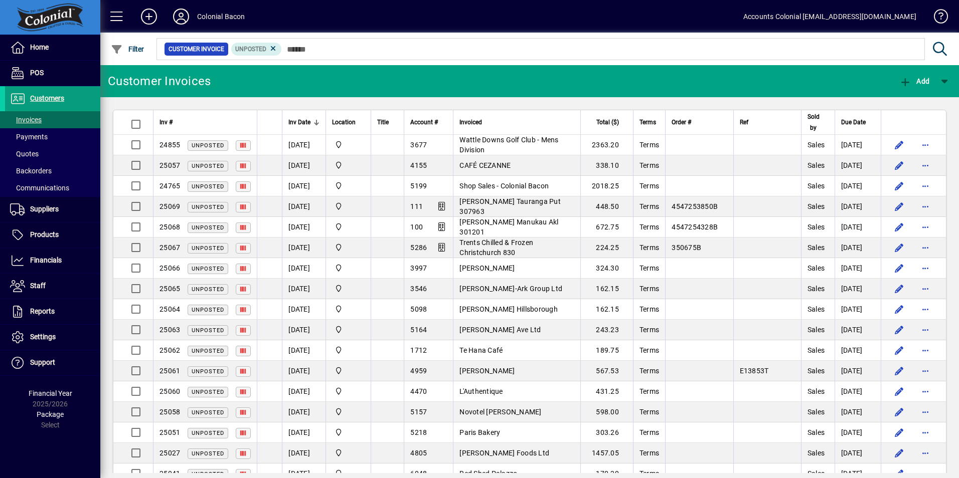
click at [302, 118] on span "Inv Date" at bounding box center [299, 122] width 22 height 11
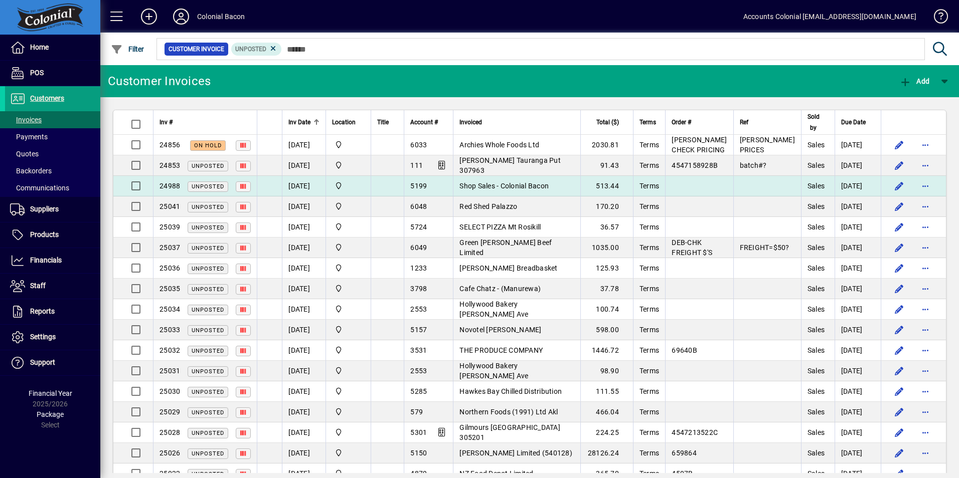
click at [753, 186] on td at bounding box center [767, 186] width 68 height 21
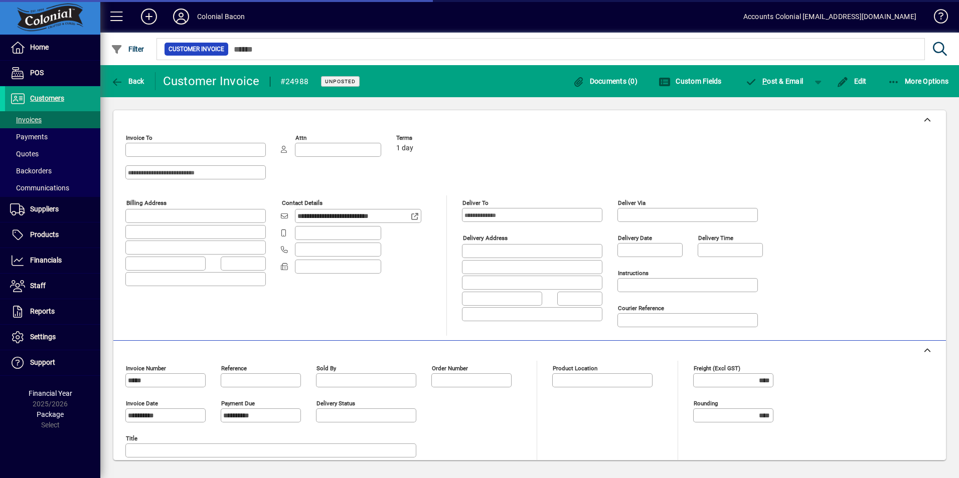
type input "**********"
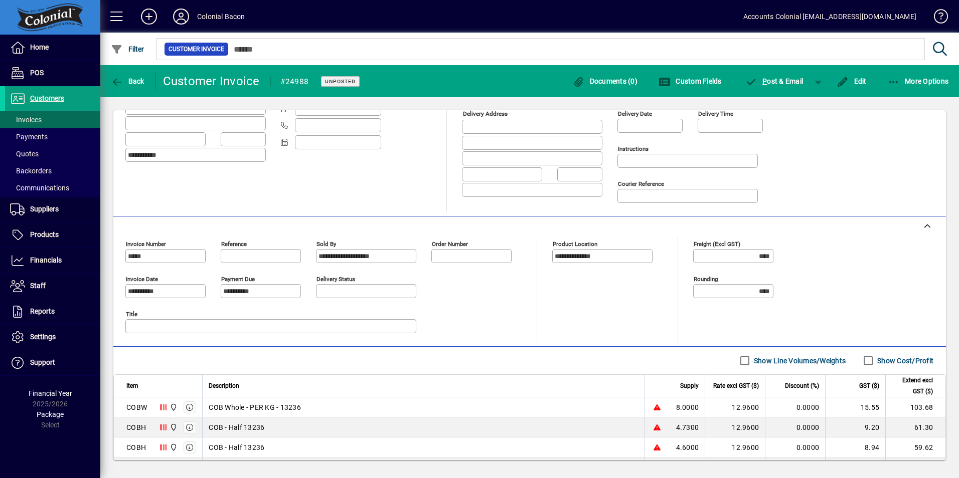
scroll to position [259, 0]
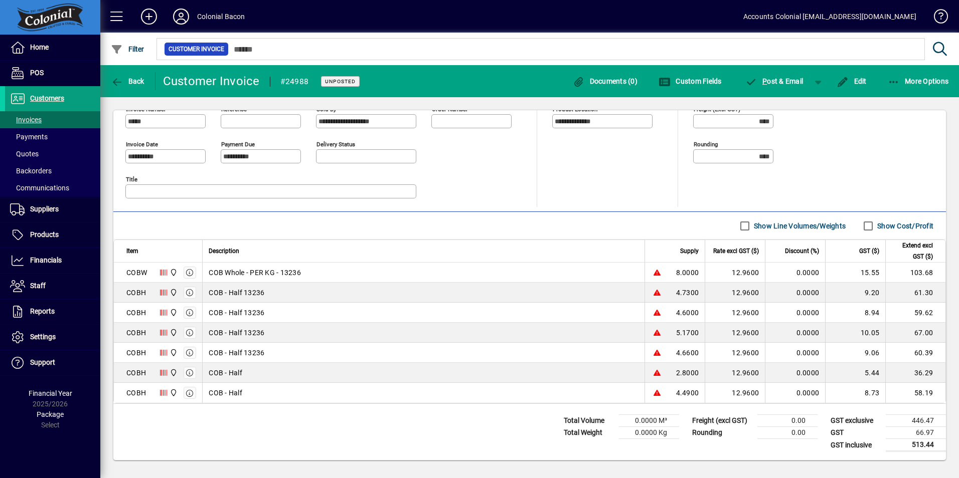
click at [250, 271] on span "COB Whole - PER KG - 13236" at bounding box center [255, 273] width 92 height 10
click at [244, 296] on span "COB - Half 13236" at bounding box center [237, 293] width 56 height 10
click at [860, 80] on span "Edit" at bounding box center [851, 81] width 30 height 8
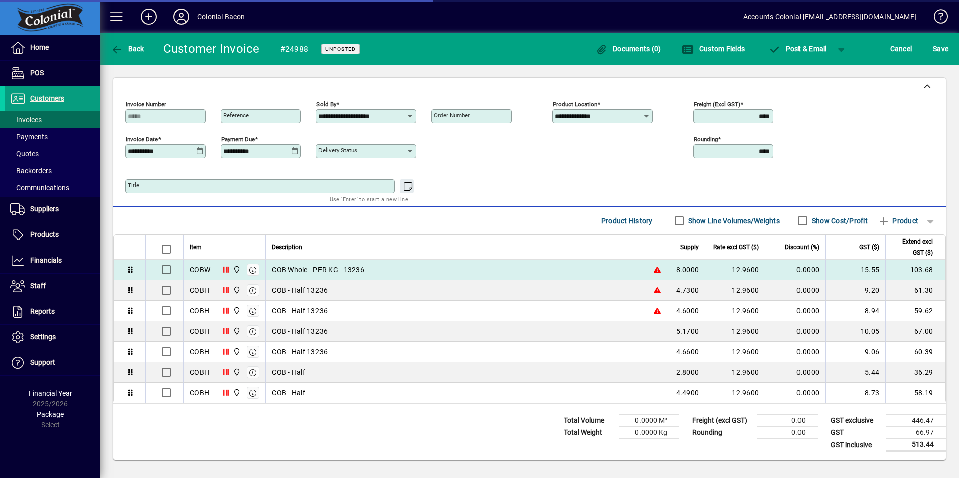
click at [405, 269] on div "COB Whole - PER KG - 13236" at bounding box center [455, 270] width 367 height 10
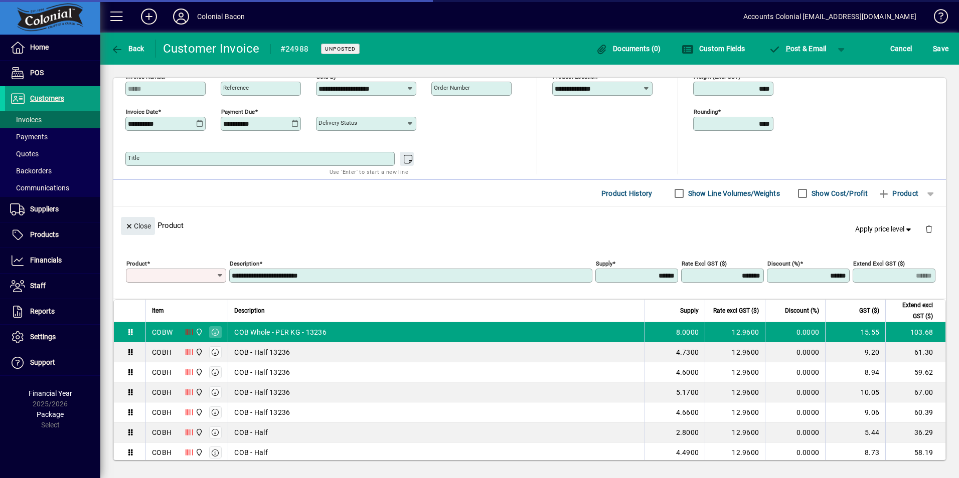
type input "****"
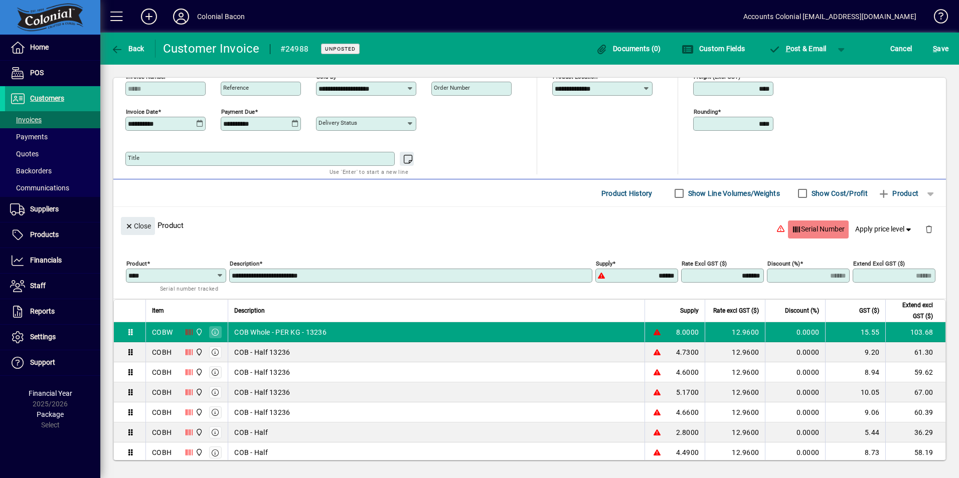
click at [807, 228] on span "Serial Number" at bounding box center [818, 229] width 53 height 17
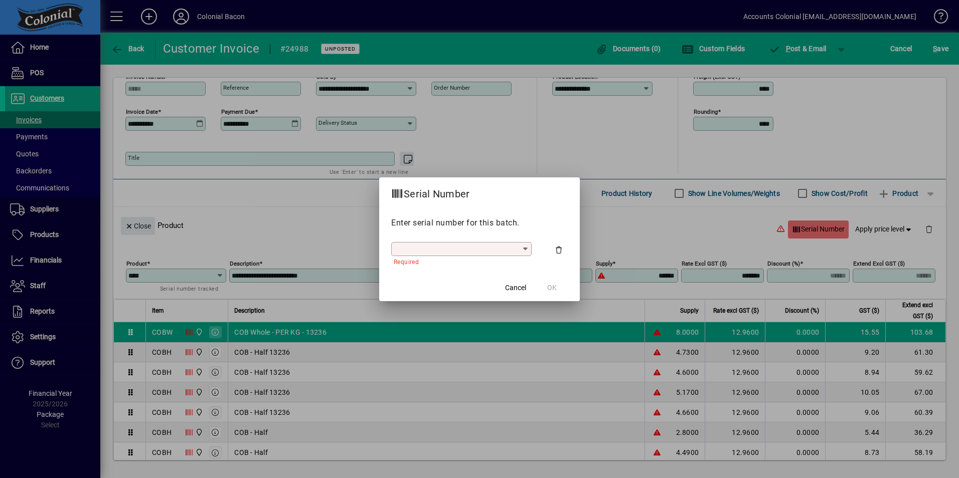
click at [528, 251] on icon at bounding box center [526, 249] width 8 height 8
click at [552, 288] on div "Cancel OK" at bounding box center [533, 288] width 68 height 18
click at [524, 286] on span "Cancel" at bounding box center [515, 288] width 21 height 11
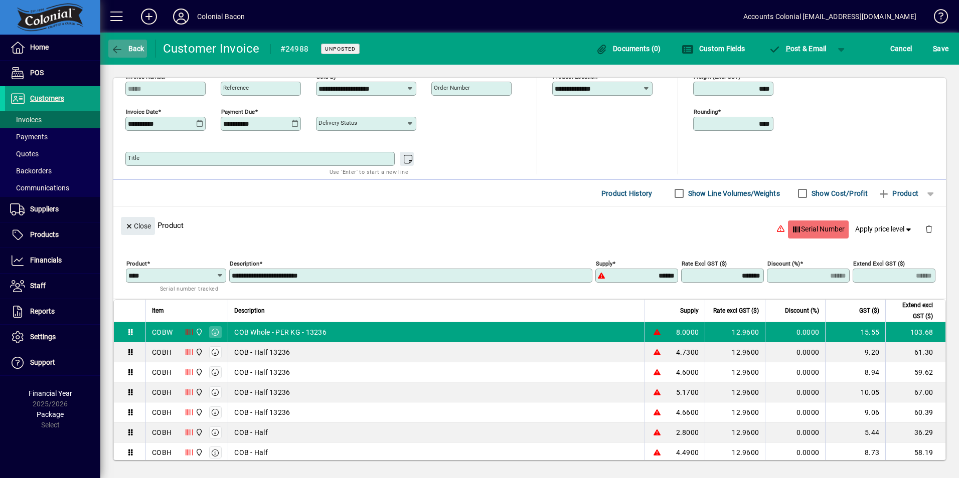
click at [131, 54] on span "button" at bounding box center [127, 49] width 39 height 24
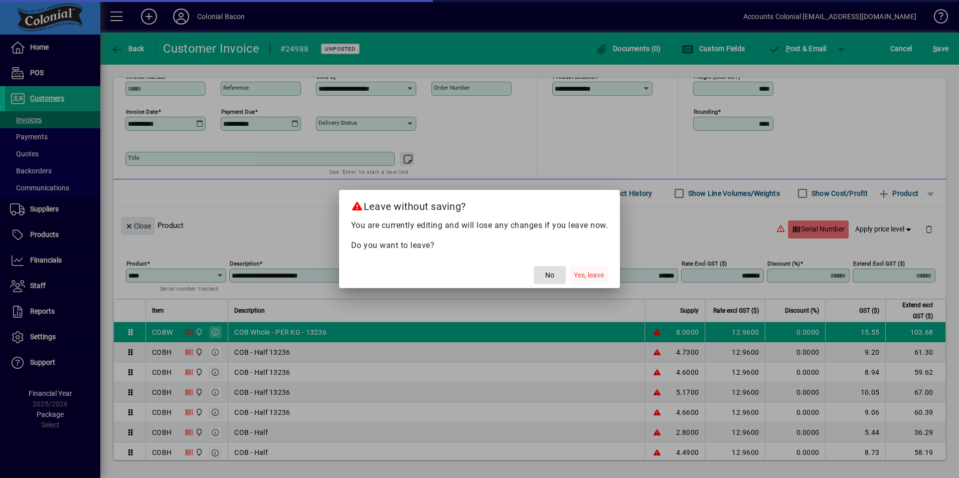
click at [600, 279] on span "Yes, leave" at bounding box center [589, 275] width 30 height 11
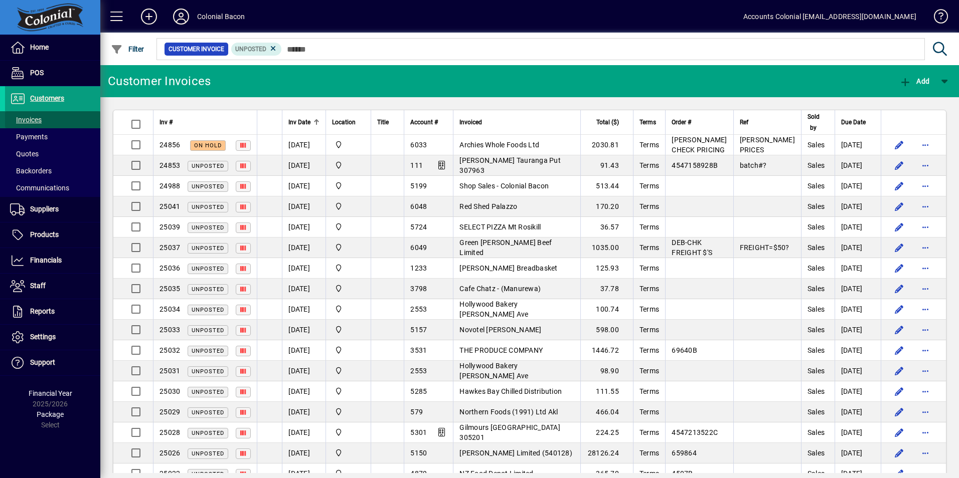
click at [33, 121] on span "Invoices" at bounding box center [26, 120] width 32 height 8
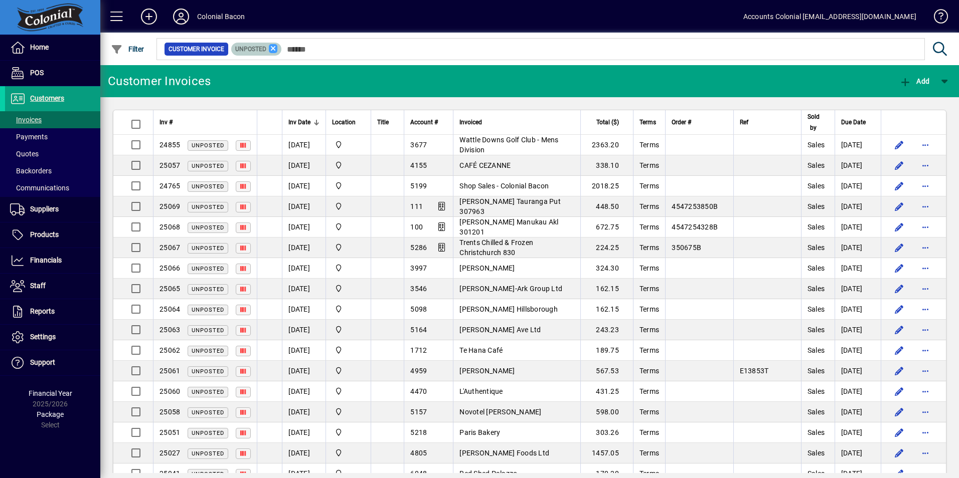
click at [273, 49] on icon at bounding box center [273, 48] width 9 height 9
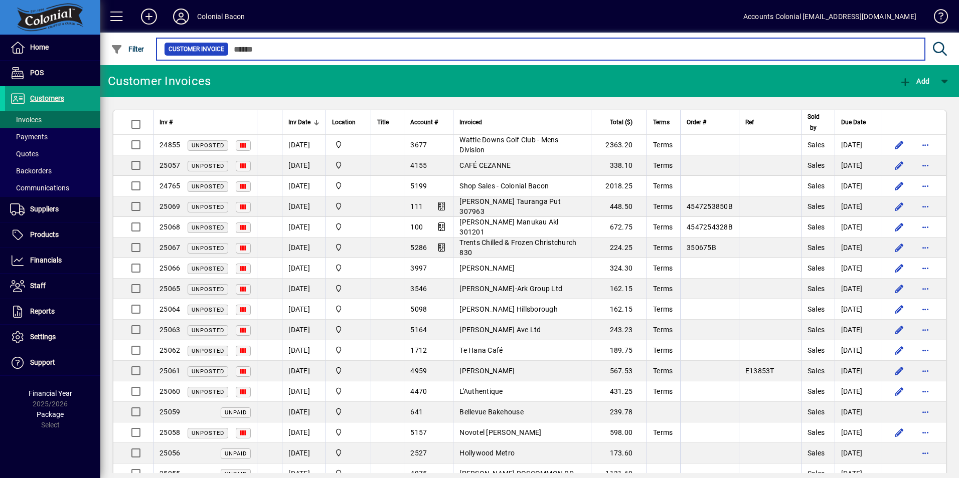
click at [248, 52] on input "text" at bounding box center [573, 49] width 688 height 14
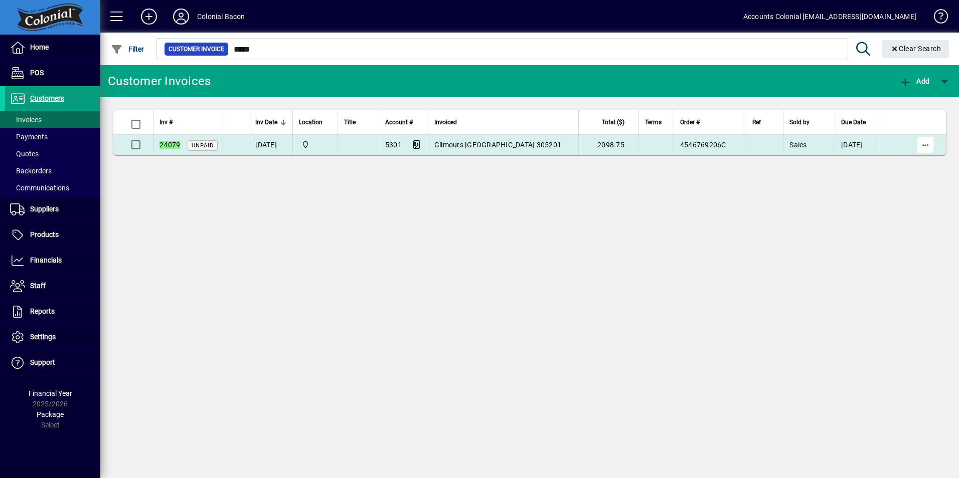
click at [927, 148] on span "button" at bounding box center [925, 145] width 24 height 24
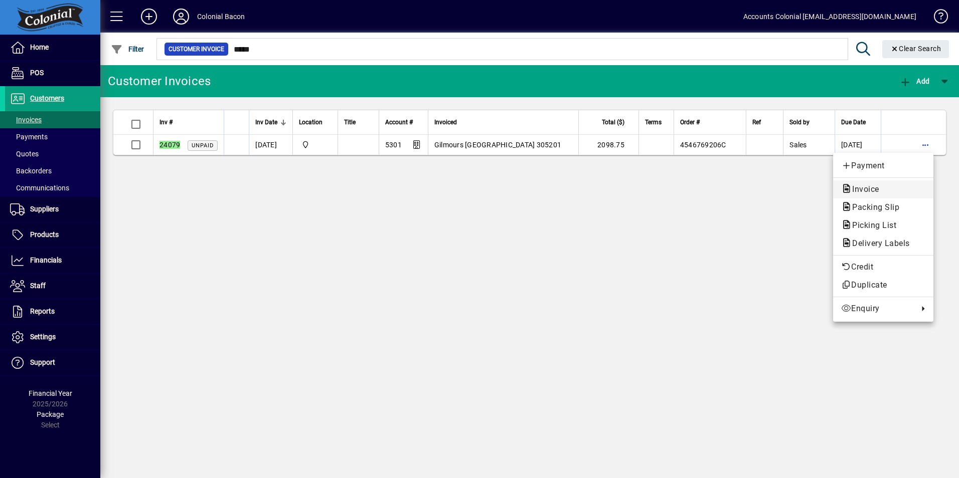
click at [889, 190] on span "Invoice" at bounding box center [883, 190] width 84 height 12
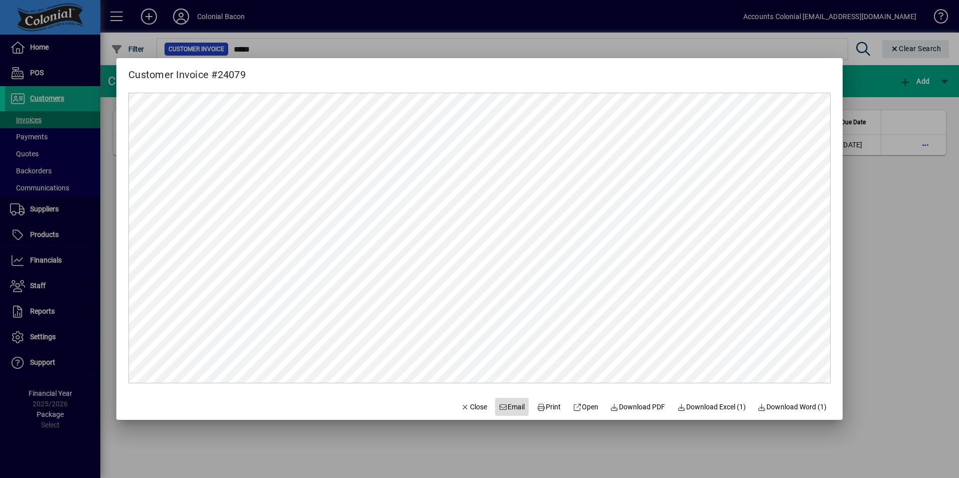
click at [507, 409] on span "Email" at bounding box center [512, 407] width 26 height 11
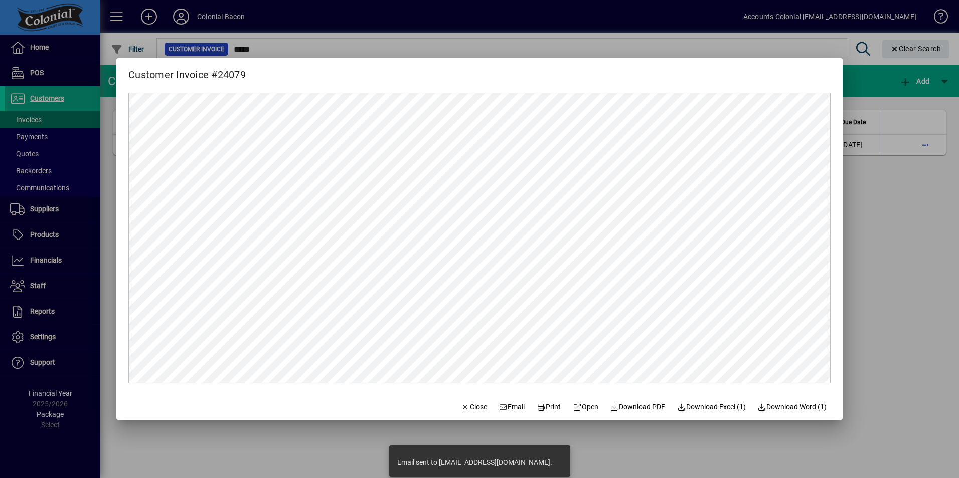
click at [877, 242] on div at bounding box center [479, 239] width 959 height 478
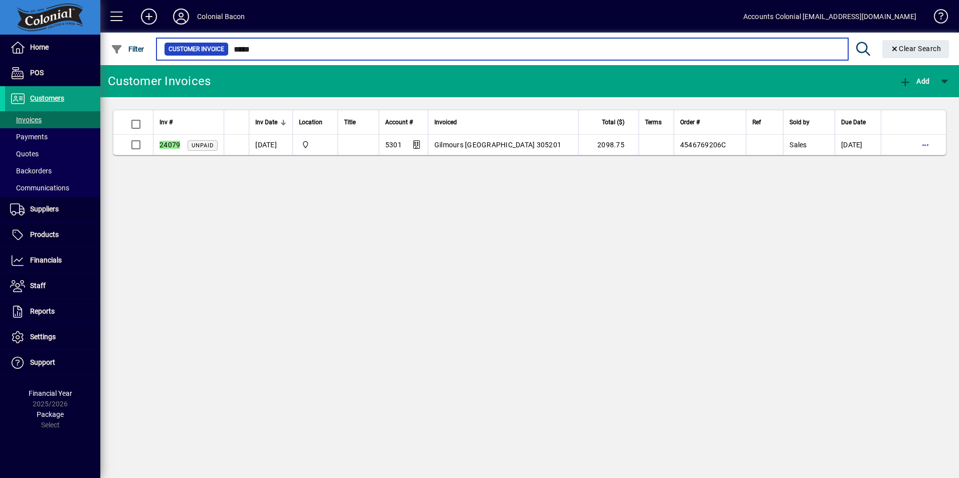
drag, startPoint x: 271, startPoint y: 46, endPoint x: 231, endPoint y: 49, distance: 39.8
click at [231, 49] on input "*****" at bounding box center [534, 49] width 611 height 14
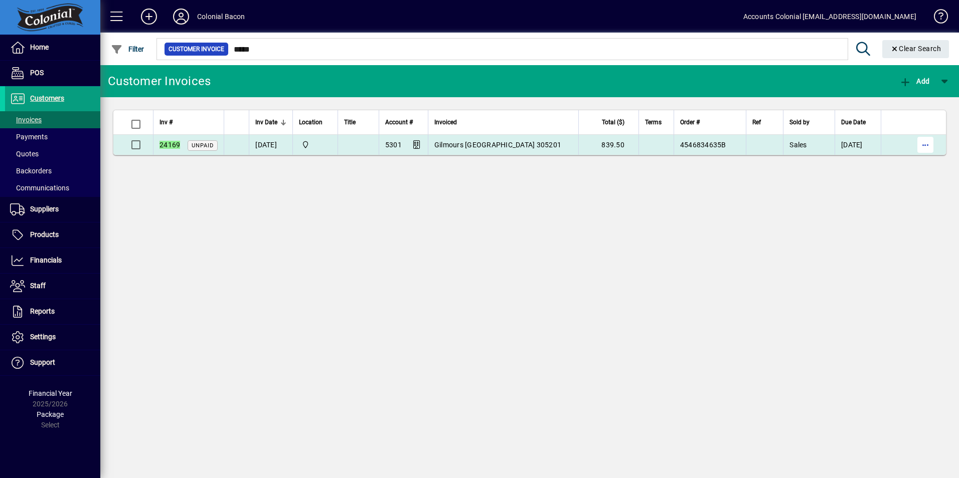
click at [921, 149] on span "button" at bounding box center [925, 145] width 24 height 24
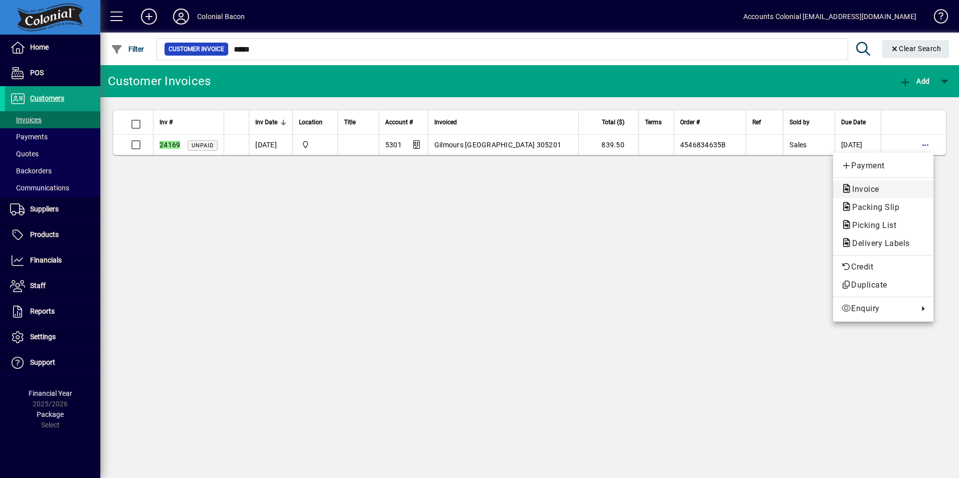
click at [874, 189] on span "Invoice" at bounding box center [862, 190] width 43 height 10
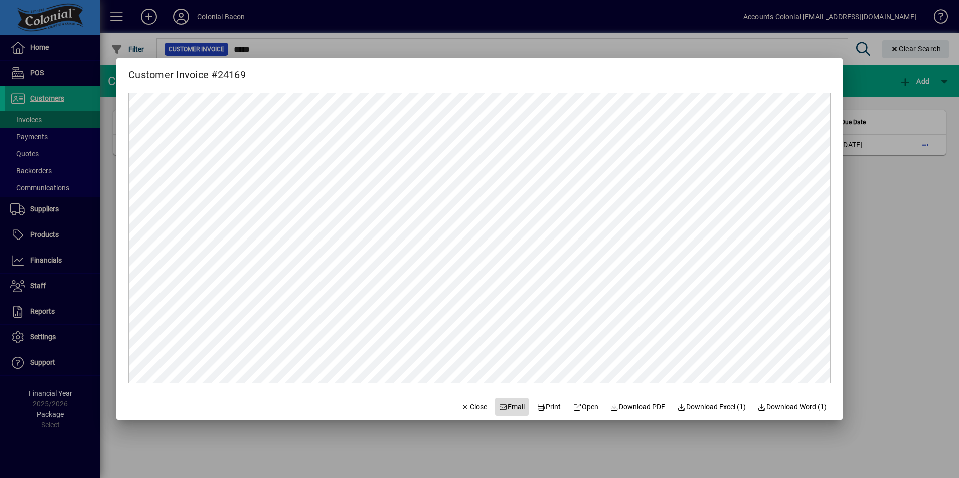
click at [505, 407] on span "Email" at bounding box center [512, 407] width 26 height 11
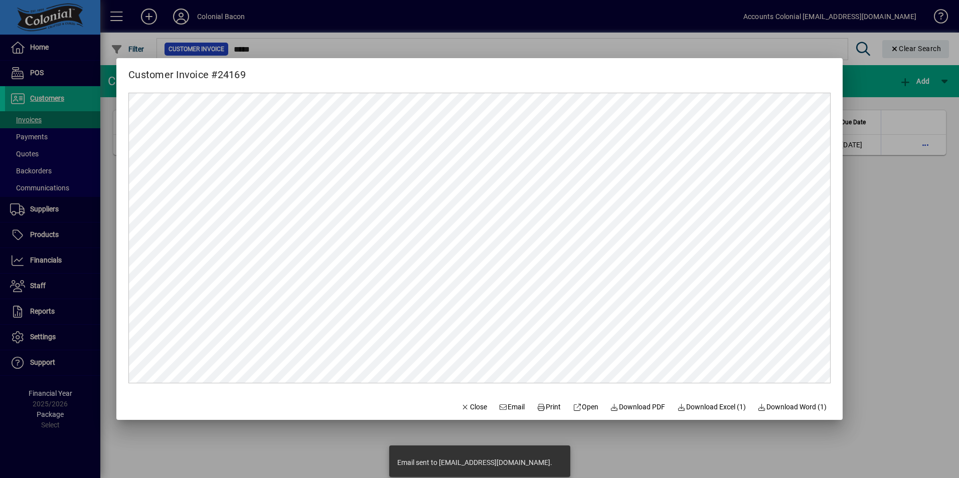
click at [890, 212] on div at bounding box center [479, 239] width 959 height 478
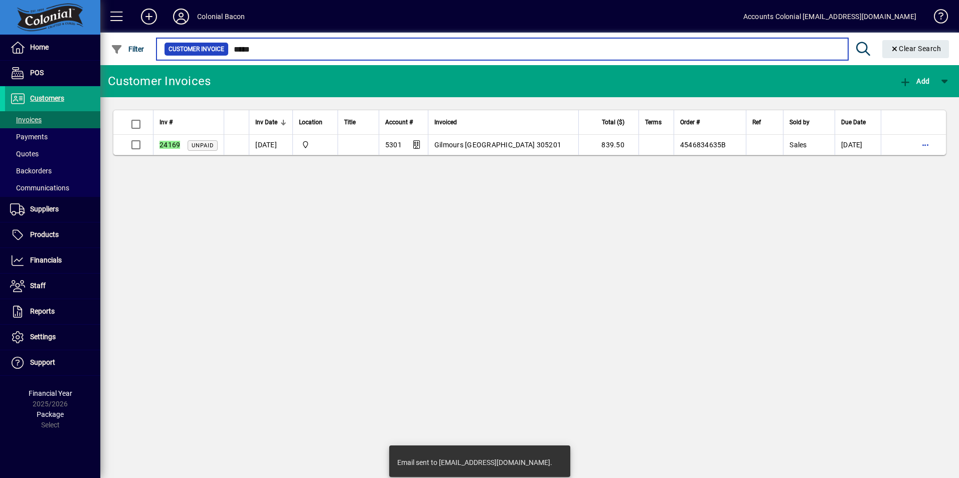
drag, startPoint x: 265, startPoint y: 49, endPoint x: 230, endPoint y: 56, distance: 35.8
click at [230, 56] on mat-chip-set "Customer Invoice *****" at bounding box center [502, 49] width 691 height 21
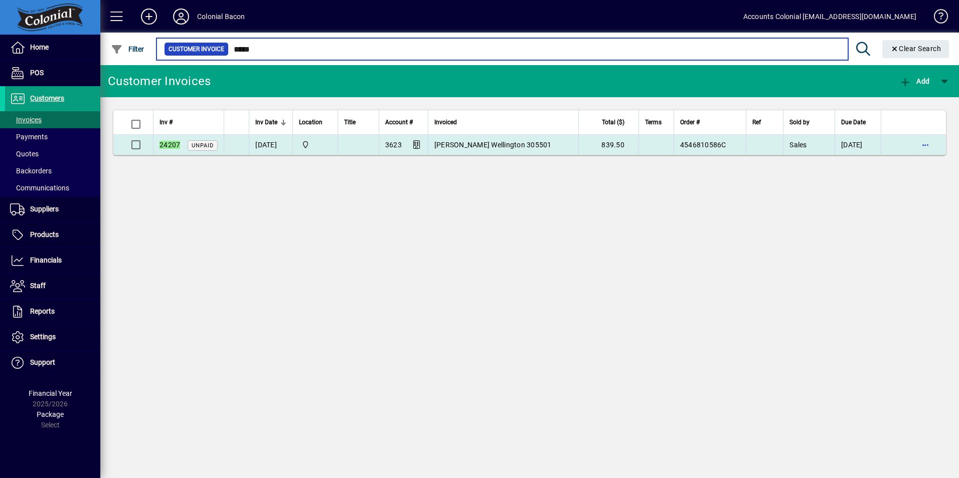
type input "*****"
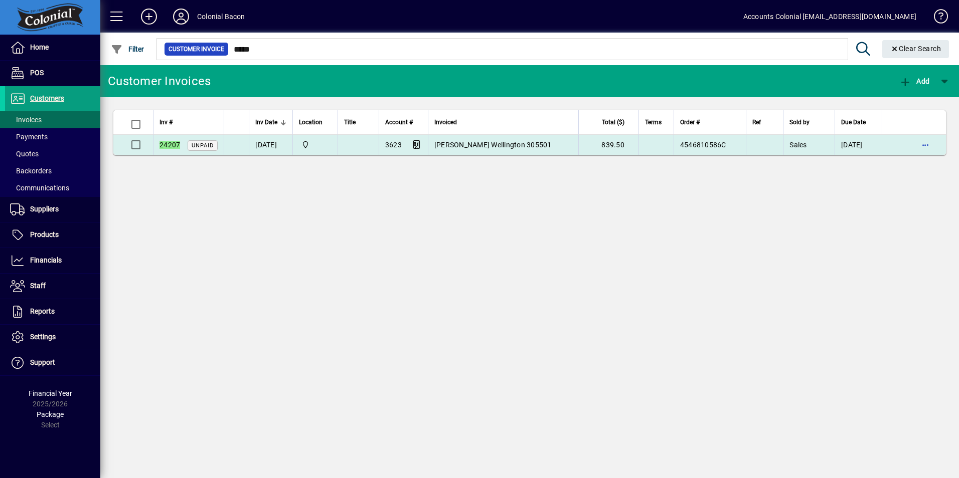
click at [347, 149] on td at bounding box center [358, 145] width 41 height 20
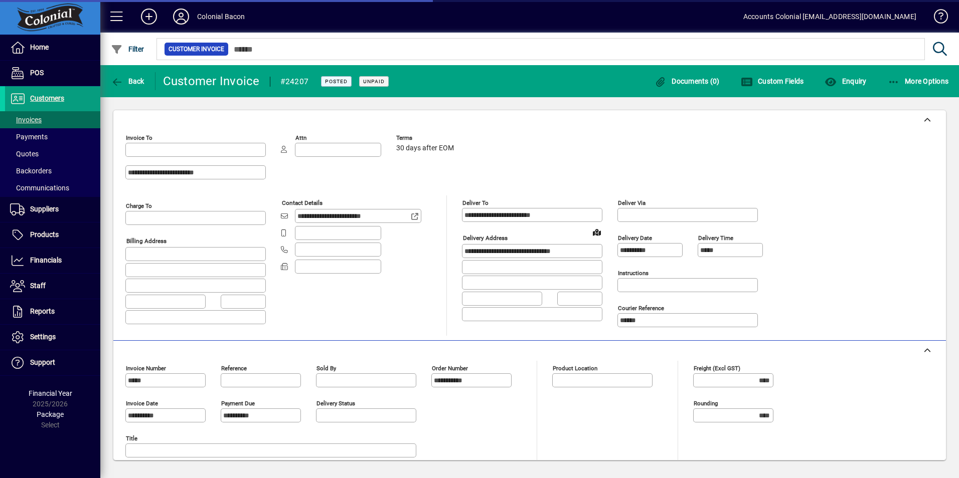
type input "**********"
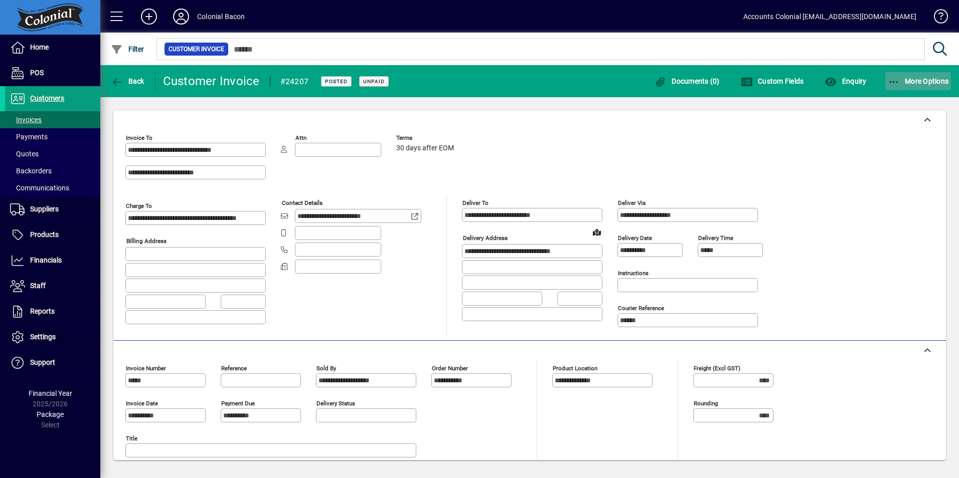
click at [894, 78] on icon "button" at bounding box center [894, 82] width 13 height 10
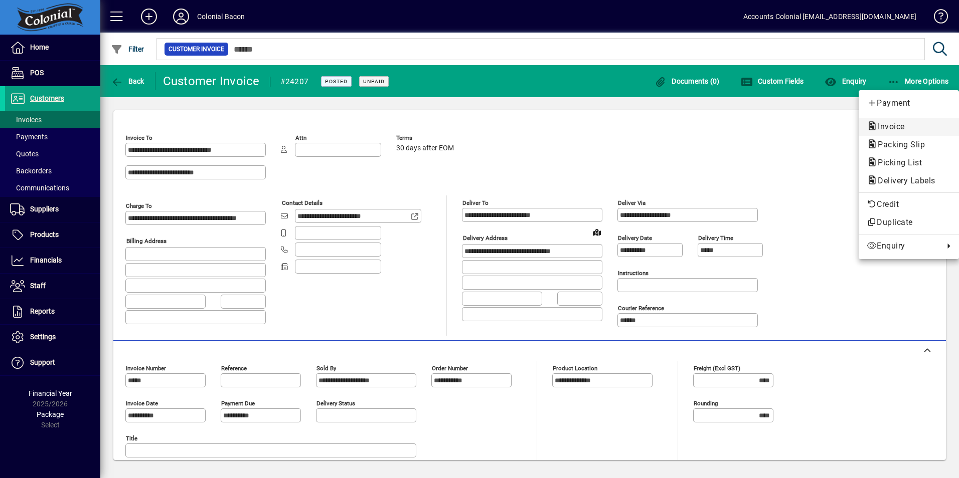
click at [897, 127] on span "Invoice" at bounding box center [888, 127] width 43 height 10
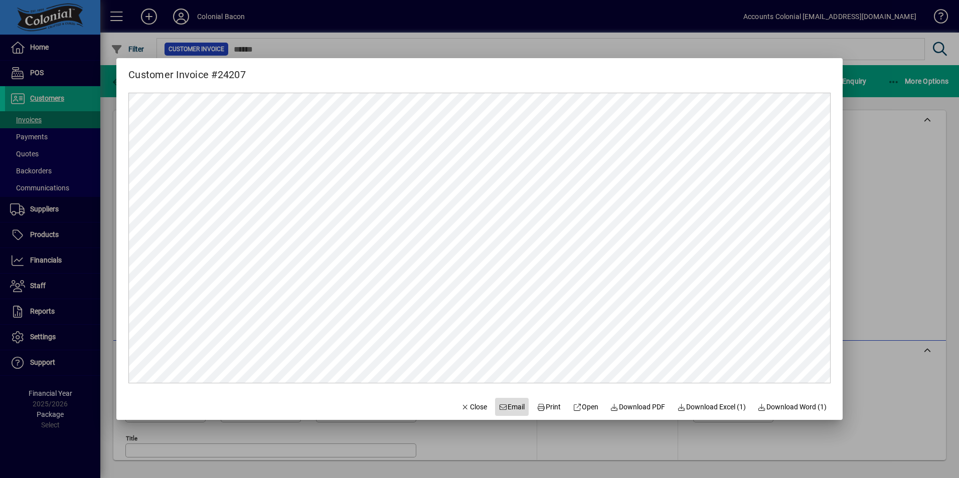
click at [506, 409] on span "Email" at bounding box center [512, 407] width 26 height 11
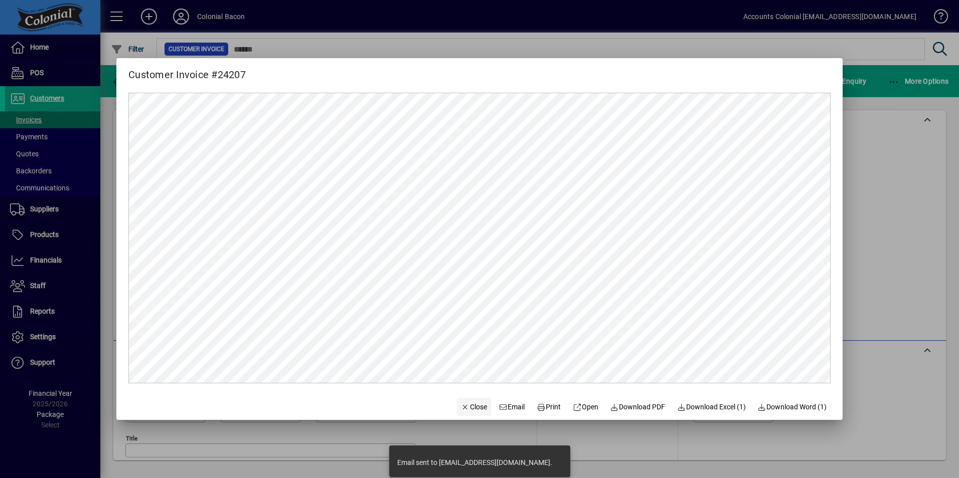
click at [465, 412] on span "Close" at bounding box center [474, 407] width 26 height 11
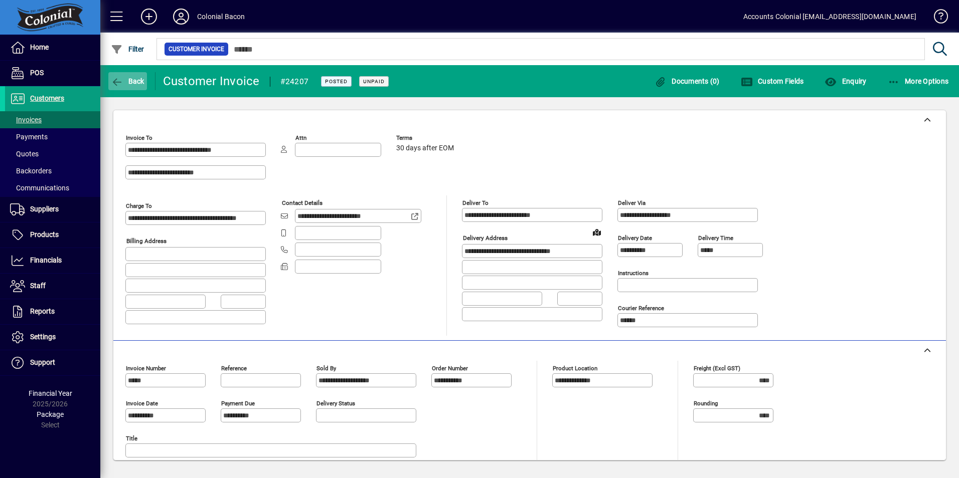
click at [113, 88] on span "button" at bounding box center [127, 81] width 39 height 24
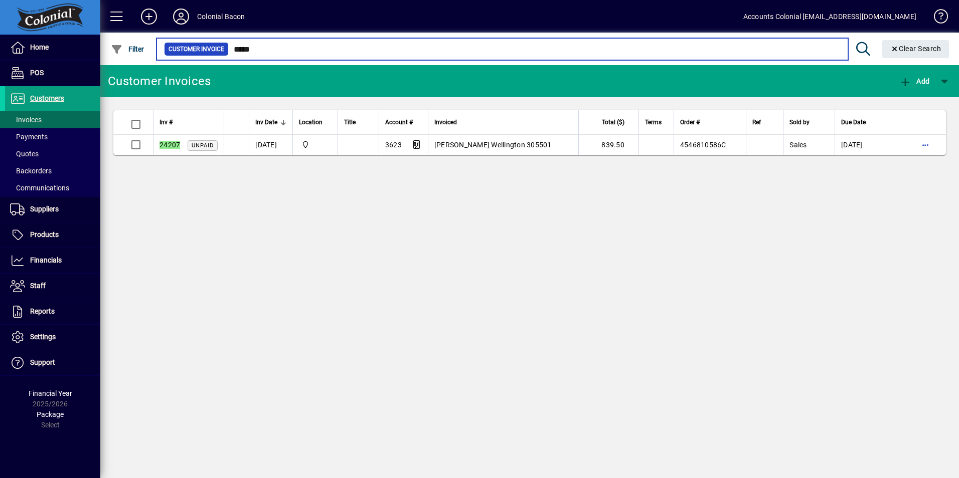
click at [263, 44] on input "*****" at bounding box center [534, 49] width 611 height 14
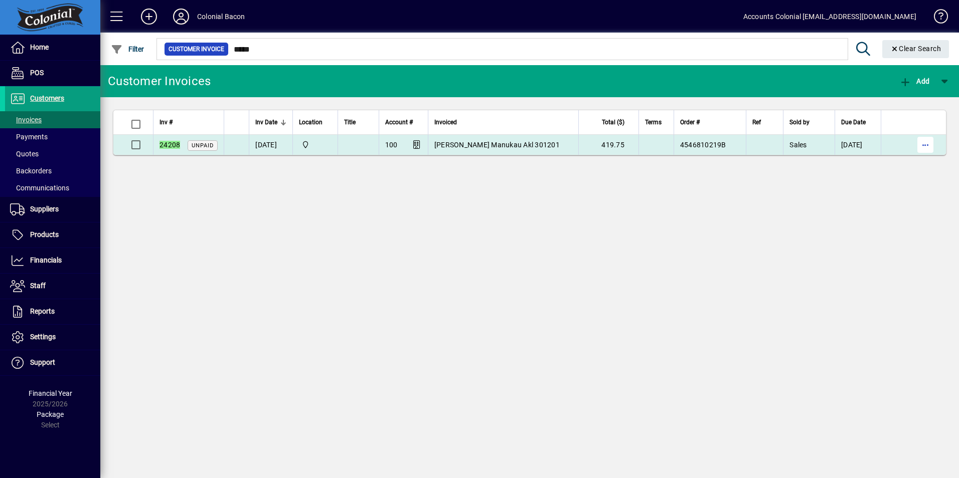
click at [923, 144] on span "button" at bounding box center [925, 145] width 24 height 24
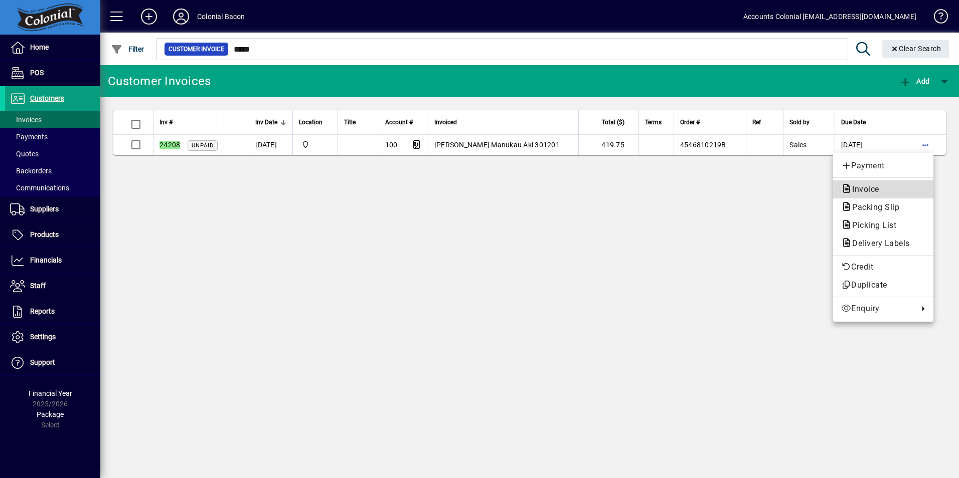
click at [892, 192] on span "Invoice" at bounding box center [883, 190] width 84 height 12
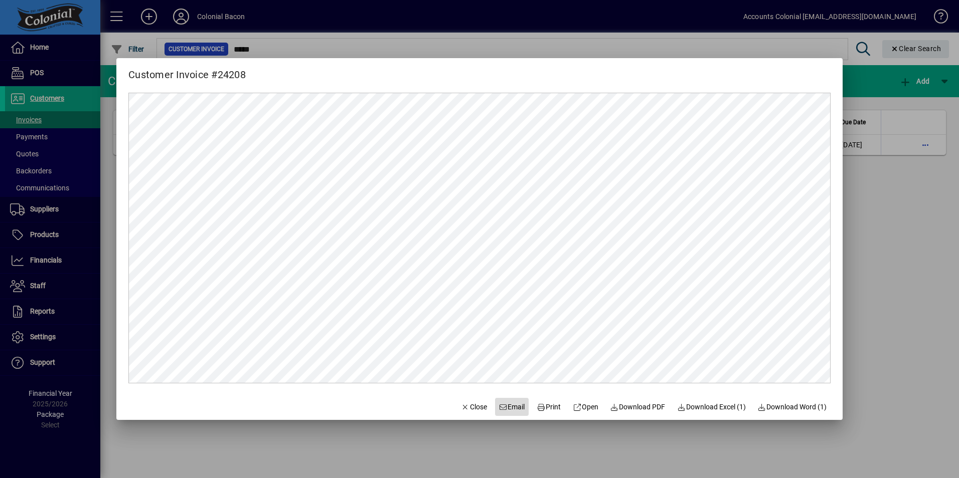
click at [510, 408] on span "Email" at bounding box center [512, 407] width 26 height 11
click at [464, 410] on span "Close" at bounding box center [474, 407] width 26 height 11
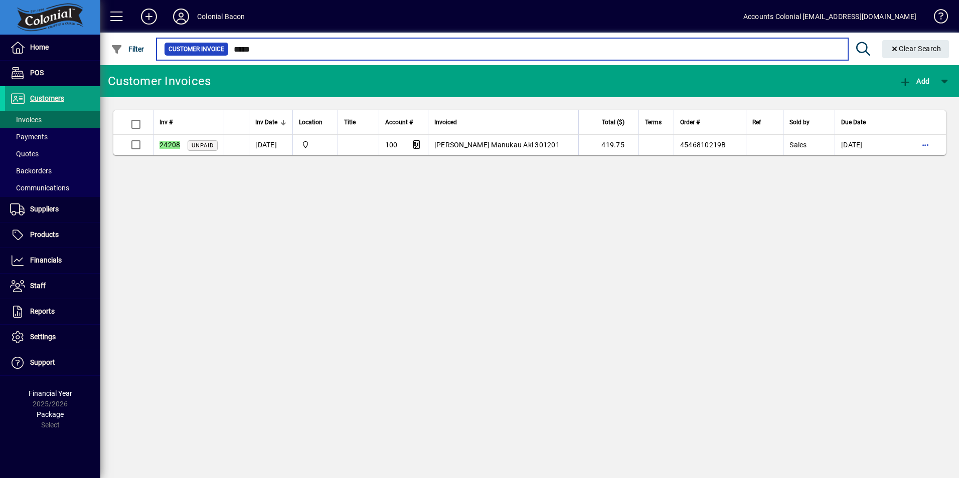
click at [272, 46] on input "*****" at bounding box center [534, 49] width 611 height 14
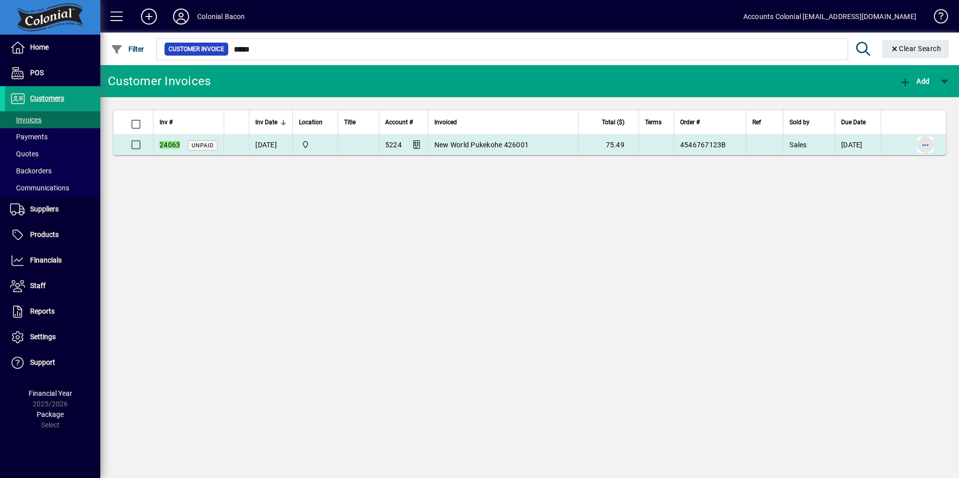
click at [924, 144] on span "button" at bounding box center [925, 145] width 24 height 24
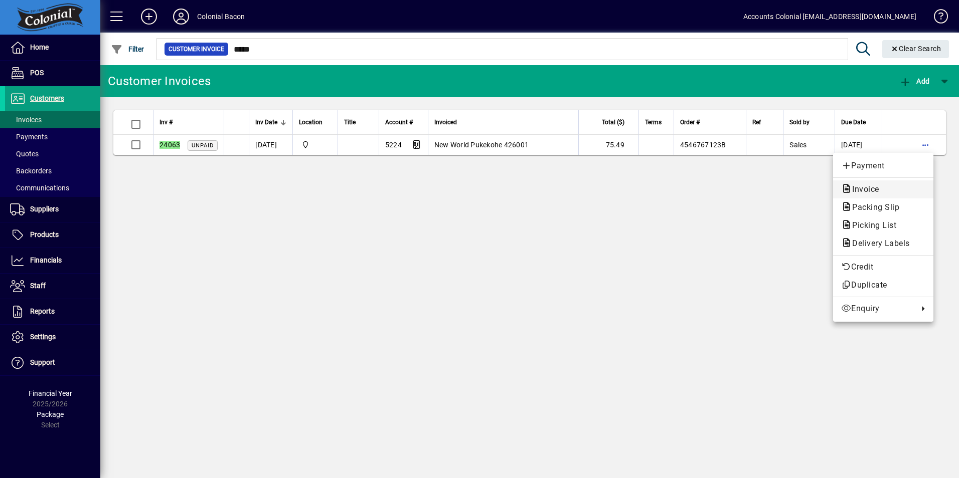
click at [869, 189] on span "Invoice" at bounding box center [862, 190] width 43 height 10
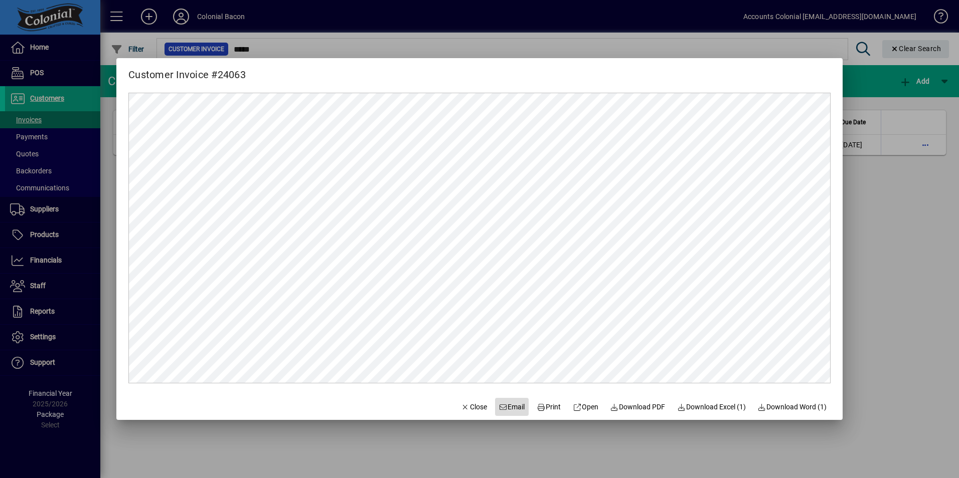
click at [499, 406] on icon at bounding box center [503, 407] width 9 height 7
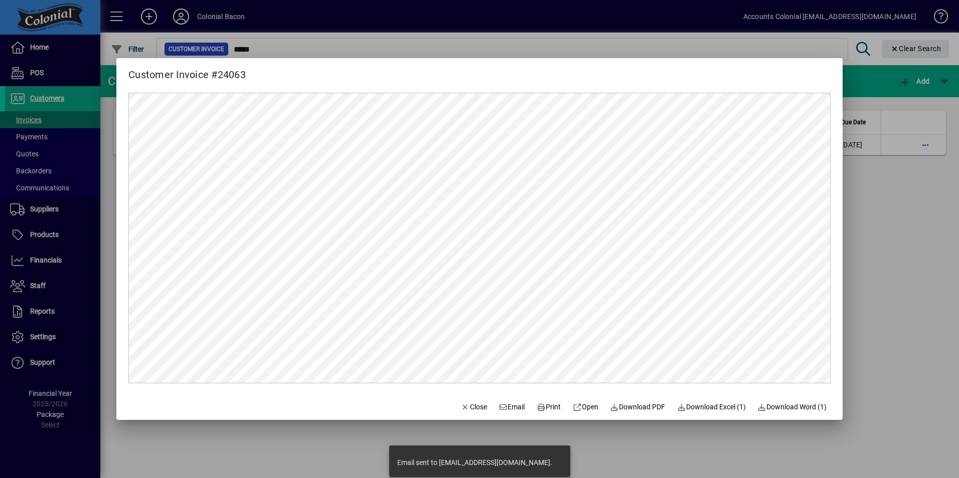
click at [864, 209] on div at bounding box center [479, 239] width 959 height 478
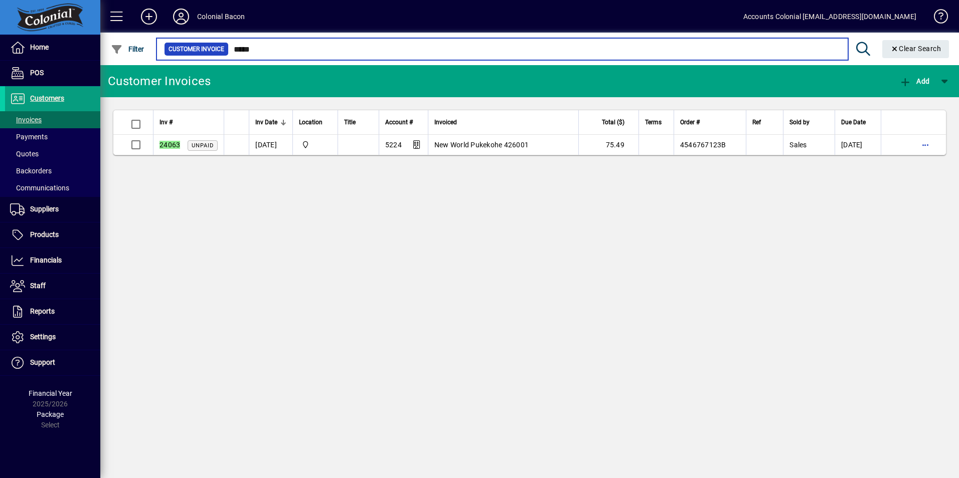
click at [257, 52] on input "*****" at bounding box center [534, 49] width 611 height 14
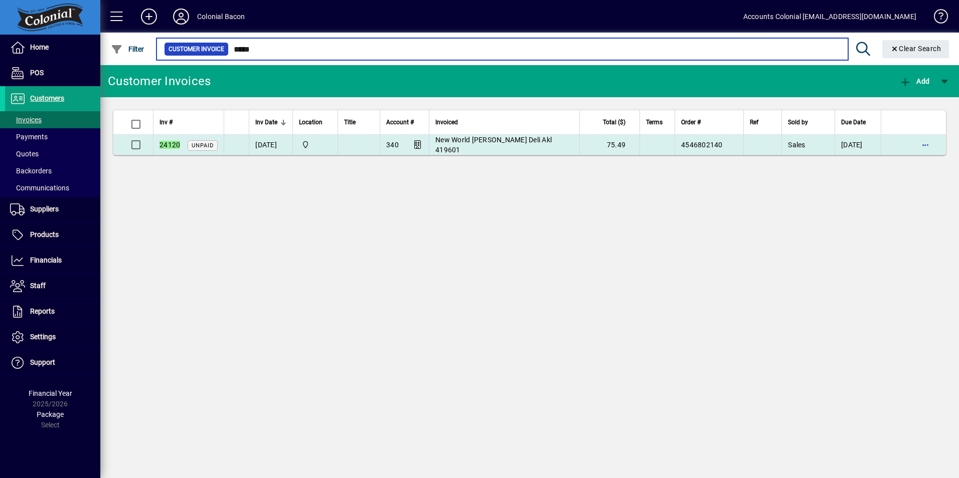
type input "*****"
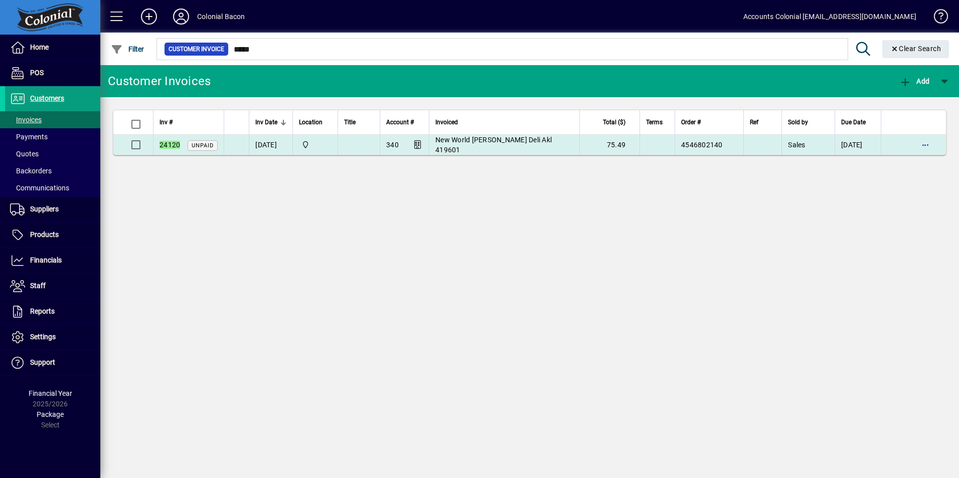
click at [474, 147] on span "New World [PERSON_NAME] Deli Akl 419601" at bounding box center [493, 145] width 116 height 18
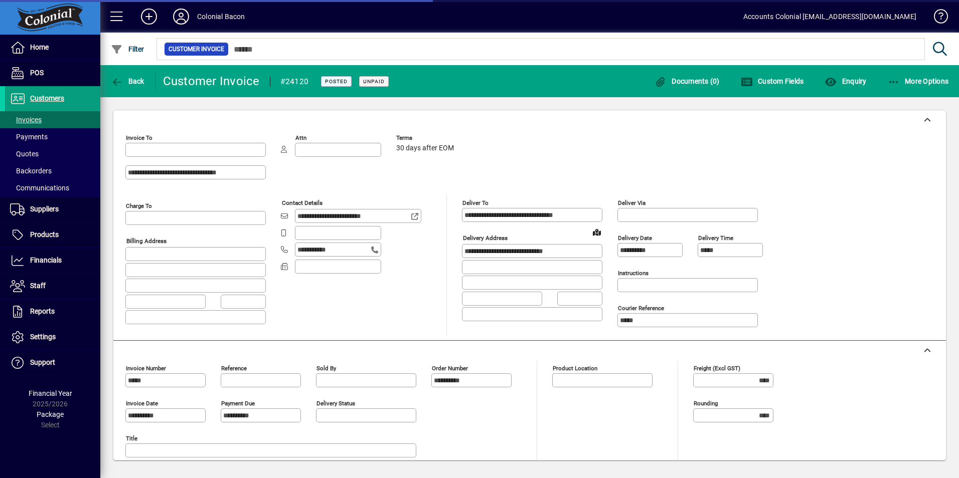
type input "**********"
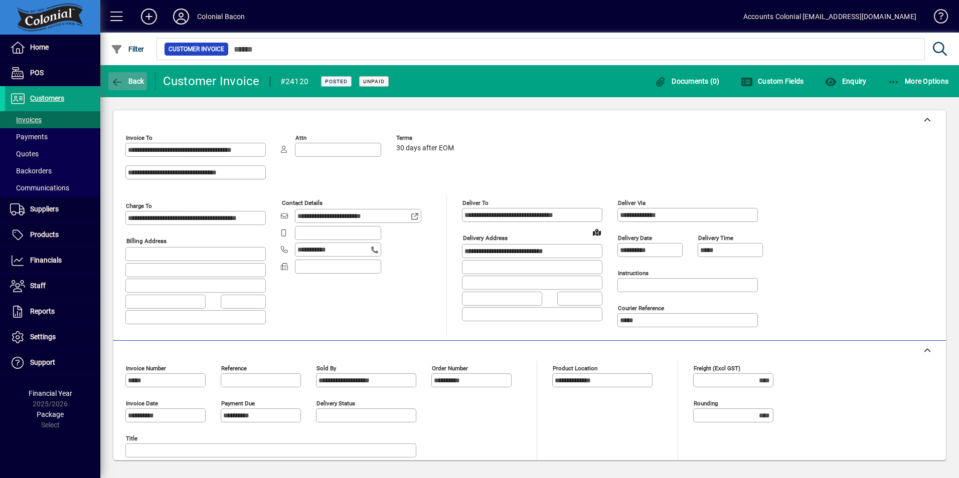
click at [121, 77] on icon "button" at bounding box center [117, 82] width 13 height 10
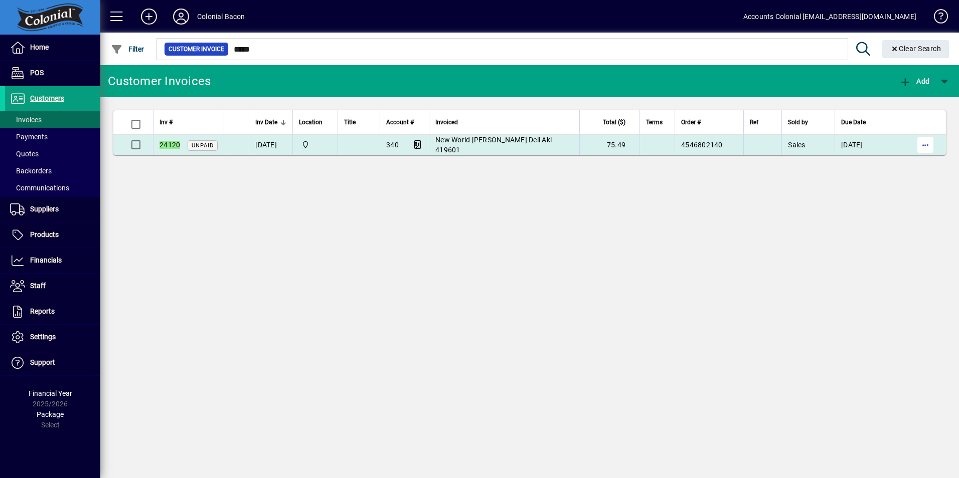
click at [927, 149] on span "button" at bounding box center [925, 145] width 24 height 24
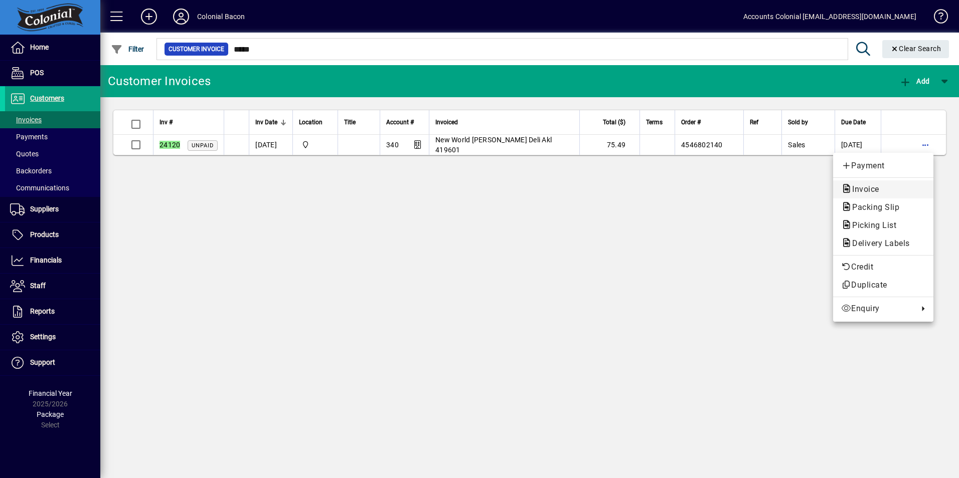
click at [887, 194] on span "Invoice" at bounding box center [883, 190] width 84 height 12
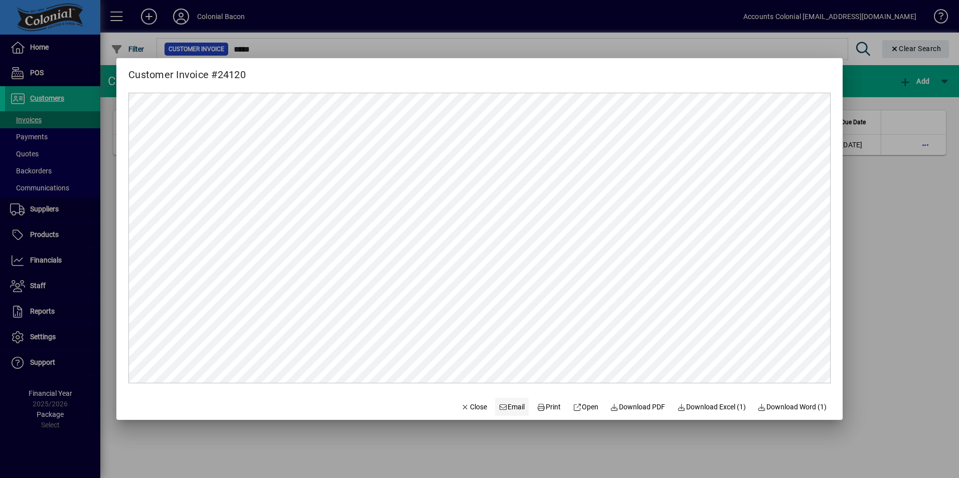
click at [505, 410] on span "Email" at bounding box center [512, 407] width 26 height 11
click at [468, 408] on span "Close" at bounding box center [474, 407] width 26 height 11
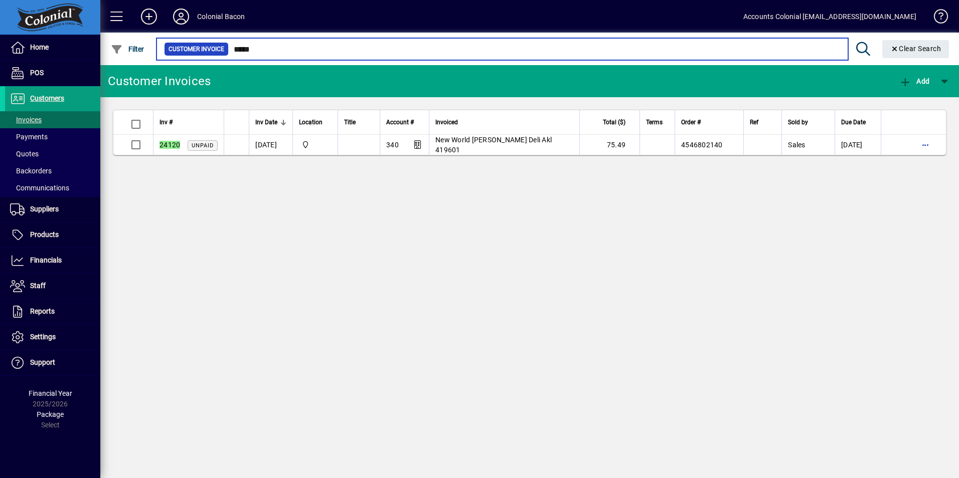
click at [265, 51] on input "*****" at bounding box center [534, 49] width 611 height 14
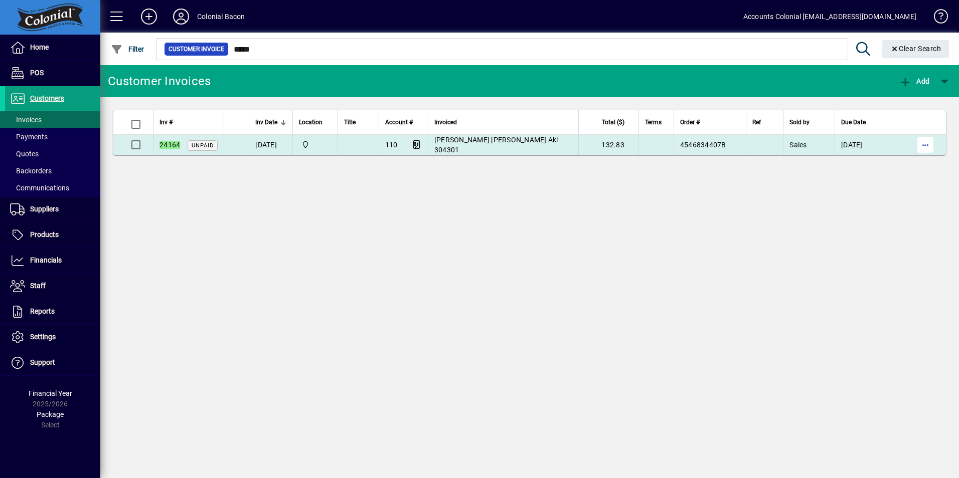
click at [926, 147] on span "button" at bounding box center [925, 145] width 24 height 24
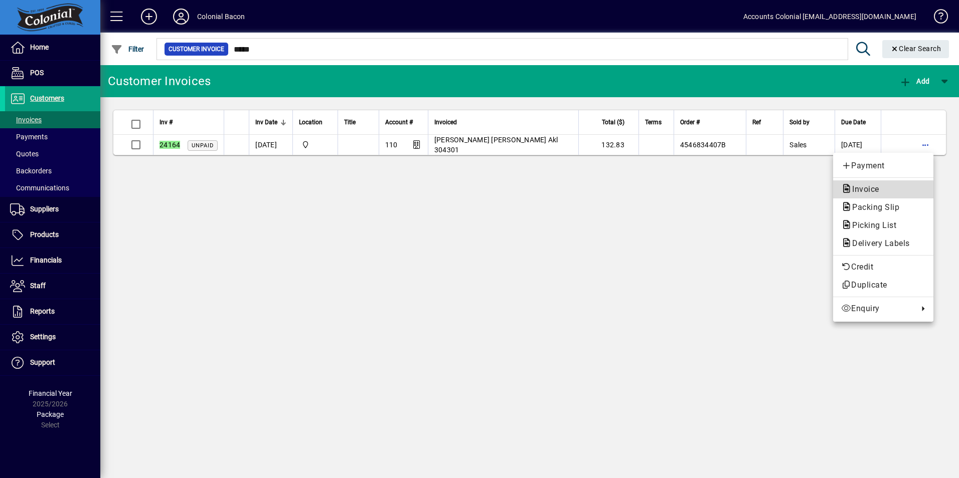
click at [878, 190] on span "Invoice" at bounding box center [862, 190] width 43 height 10
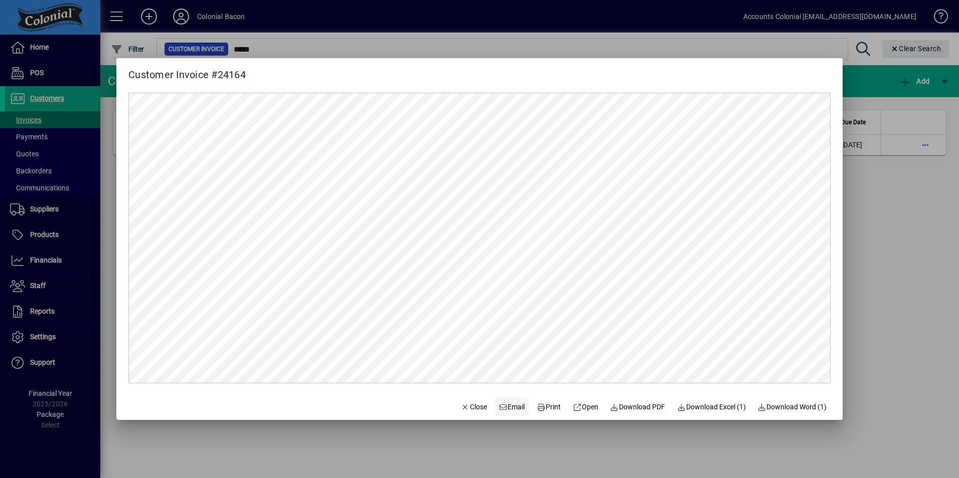
click at [499, 408] on icon at bounding box center [503, 407] width 9 height 7
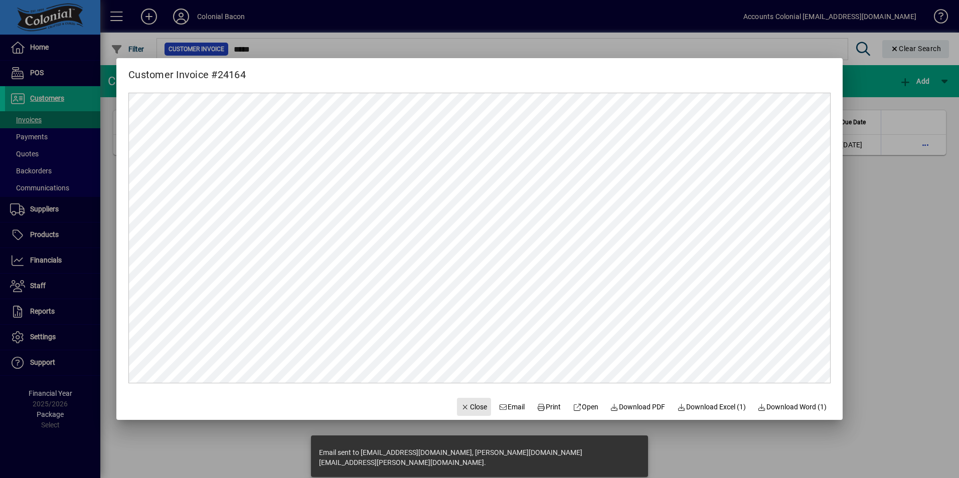
click at [461, 406] on span "Close" at bounding box center [474, 407] width 26 height 11
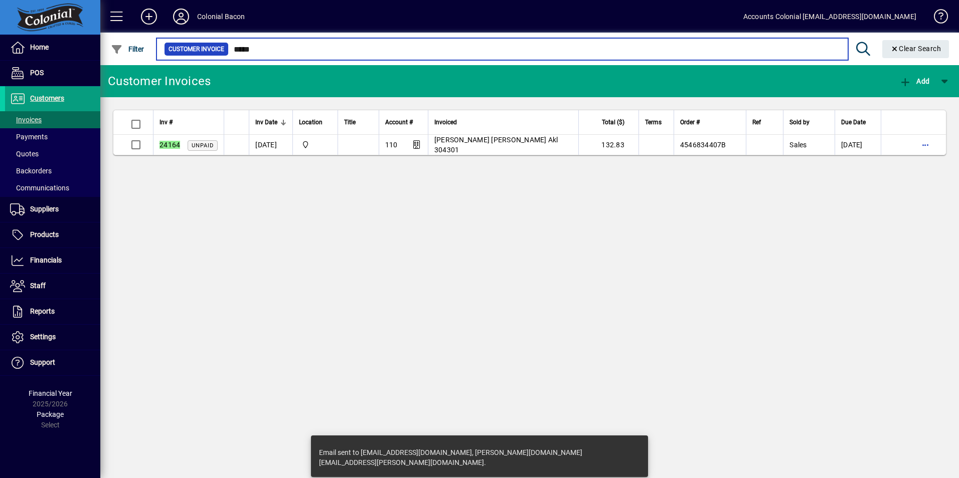
click at [265, 45] on input "*****" at bounding box center [534, 49] width 611 height 14
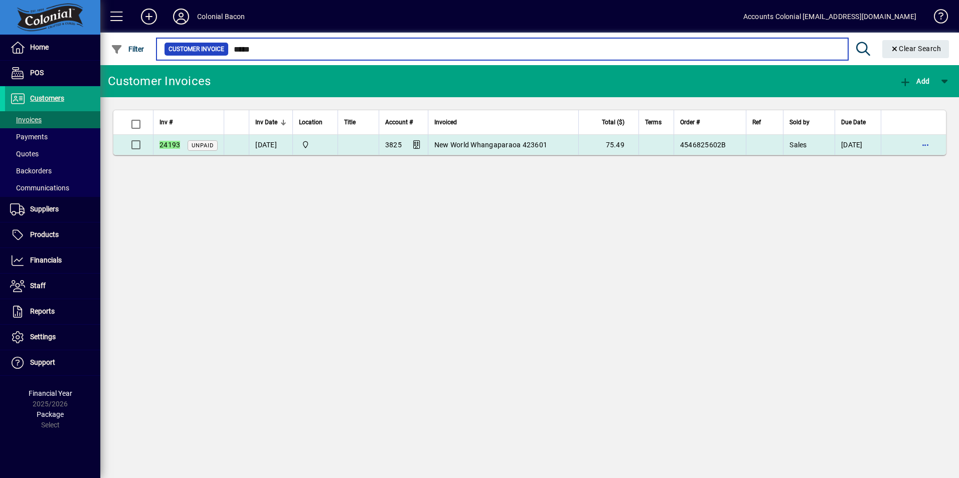
type input "*****"
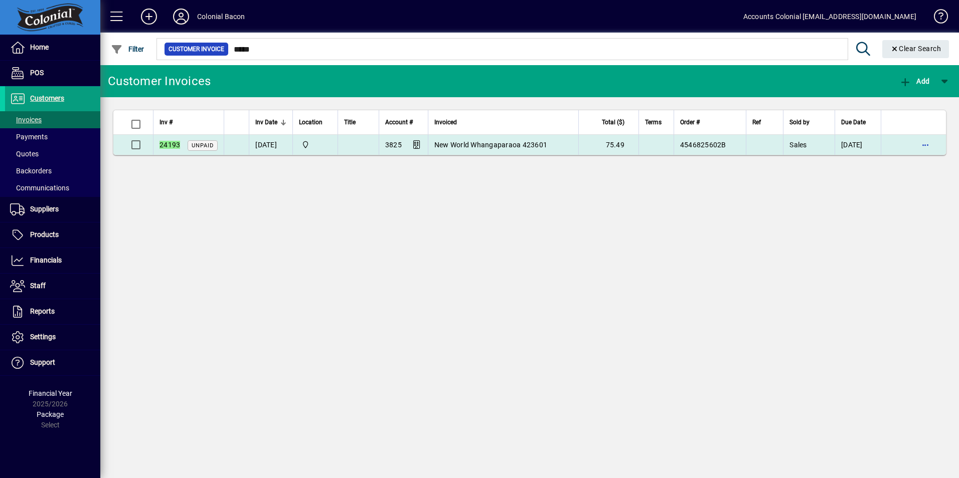
click at [476, 139] on td "New World Whangaparaoa 423601" at bounding box center [503, 145] width 150 height 20
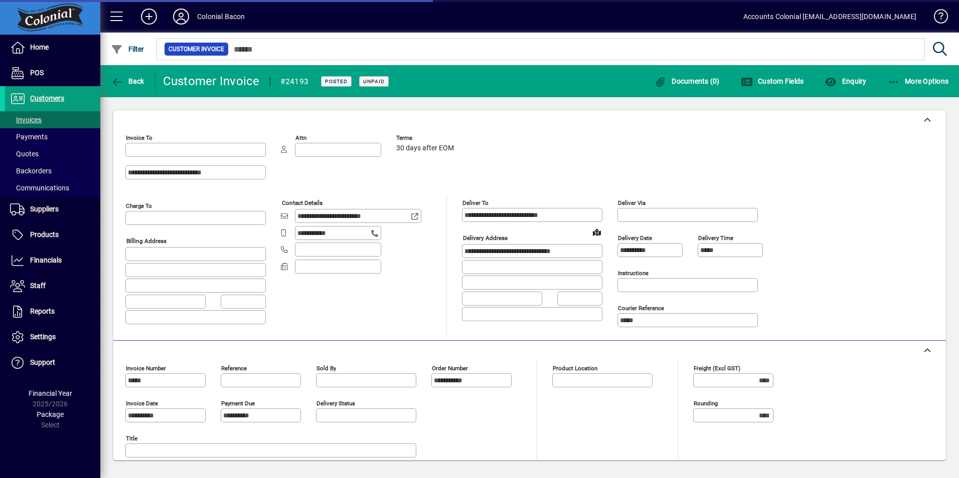
type input "**********"
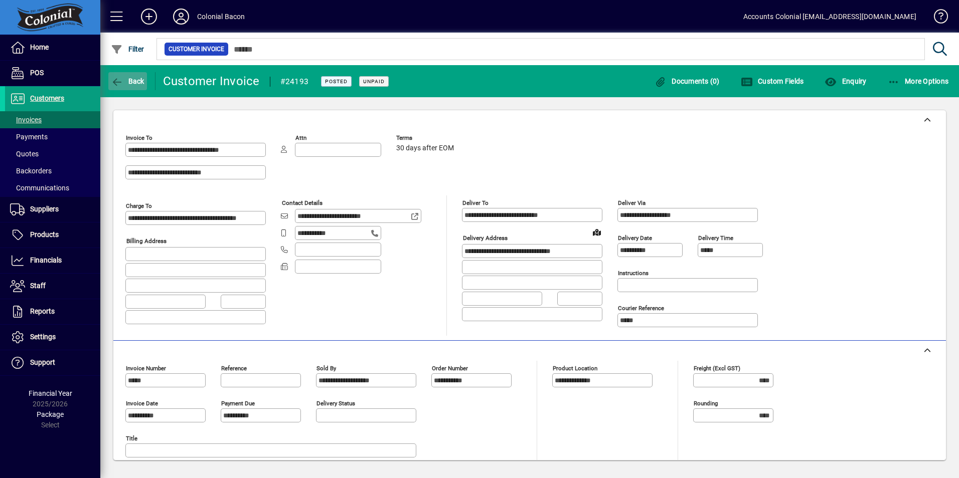
click at [124, 78] on span "Back" at bounding box center [128, 81] width 34 height 8
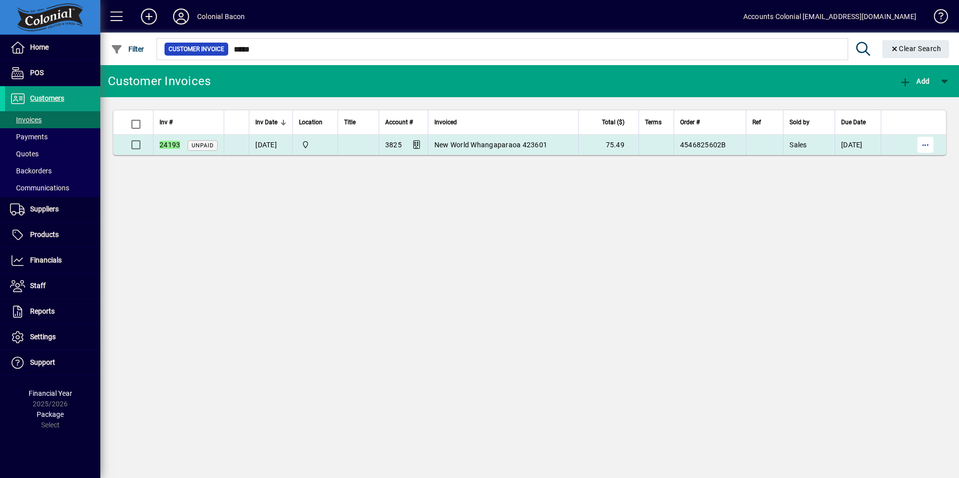
click at [923, 145] on span "button" at bounding box center [925, 145] width 24 height 24
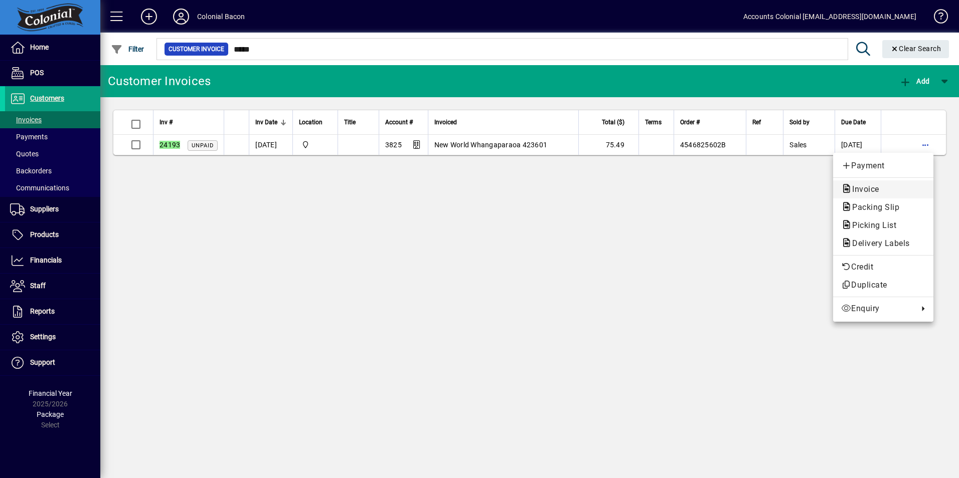
click at [884, 194] on span "Invoice" at bounding box center [862, 190] width 43 height 10
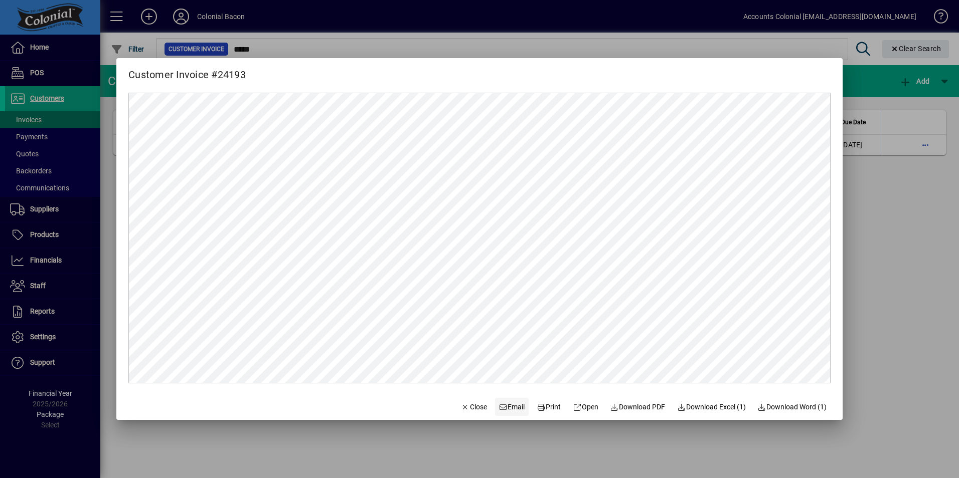
click at [505, 405] on span "Email" at bounding box center [512, 407] width 26 height 11
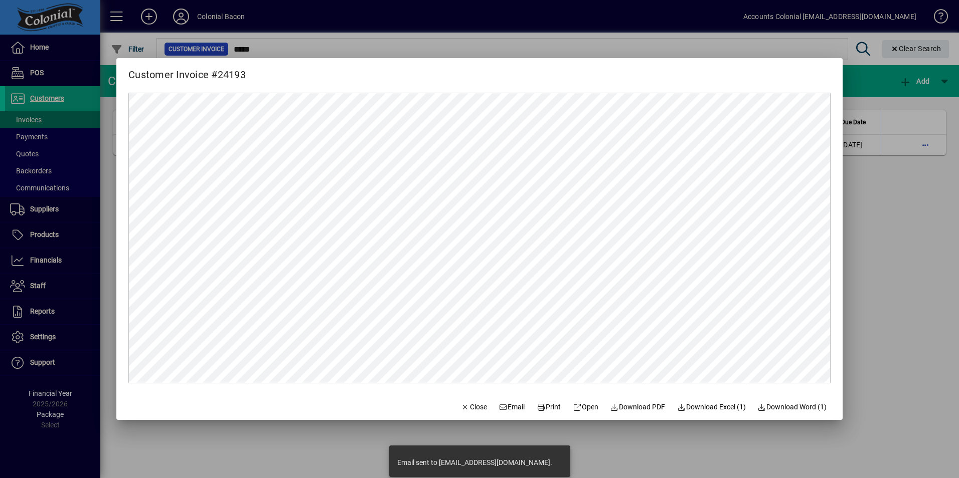
click at [894, 322] on div at bounding box center [479, 239] width 959 height 478
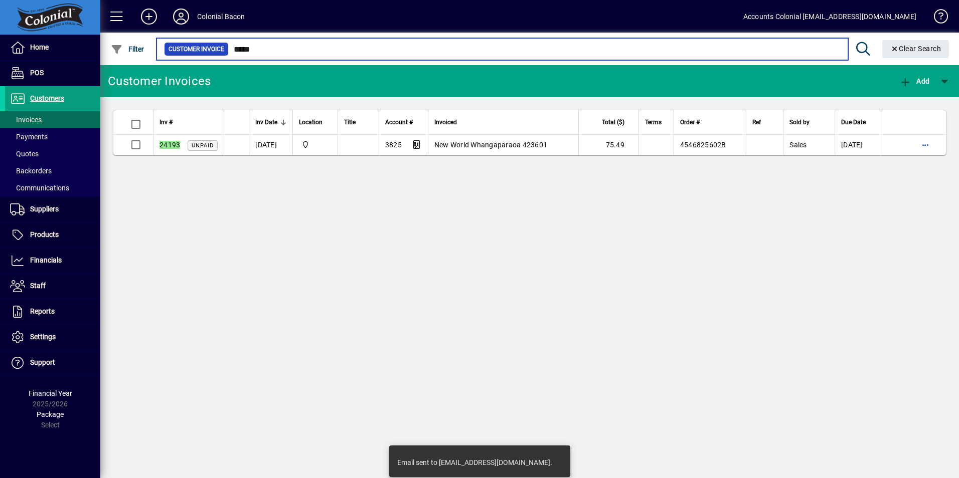
click at [272, 50] on input "*****" at bounding box center [534, 49] width 611 height 14
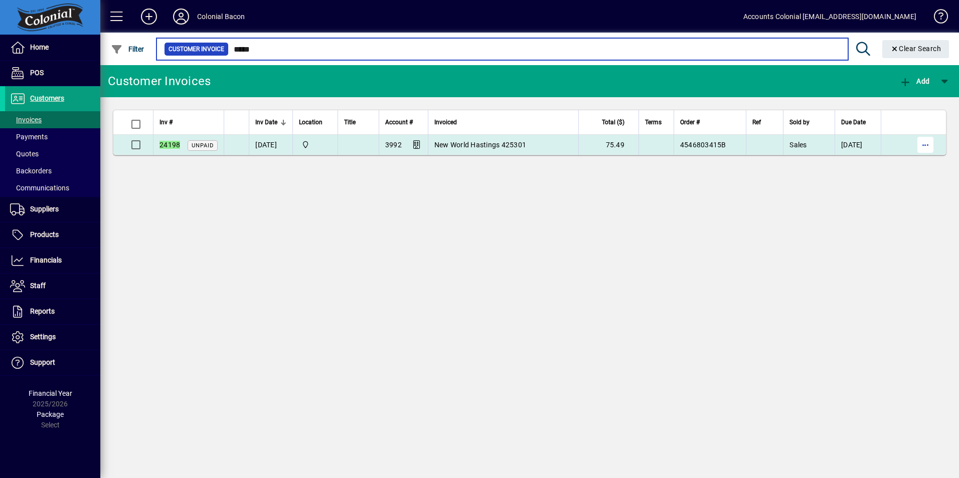
type input "*****"
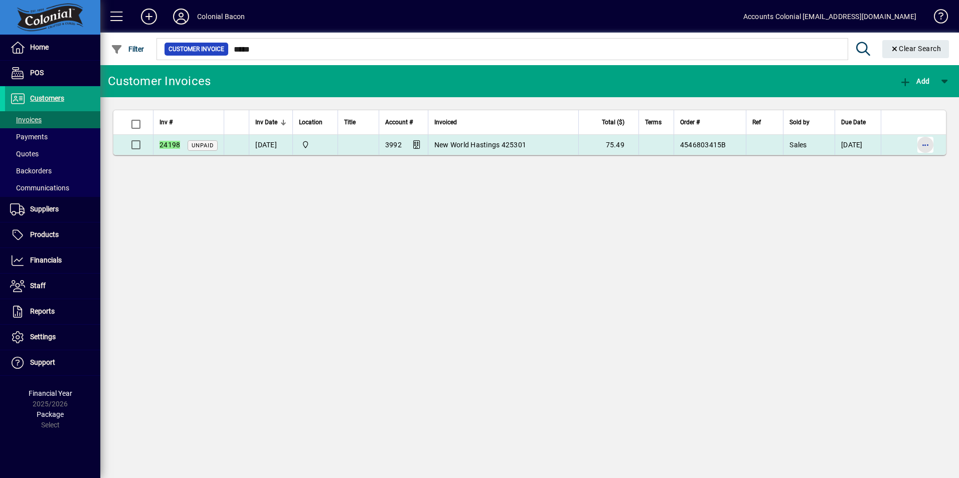
click at [930, 145] on span "button" at bounding box center [925, 145] width 24 height 24
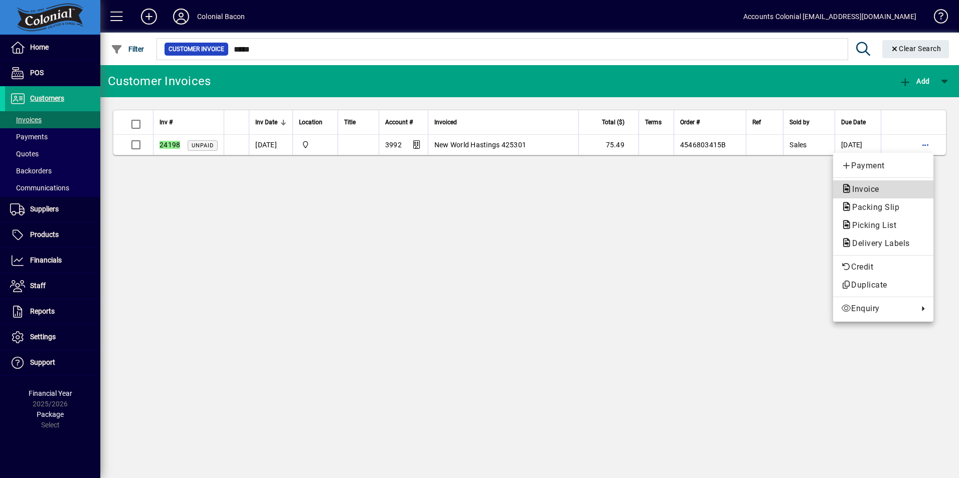
click at [877, 190] on span "Invoice" at bounding box center [862, 190] width 43 height 10
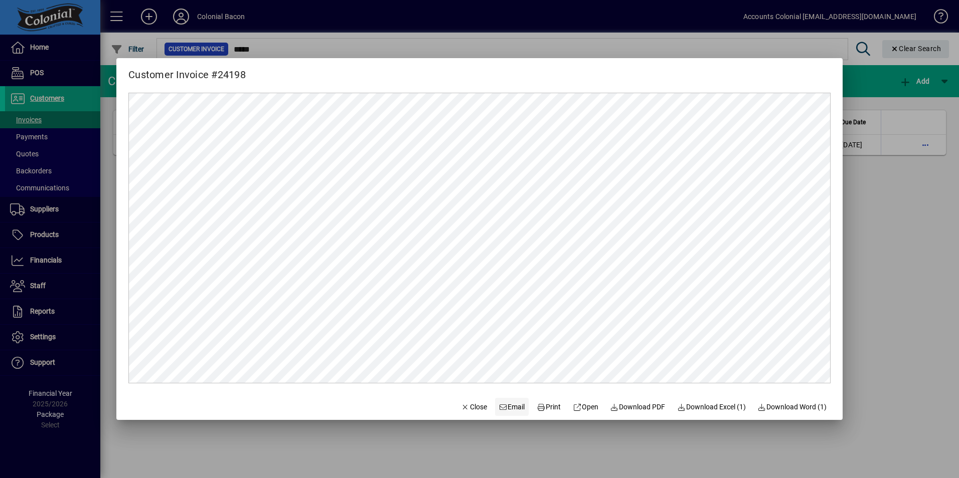
click at [509, 407] on span "Email" at bounding box center [512, 407] width 26 height 11
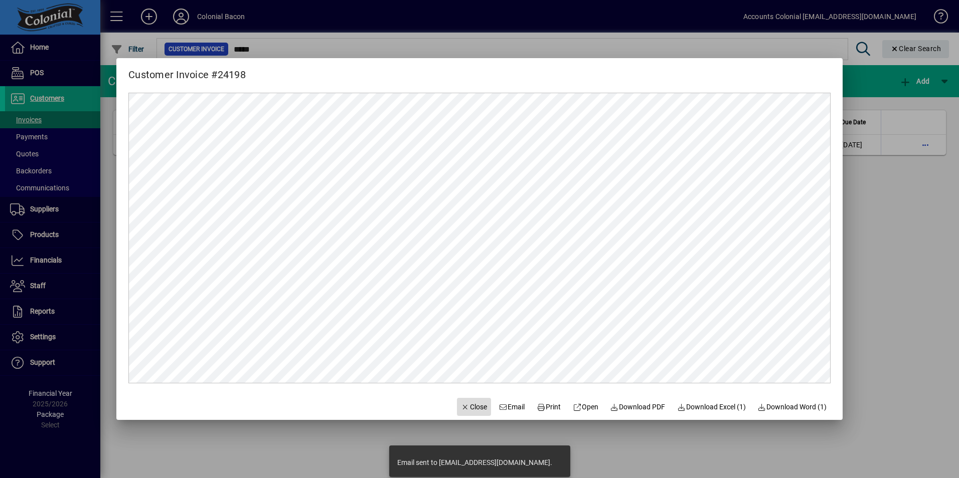
click at [462, 408] on span "Close" at bounding box center [474, 407] width 26 height 11
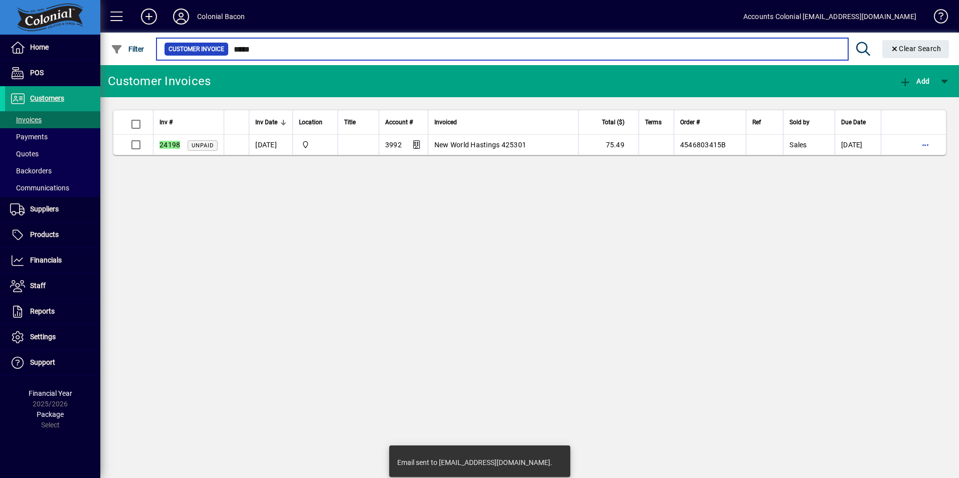
click at [266, 52] on input "*****" at bounding box center [534, 49] width 611 height 14
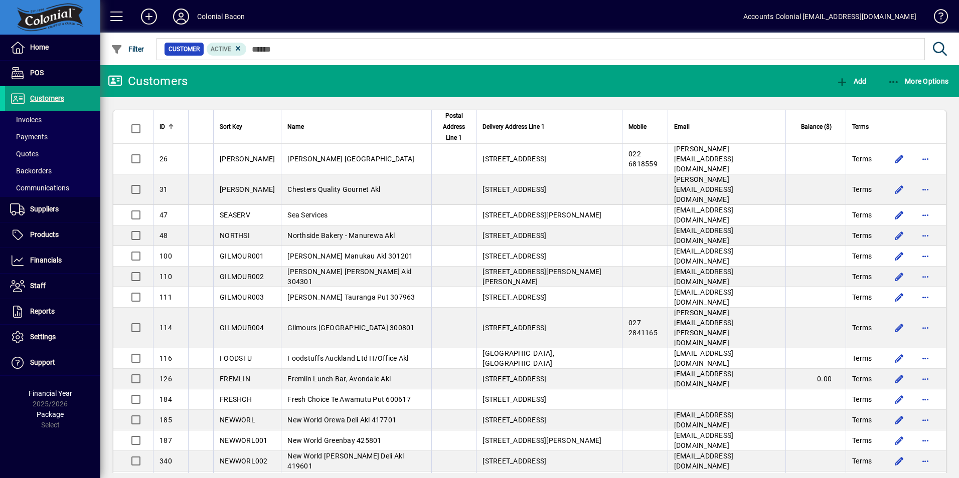
click at [270, 50] on input "text" at bounding box center [582, 49] width 670 height 14
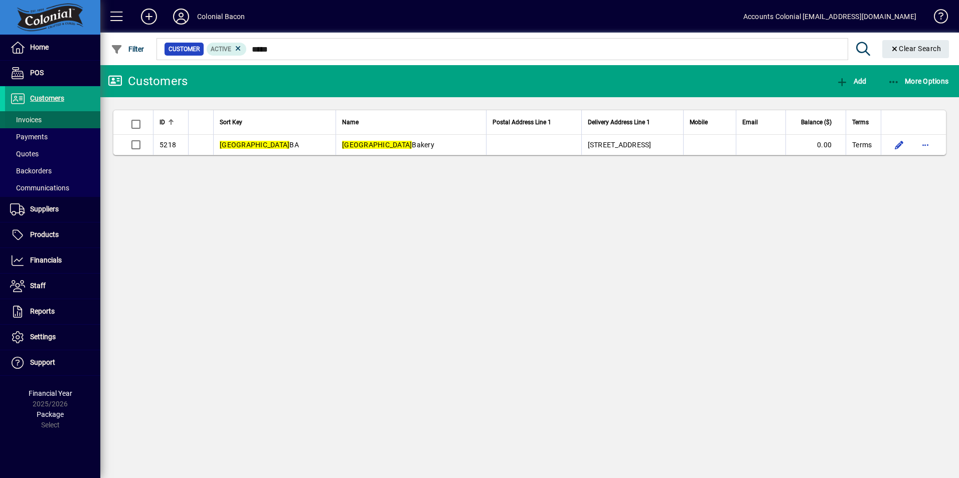
type input "*****"
click at [35, 121] on span "Invoices" at bounding box center [26, 120] width 32 height 8
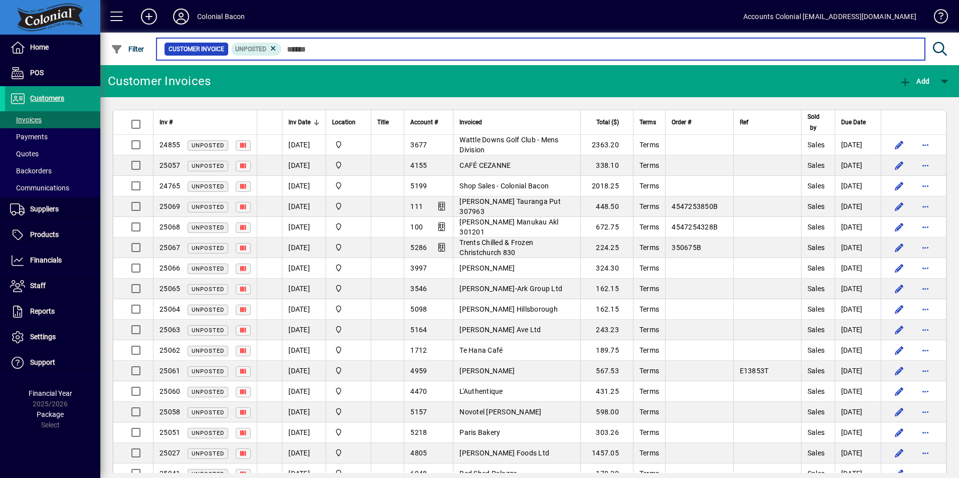
click at [289, 51] on input "text" at bounding box center [599, 49] width 635 height 14
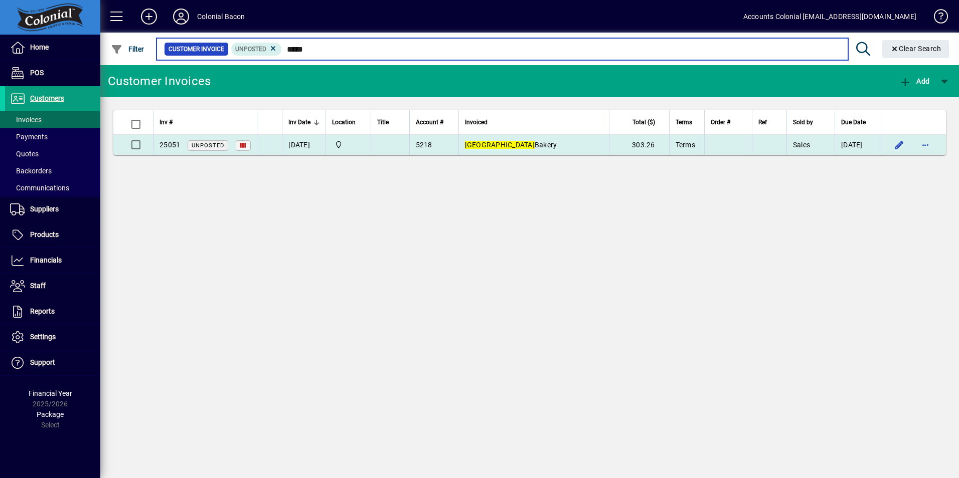
type input "*****"
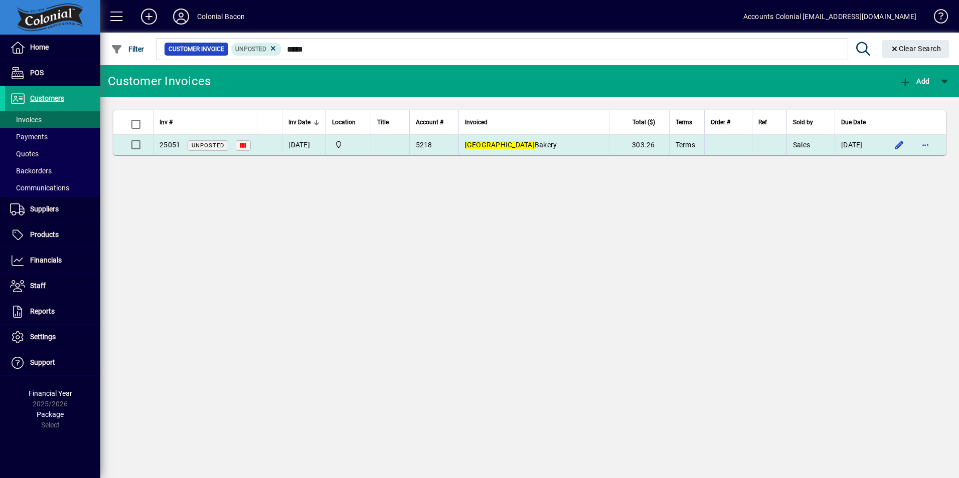
click at [548, 141] on td "Paris Bakery" at bounding box center [533, 145] width 150 height 20
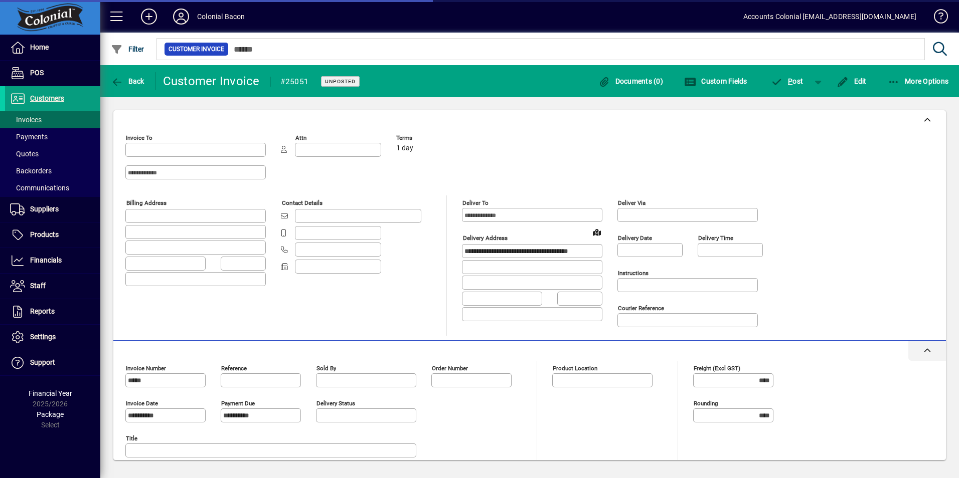
type input "**********"
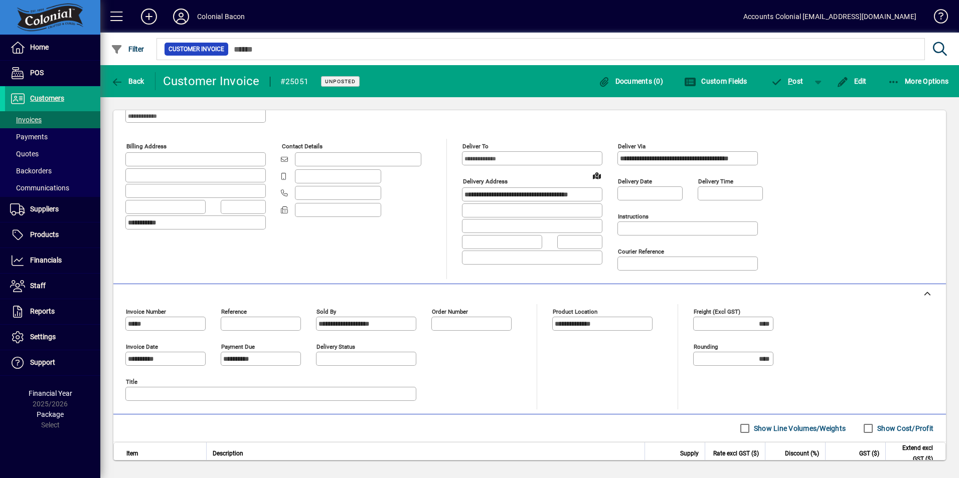
scroll to position [159, 0]
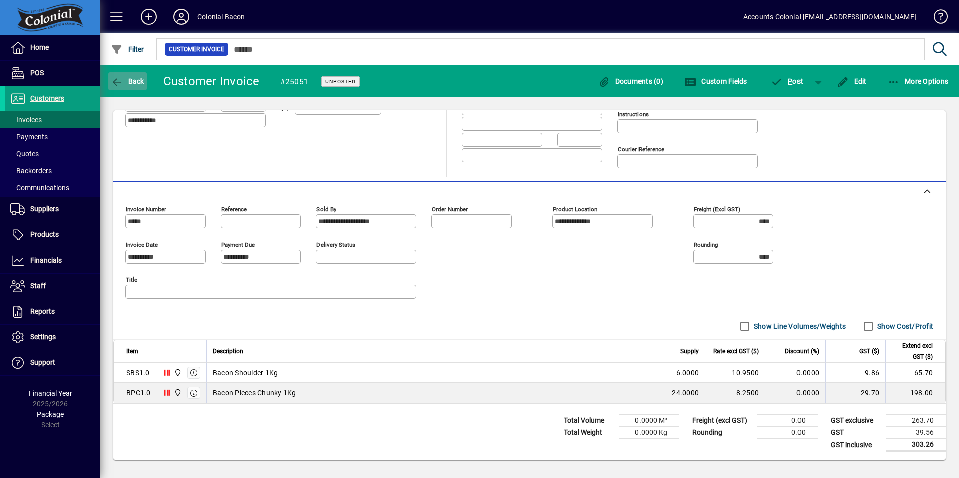
click at [138, 87] on span "button" at bounding box center [127, 81] width 39 height 24
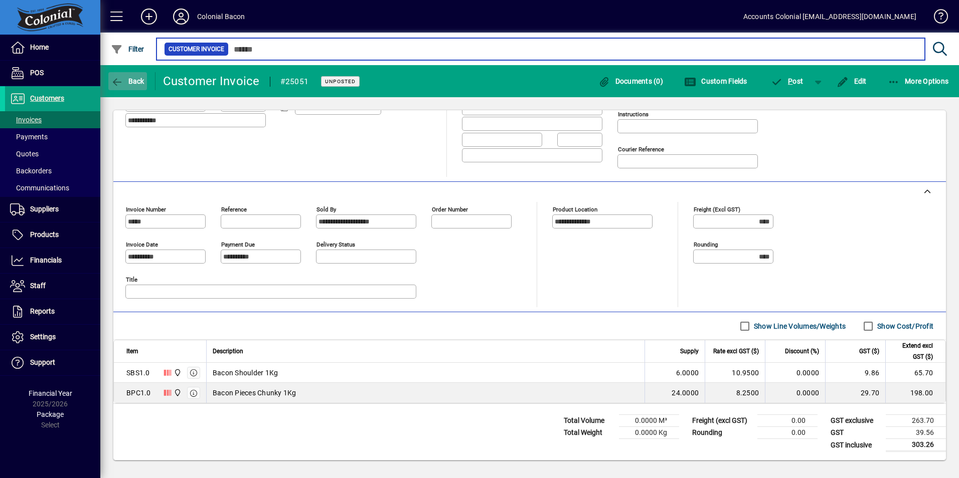
type input "*****"
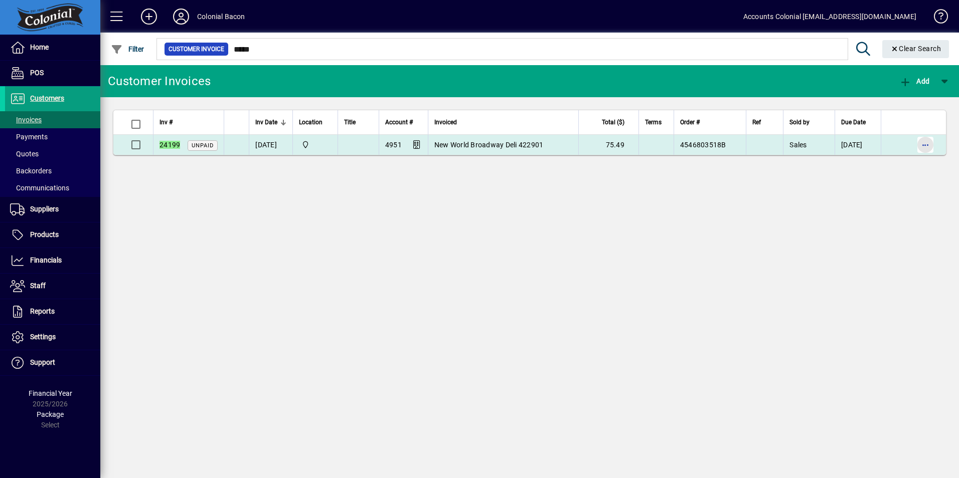
click at [924, 147] on span "button" at bounding box center [925, 145] width 24 height 24
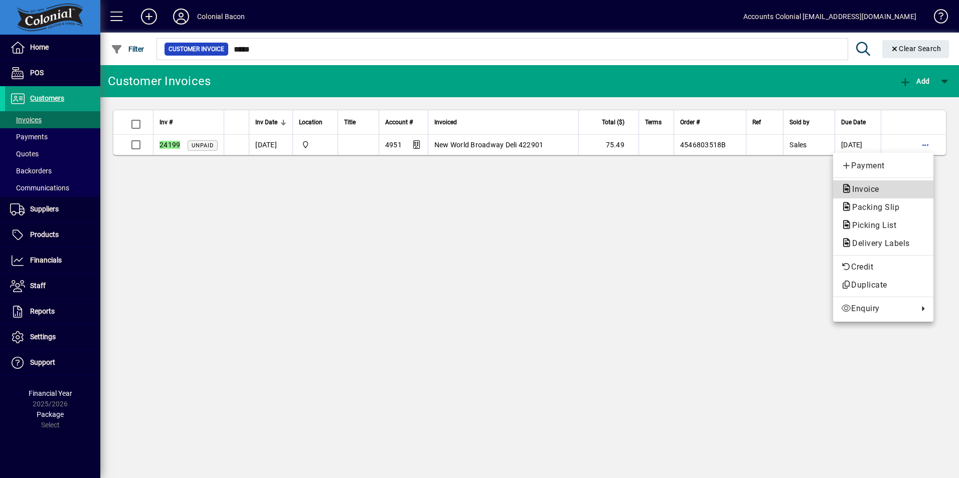
click at [880, 194] on span "Invoice" at bounding box center [862, 190] width 43 height 10
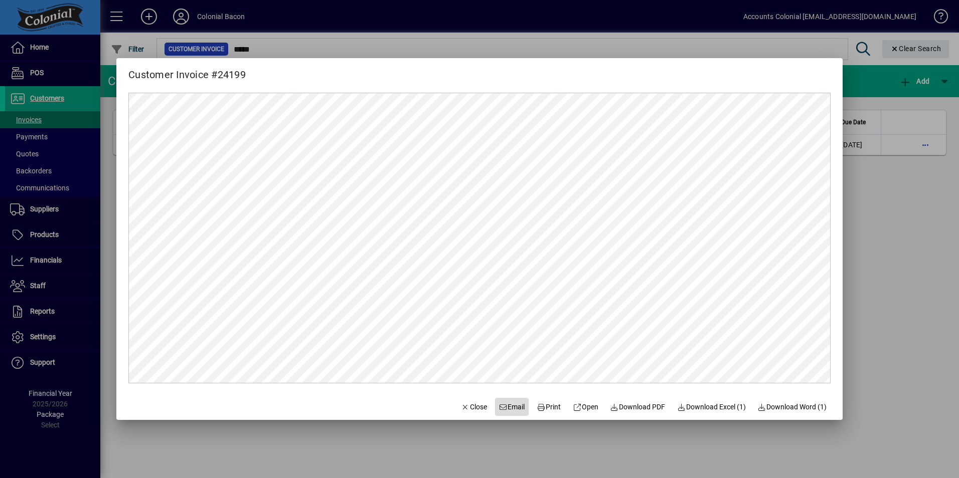
click at [510, 408] on span "Email" at bounding box center [512, 407] width 26 height 11
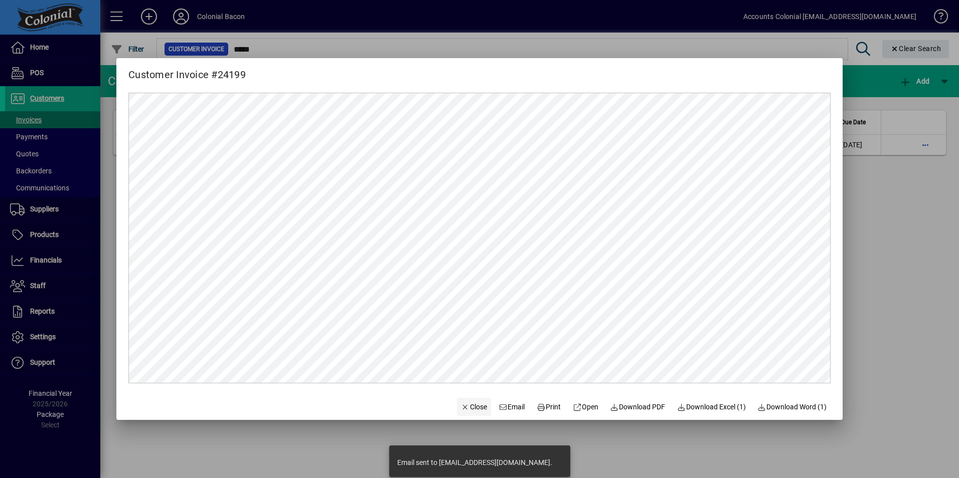
click at [461, 408] on icon "button" at bounding box center [465, 407] width 9 height 7
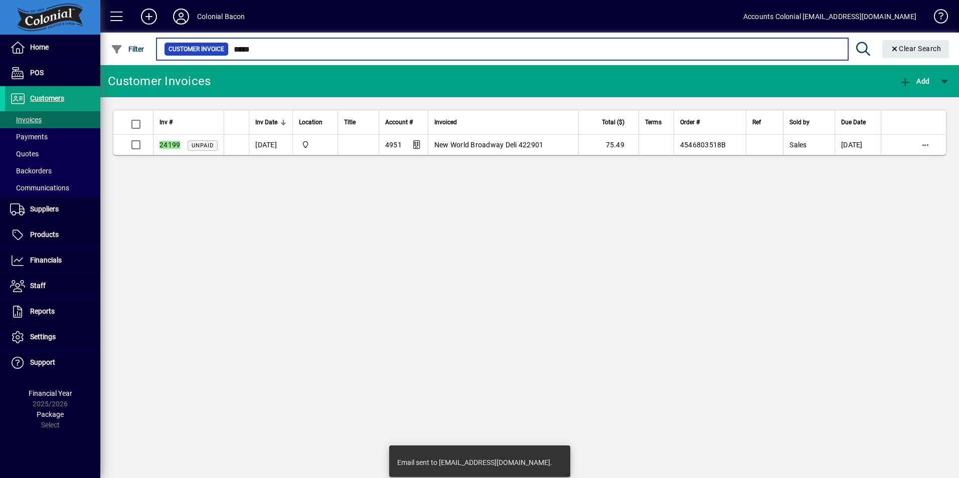
click at [271, 44] on input "*****" at bounding box center [534, 49] width 611 height 14
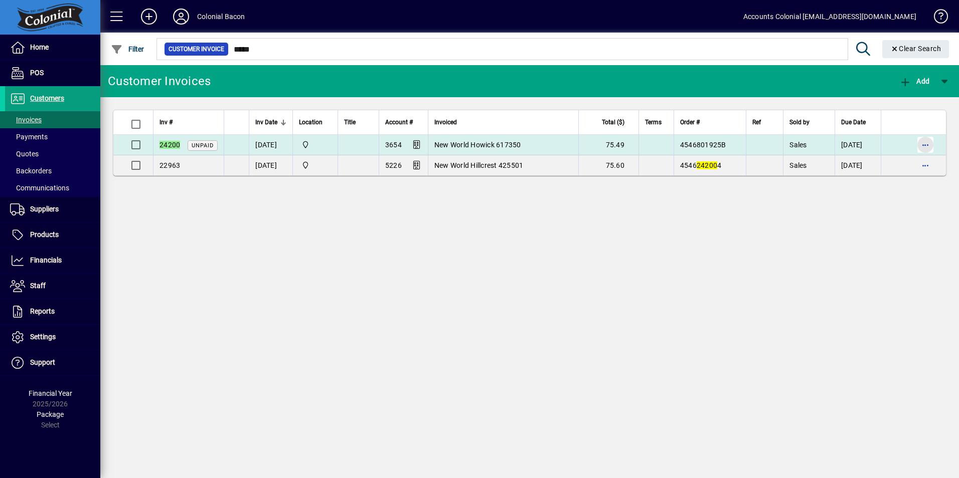
click at [924, 145] on span "button" at bounding box center [925, 145] width 24 height 24
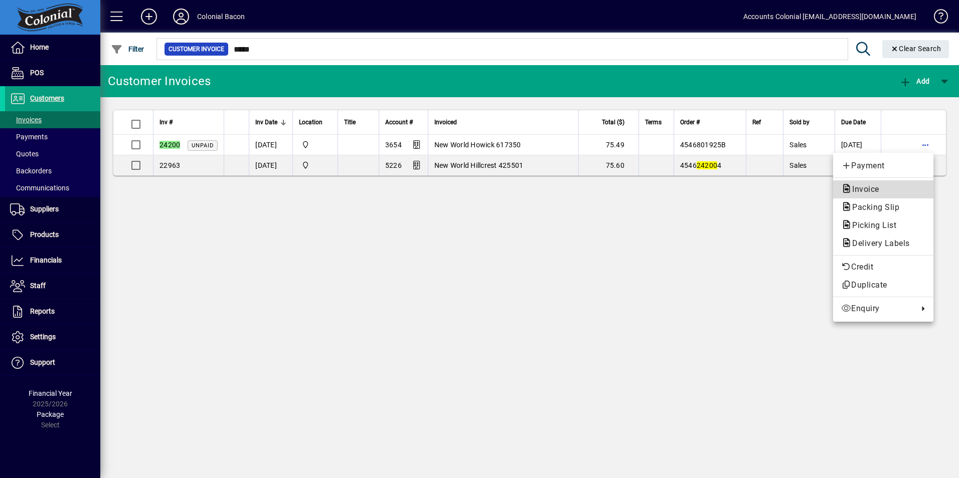
click at [877, 189] on span "Invoice" at bounding box center [862, 190] width 43 height 10
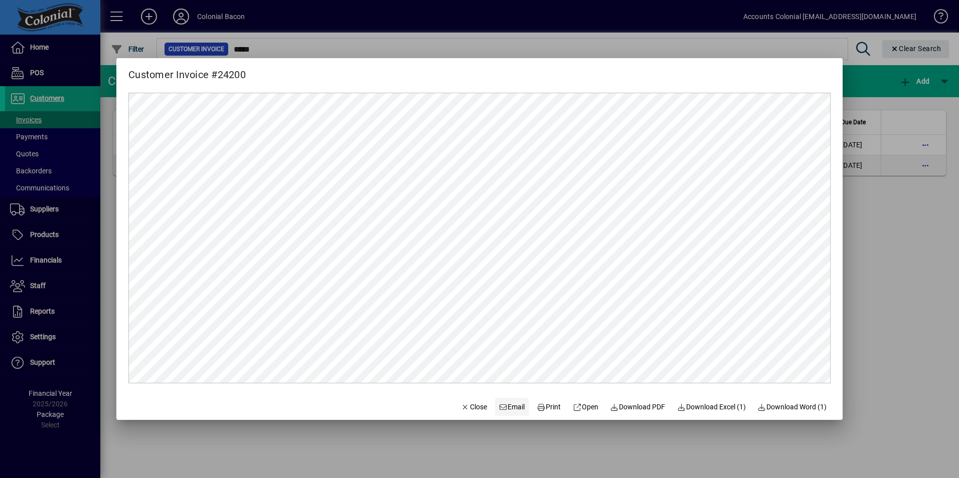
click at [507, 409] on span "Email" at bounding box center [512, 407] width 26 height 11
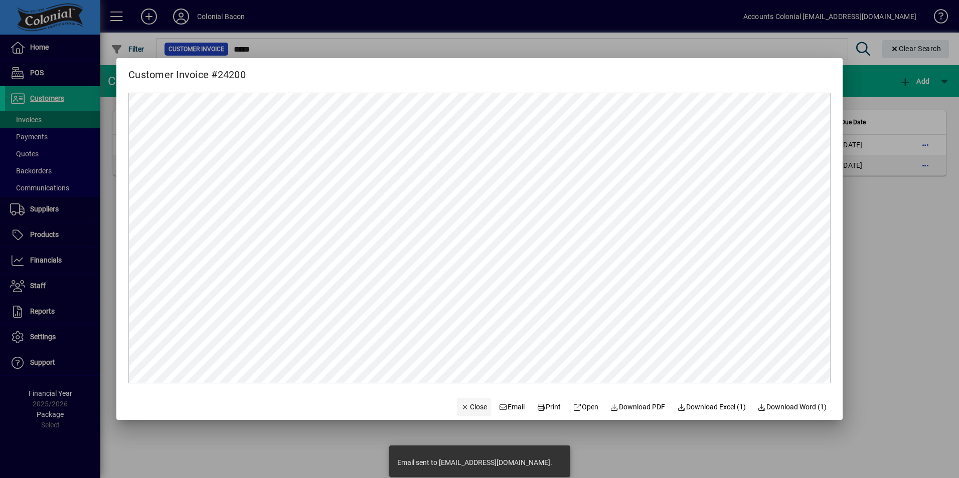
click at [464, 404] on span "Close" at bounding box center [474, 407] width 26 height 11
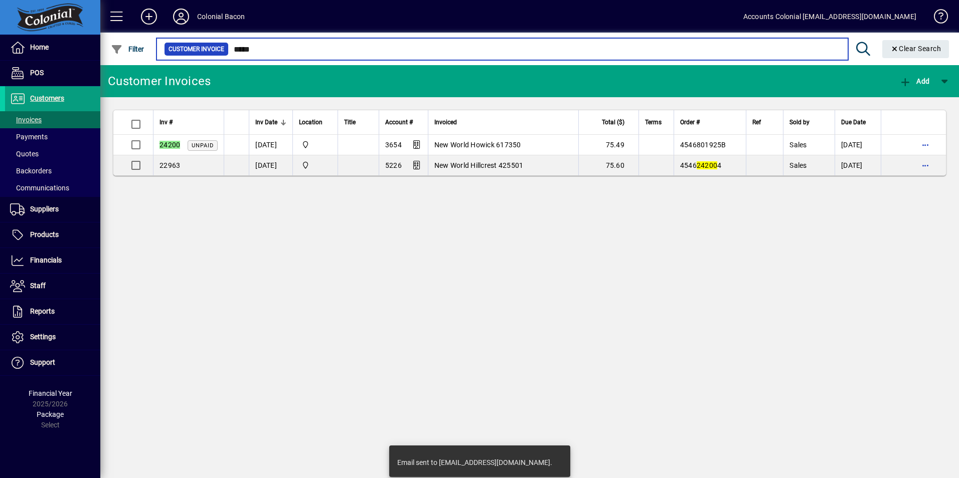
click at [268, 45] on input "*****" at bounding box center [534, 49] width 611 height 14
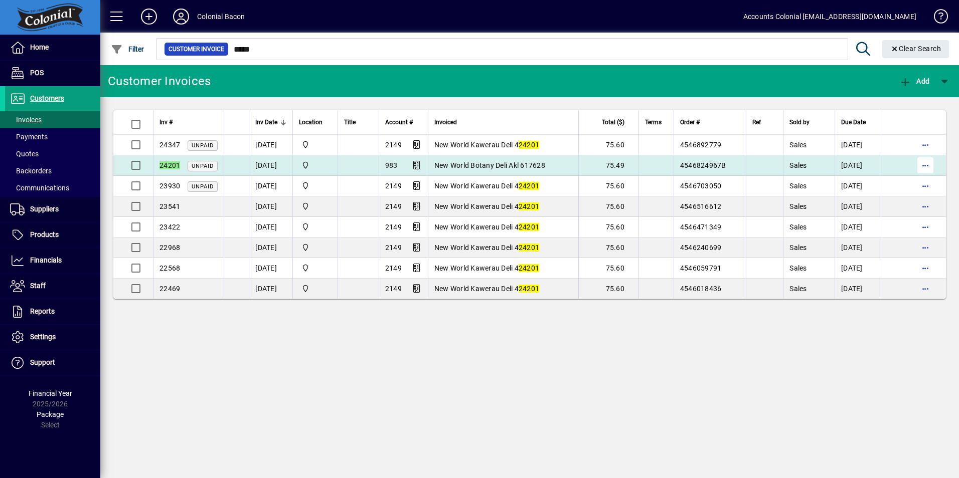
click at [925, 165] on span "button" at bounding box center [925, 165] width 24 height 24
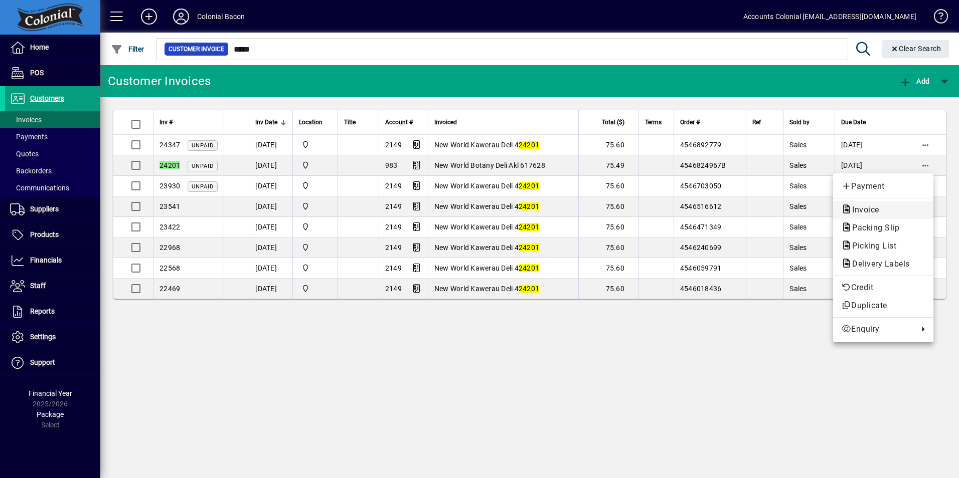
click at [892, 212] on span "Invoice" at bounding box center [883, 210] width 84 height 12
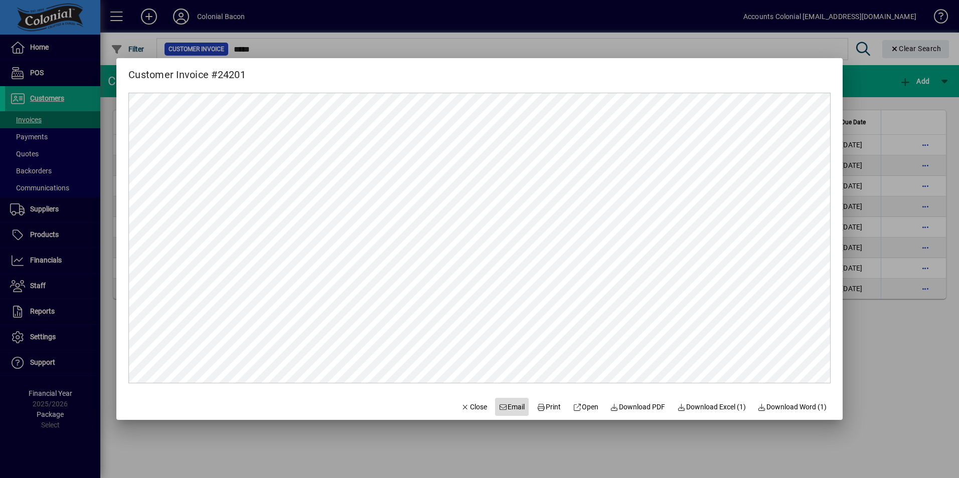
click at [502, 407] on span "Email" at bounding box center [512, 407] width 26 height 11
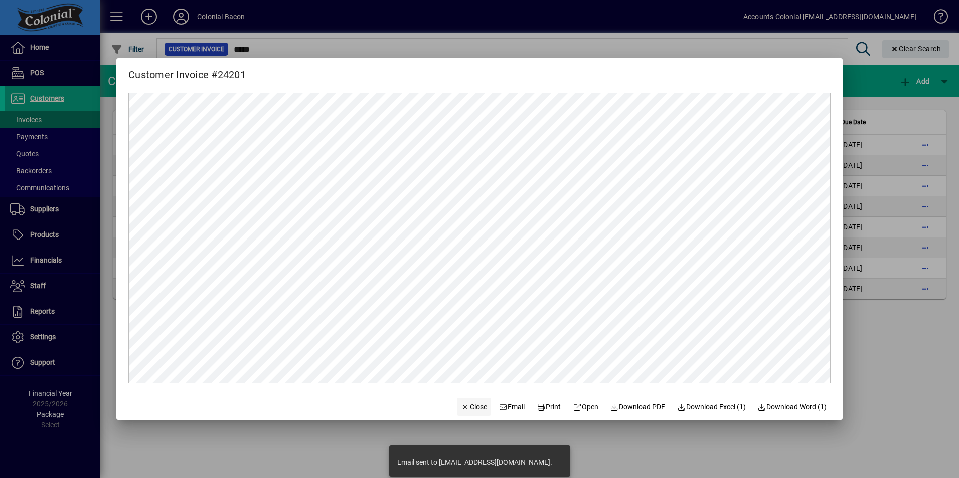
drag, startPoint x: 470, startPoint y: 411, endPoint x: 468, endPoint y: 405, distance: 6.2
click at [470, 411] on span "Close" at bounding box center [474, 407] width 26 height 11
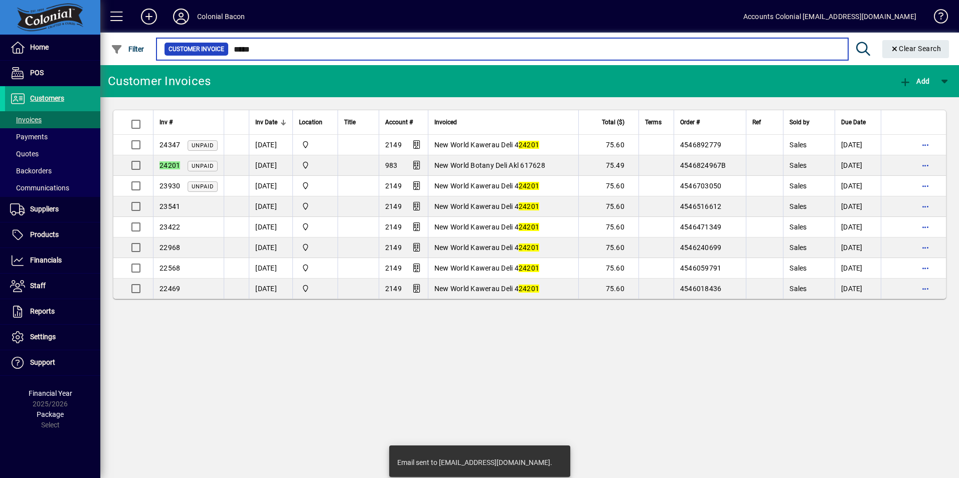
click at [261, 48] on input "*****" at bounding box center [534, 49] width 611 height 14
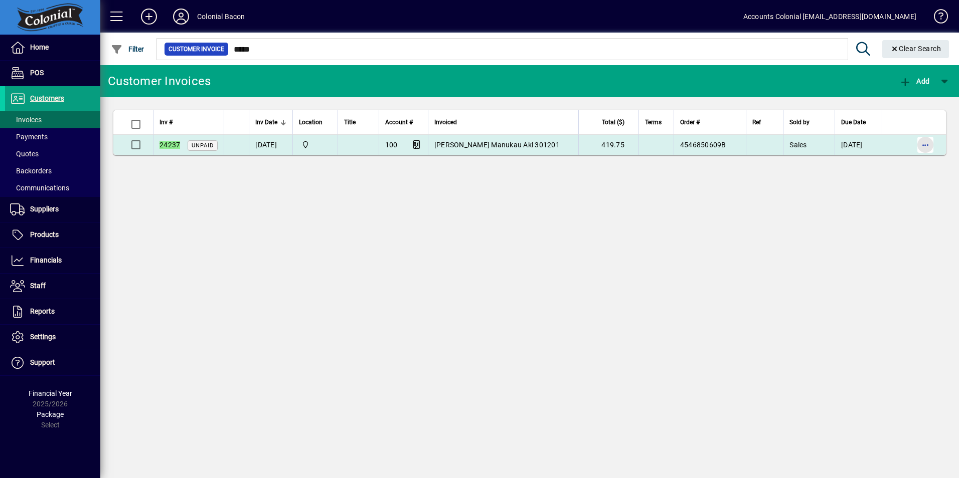
click at [928, 144] on span "button" at bounding box center [925, 145] width 24 height 24
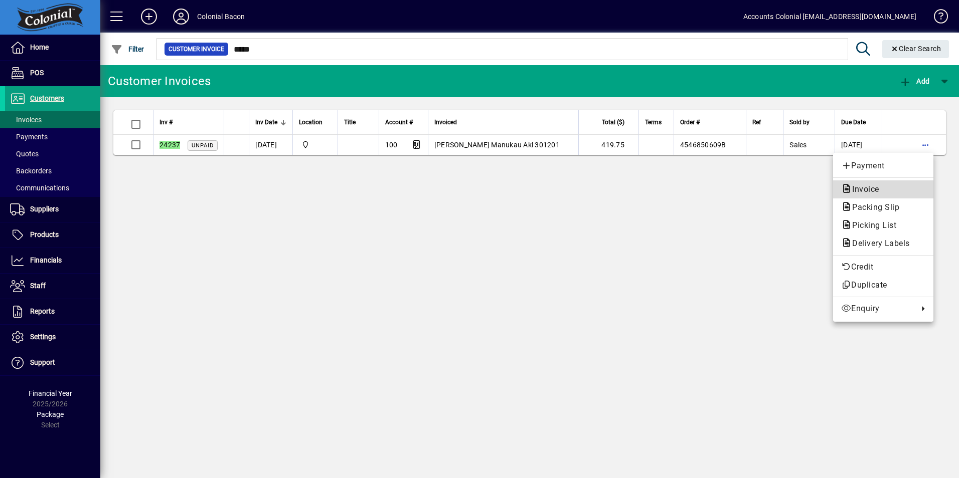
click at [884, 190] on span "Invoice" at bounding box center [862, 190] width 43 height 10
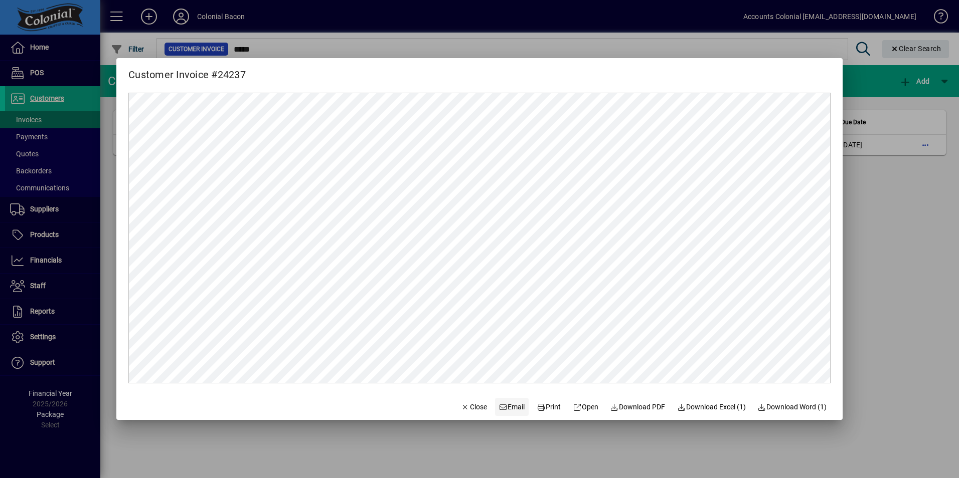
click at [499, 406] on span "Email" at bounding box center [512, 407] width 26 height 11
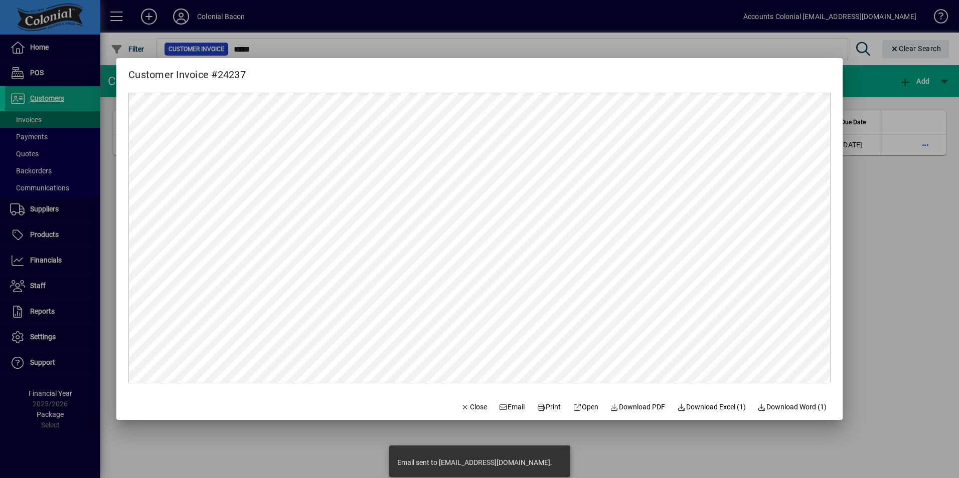
click at [624, 450] on div at bounding box center [479, 239] width 959 height 478
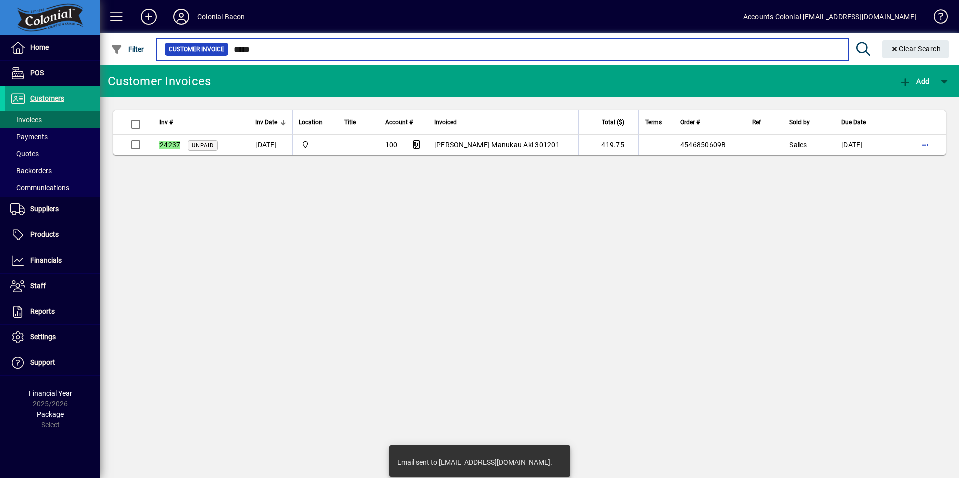
click at [263, 46] on input "*****" at bounding box center [534, 49] width 611 height 14
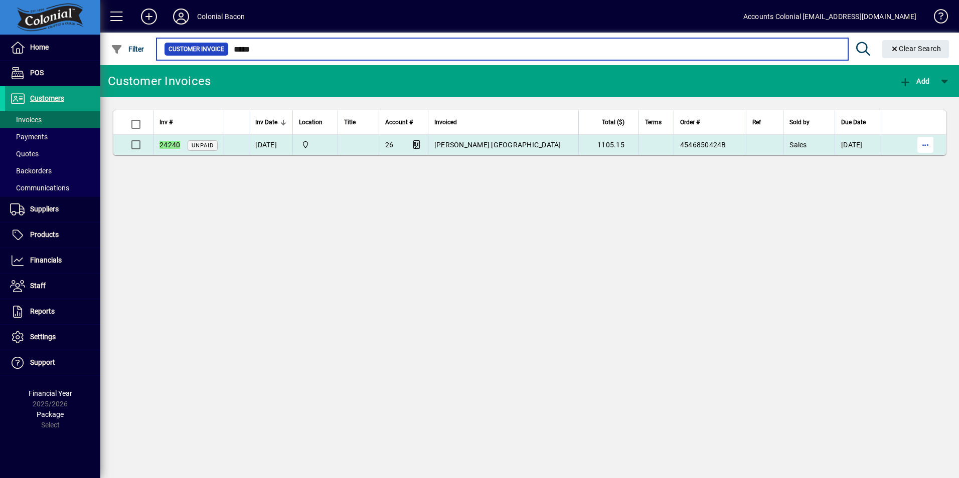
type input "*****"
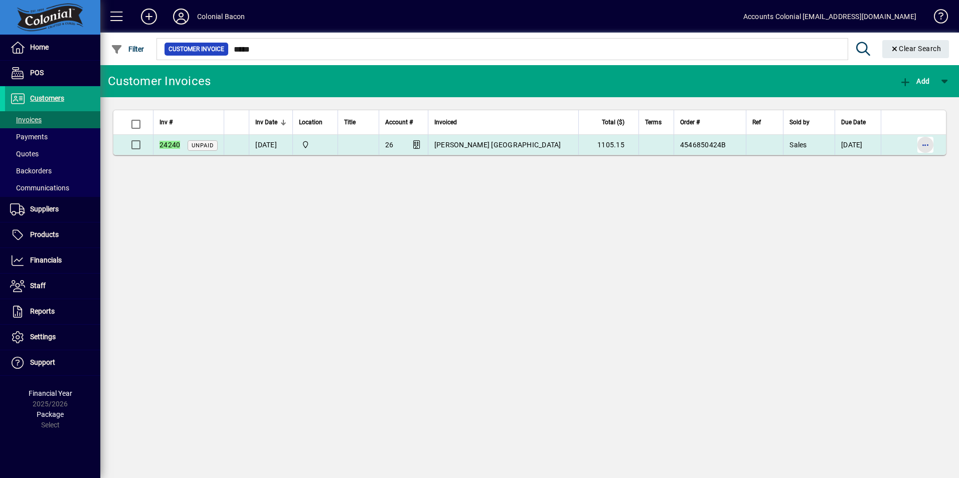
click at [923, 147] on span "button" at bounding box center [925, 145] width 24 height 24
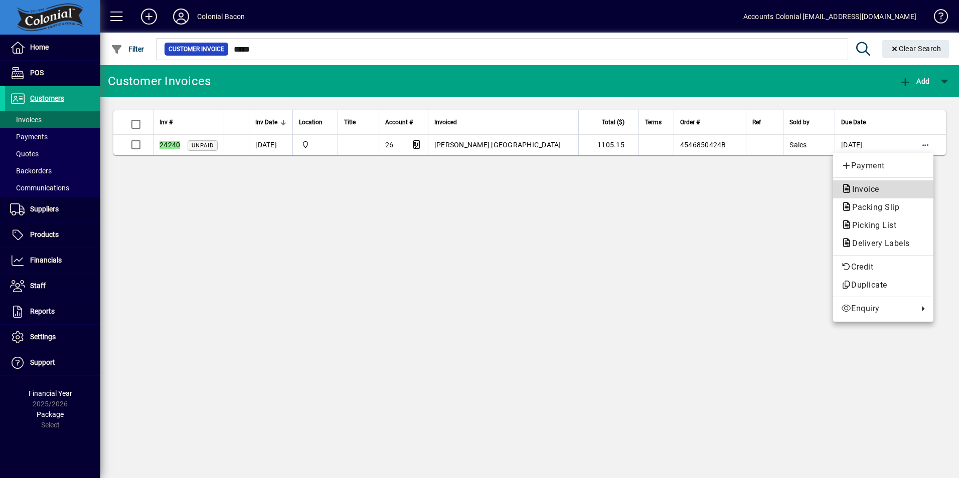
click at [879, 191] on span "Invoice" at bounding box center [862, 190] width 43 height 10
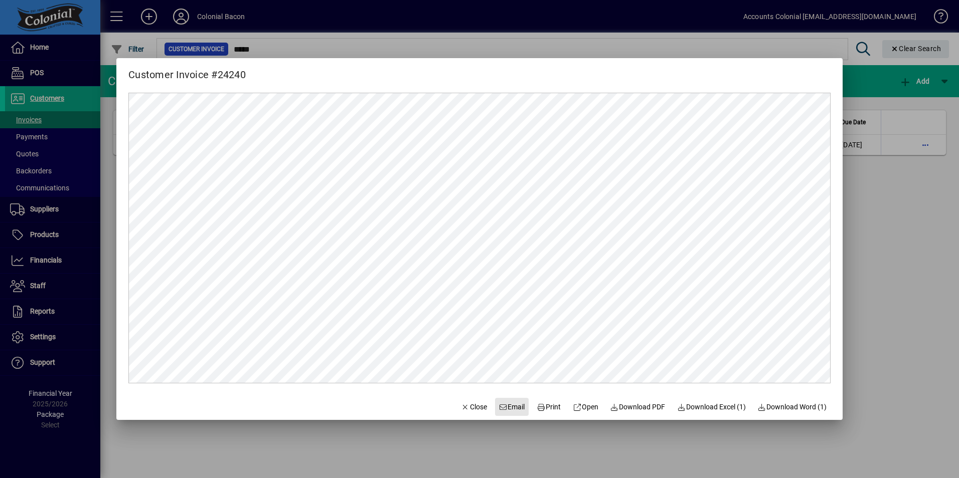
click at [508, 404] on span "Email" at bounding box center [512, 407] width 26 height 11
click at [467, 410] on span "Close" at bounding box center [474, 407] width 26 height 11
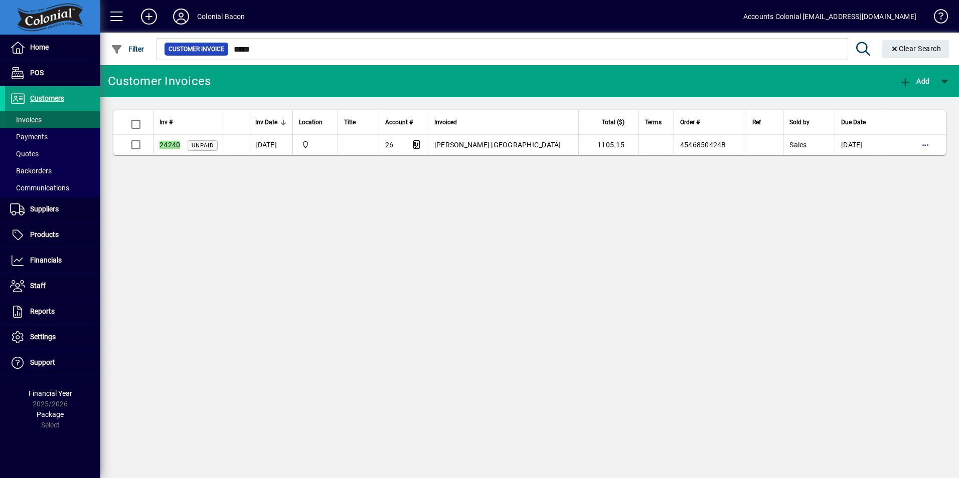
click at [30, 117] on span "Invoices" at bounding box center [26, 120] width 32 height 8
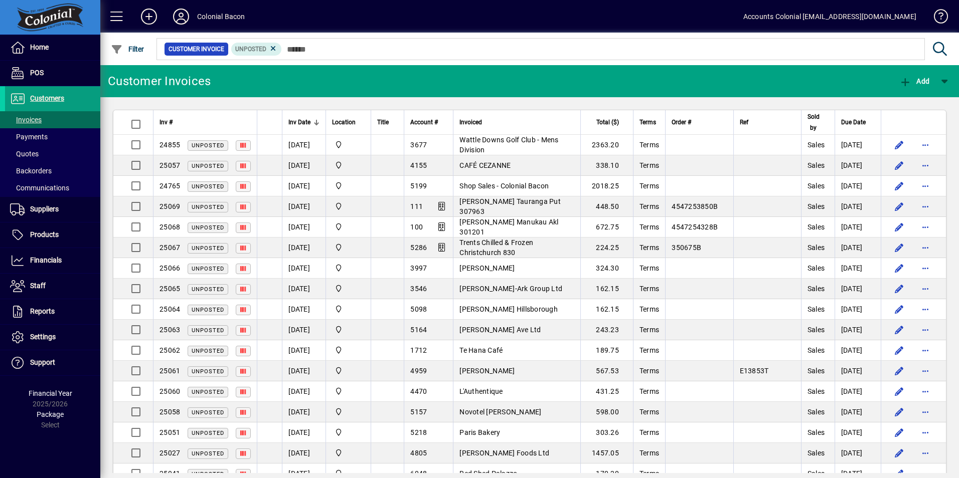
click at [299, 119] on span "Inv Date" at bounding box center [299, 122] width 22 height 11
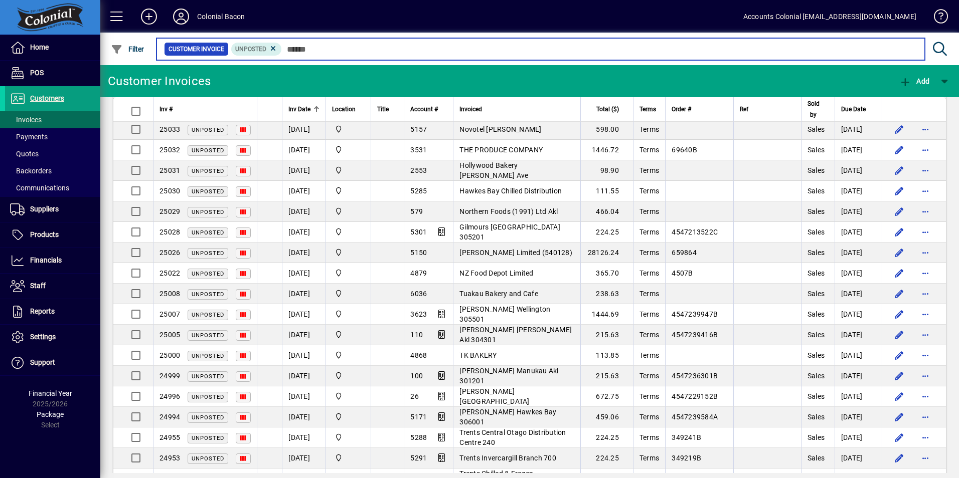
scroll to position [451, 0]
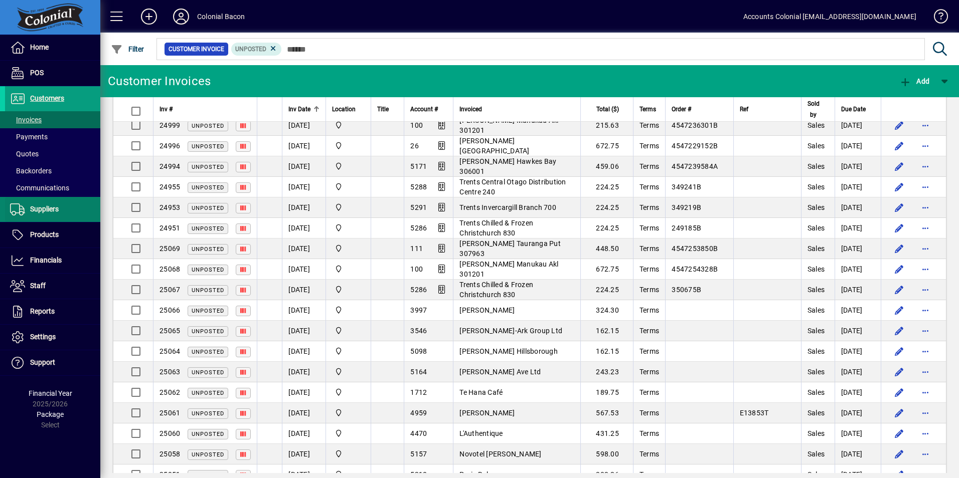
click at [57, 214] on span "Suppliers" at bounding box center [32, 210] width 54 height 12
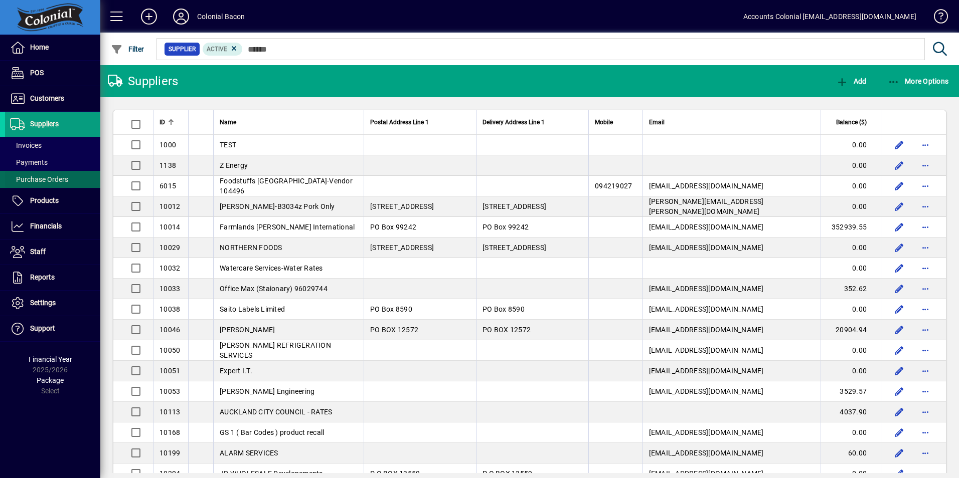
click at [55, 176] on span "Purchase Orders" at bounding box center [39, 180] width 58 height 8
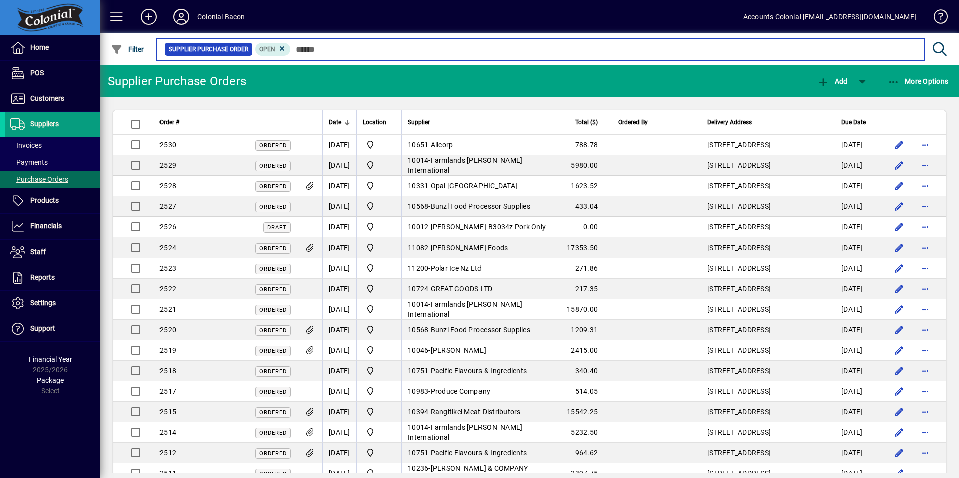
click at [309, 49] on input "text" at bounding box center [604, 49] width 626 height 14
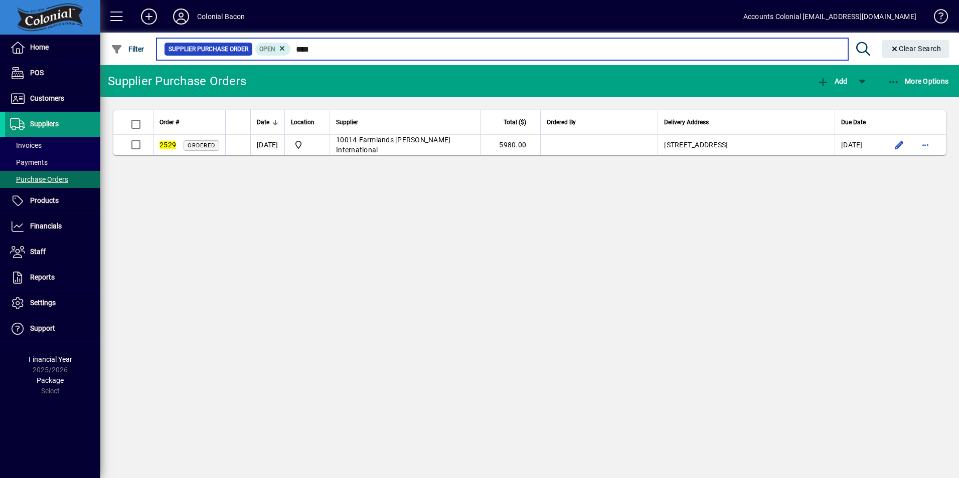
type input "****"
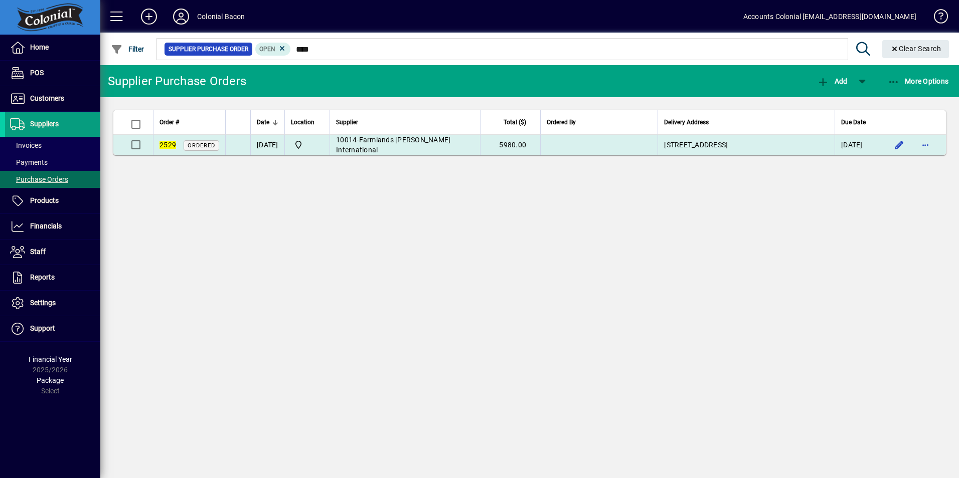
click at [458, 150] on td "10014 - Farmlands Mathias International" at bounding box center [404, 145] width 150 height 20
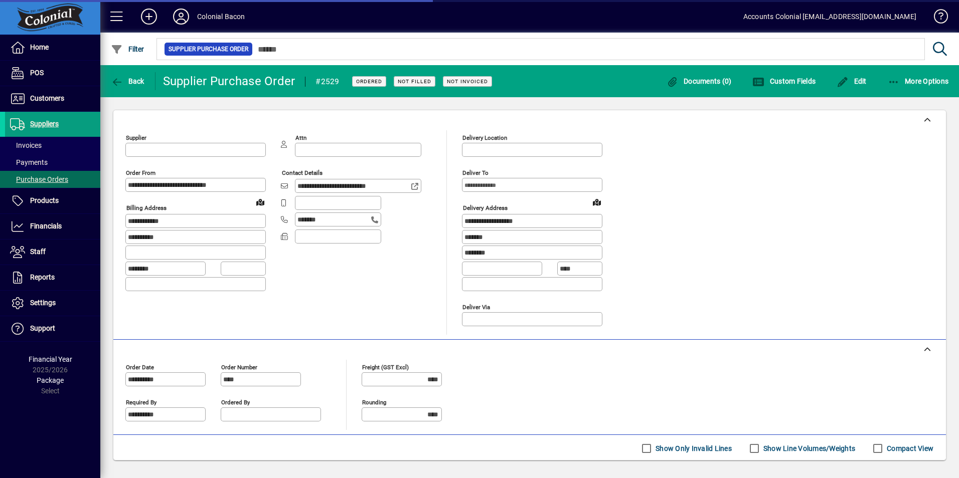
type input "**********"
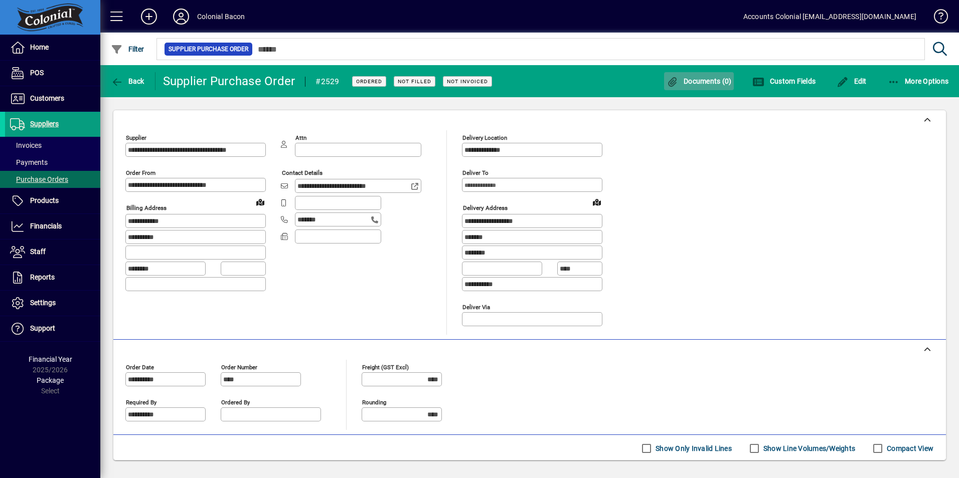
click at [694, 85] on span "Documents (0)" at bounding box center [698, 81] width 65 height 8
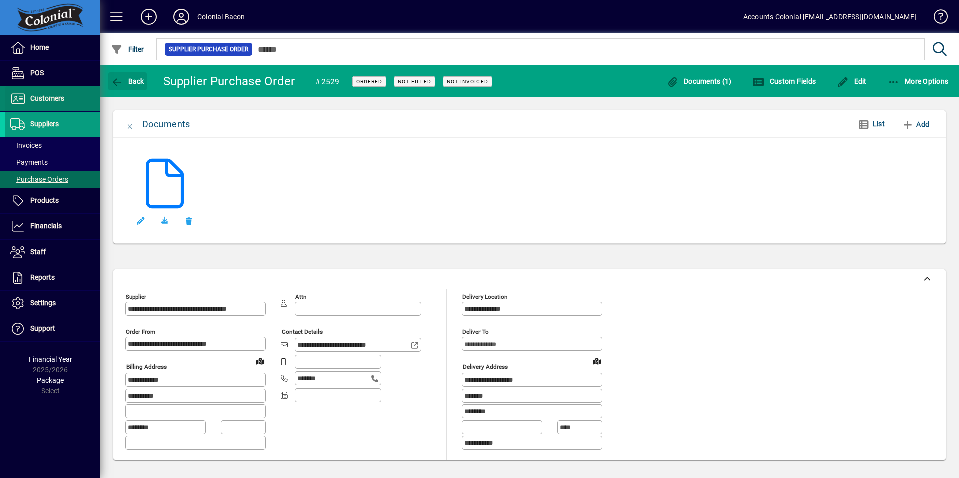
drag, startPoint x: 131, startPoint y: 84, endPoint x: 21, endPoint y: 92, distance: 110.1
click at [123, 84] on span "Back" at bounding box center [128, 81] width 34 height 8
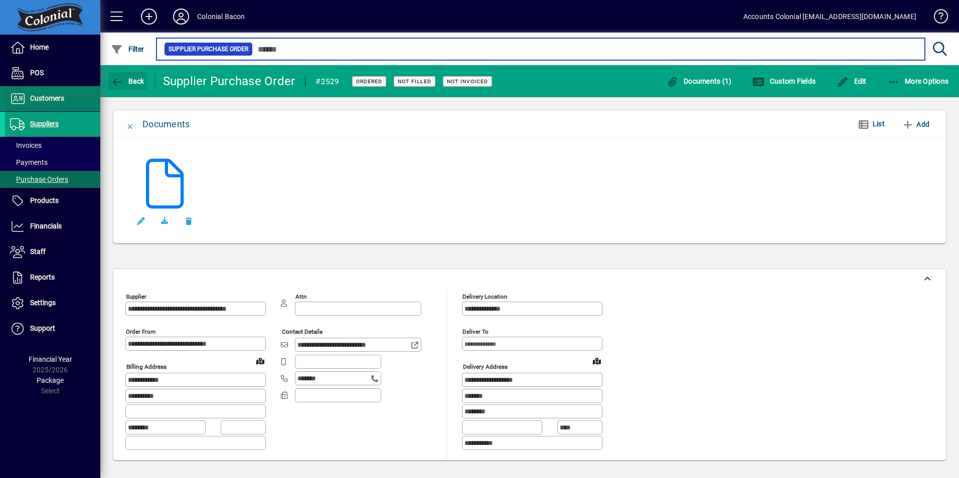
type input "****"
